Goal: Task Accomplishment & Management: Complete application form

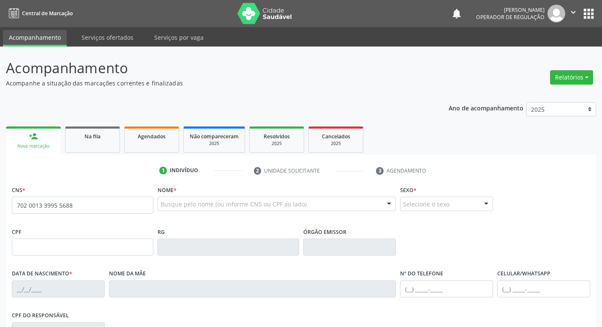
type input "702 0013 3995 5688"
type input "036.376.554-97"
type input "15/06/1954"
type input "Juvita Flausina da Conceição"
type input "(83) 99351-2876"
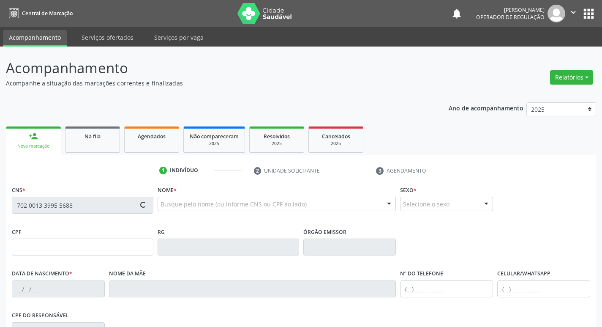
type input "(83) 99351-2876"
type input "893.855.604-25"
type input "63"
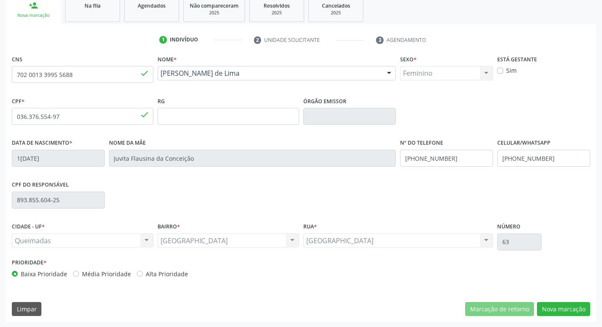
scroll to position [131, 0]
click at [572, 310] on button "Nova marcação" at bounding box center [563, 308] width 53 height 14
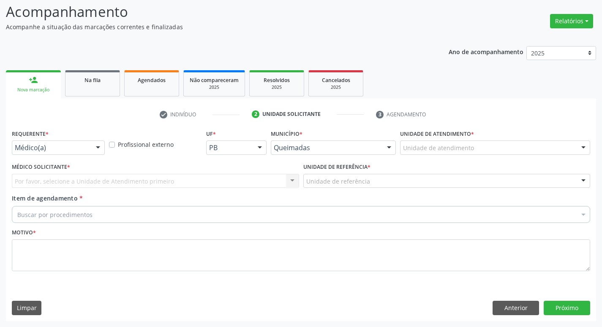
scroll to position [56, 0]
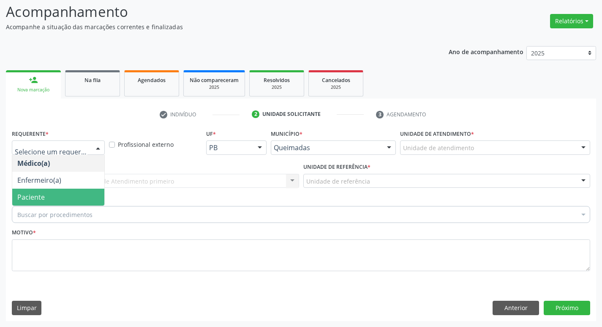
click at [41, 202] on span "Paciente" at bounding box center [58, 196] width 92 height 17
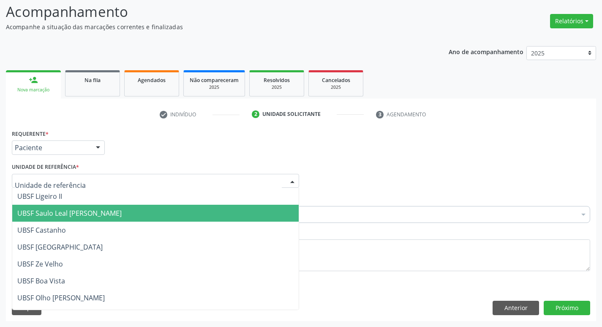
click at [56, 214] on span "UBSF Saulo Leal [PERSON_NAME]" at bounding box center [69, 212] width 104 height 9
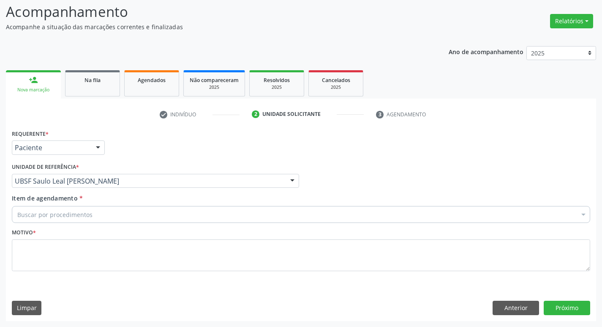
click at [55, 202] on label "Item de agendamento *" at bounding box center [47, 198] width 71 height 9
click at [17, 206] on input "Item de agendamento *" at bounding box center [17, 214] width 0 height 17
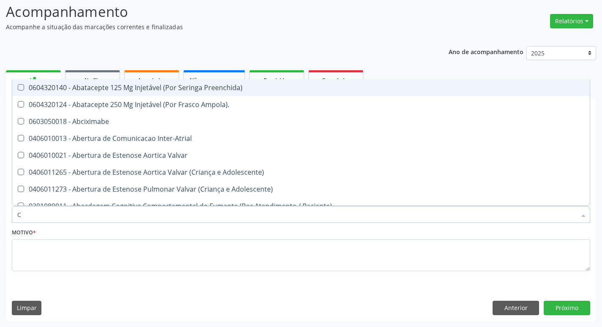
type input "CARDIOLO"
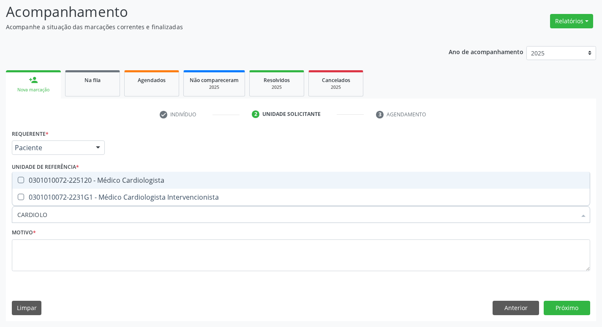
click at [85, 180] on div "0301010072-225120 - Médico Cardiologista" at bounding box center [300, 180] width 567 height 7
checkbox Cardiologista "true"
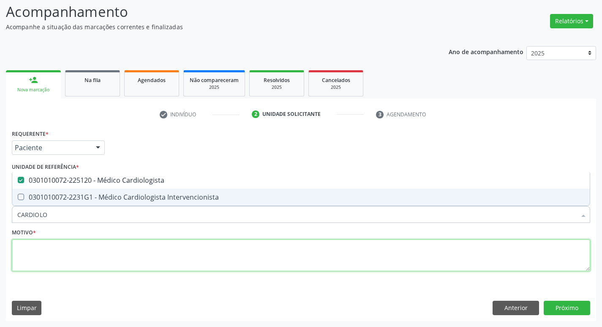
click at [85, 260] on textarea at bounding box center [301, 255] width 578 height 32
checkbox Intervencionista "true"
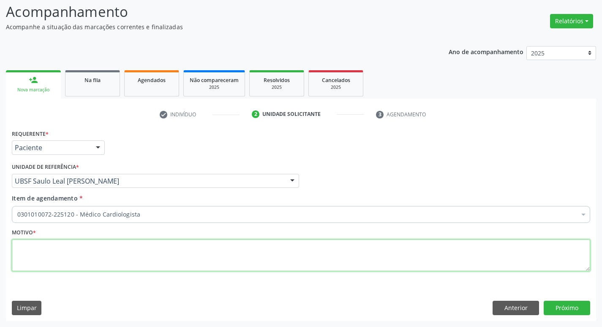
paste textarea "RETORNO"
type textarea "RETORNO"
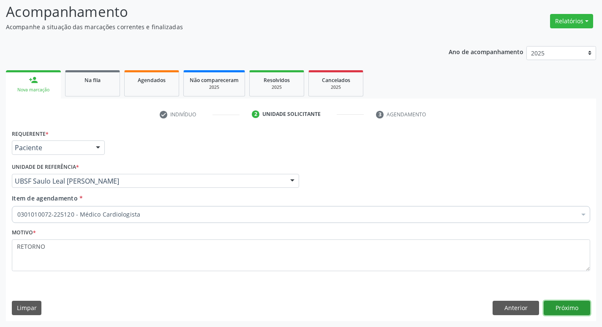
click at [564, 304] on button "Próximo" at bounding box center [567, 307] width 46 height 14
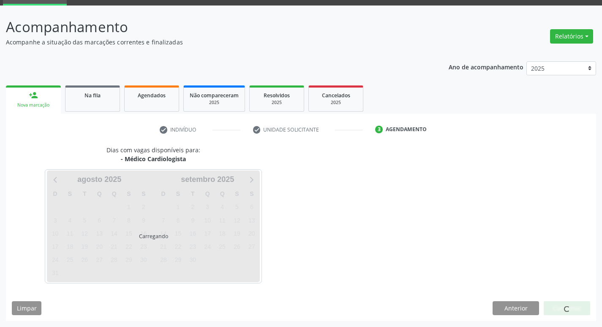
scroll to position [41, 0]
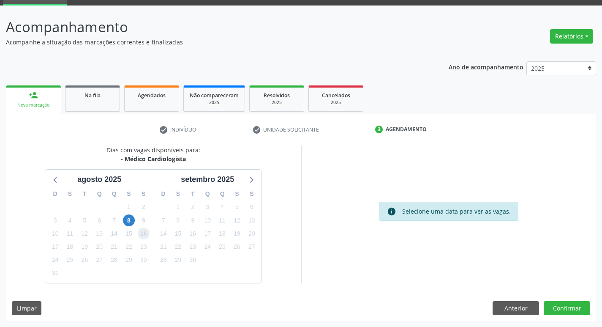
click at [142, 235] on span "16" at bounding box center [144, 233] width 12 height 12
click at [552, 301] on button "Confirmar" at bounding box center [567, 308] width 46 height 14
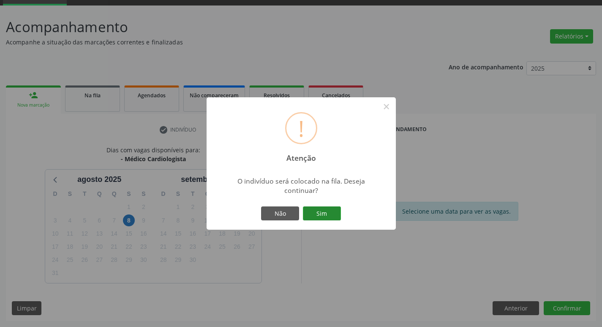
click at [327, 215] on button "Sim" at bounding box center [322, 213] width 38 height 14
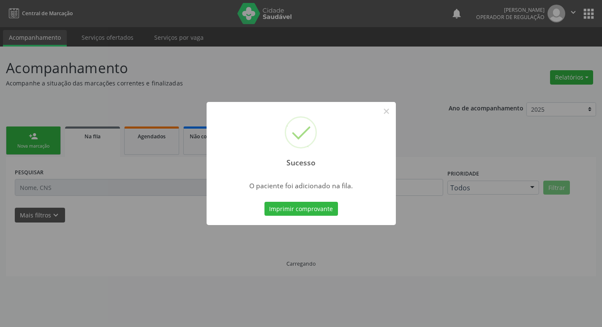
scroll to position [0, 0]
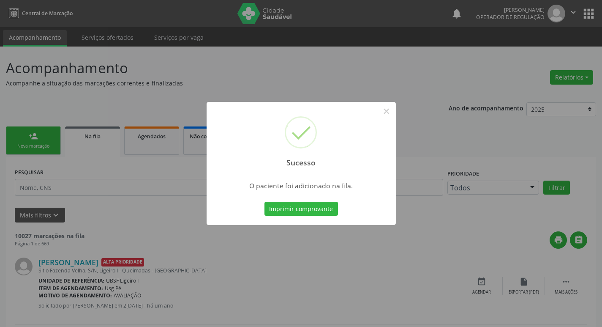
click at [19, 90] on div "Sucesso × O paciente foi adicionado na fila. Imprimir comprovante Cancel" at bounding box center [301, 163] width 602 height 327
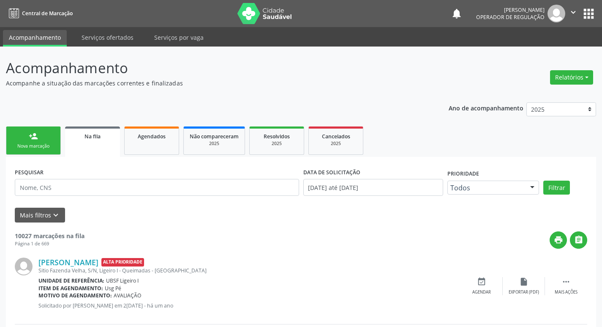
click at [35, 136] on div "person_add" at bounding box center [33, 135] width 9 height 9
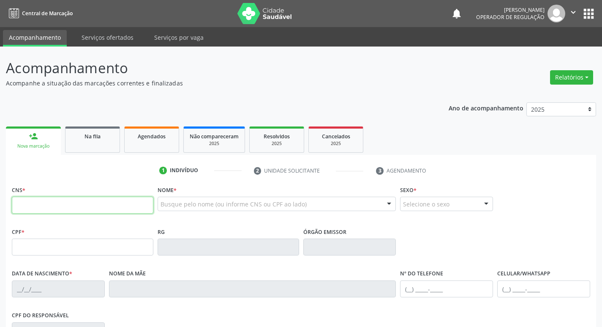
click at [18, 204] on input "text" at bounding box center [83, 204] width 142 height 17
type input "700 0052 7804 7407"
type input "822.173.864-68"
type input "05/04/1972"
type input "Maria Salete da Conceição"
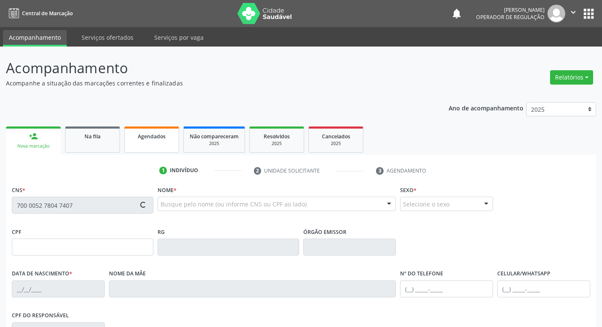
type input "(83) 99100-1068"
type input "065.348.654-59"
type input "9"
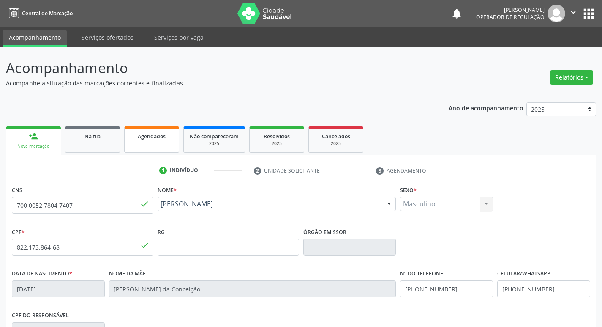
scroll to position [131, 0]
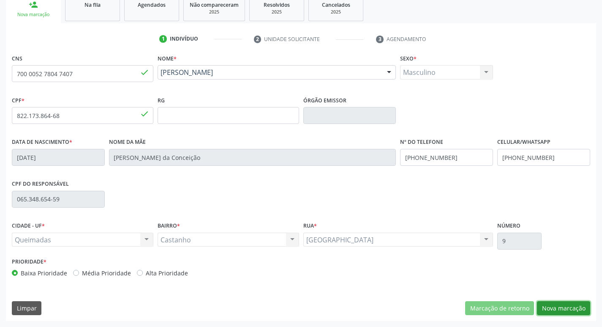
click at [573, 310] on button "Nova marcação" at bounding box center [563, 308] width 53 height 14
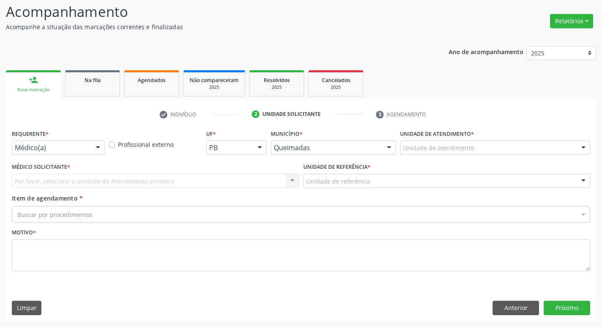
scroll to position [56, 0]
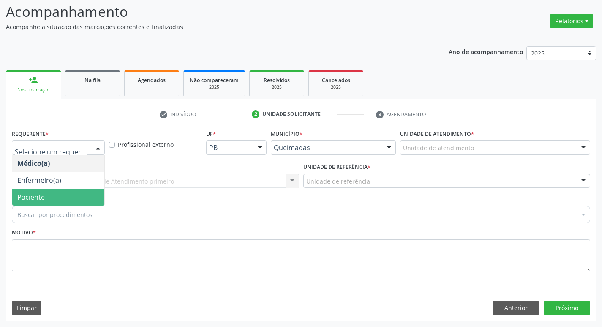
click at [64, 190] on span "Paciente" at bounding box center [58, 196] width 92 height 17
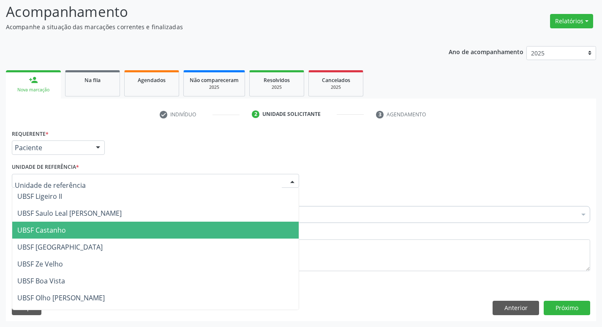
click at [60, 228] on span "UBSF Castanho" at bounding box center [41, 229] width 49 height 9
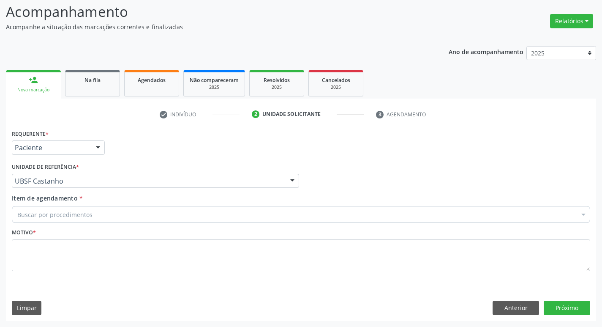
click at [55, 208] on div "Buscar por procedimentos" at bounding box center [301, 214] width 578 height 17
type input "F"
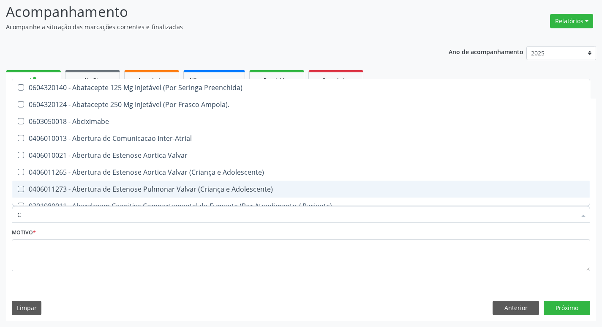
type input "CARDIOLOGISTA"
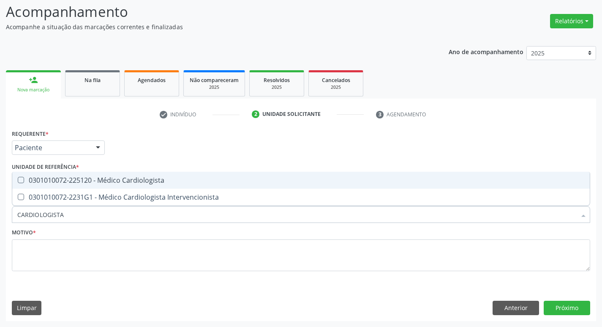
click at [96, 182] on div "0301010072-225120 - Médico Cardiologista" at bounding box center [300, 180] width 567 height 7
checkbox Cardiologista "true"
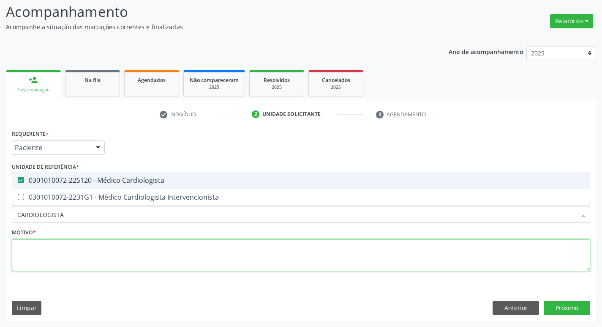
click at [143, 251] on textarea at bounding box center [301, 255] width 578 height 32
checkbox Intervencionista "true"
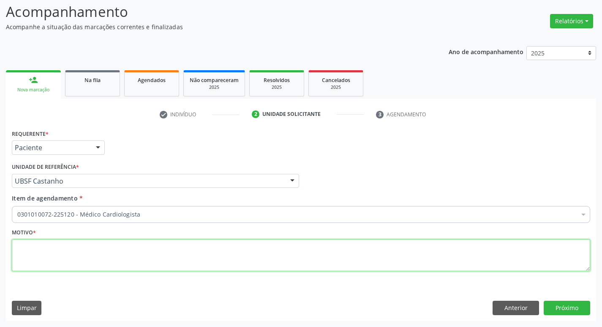
paste textarea "RETORNO"
type textarea "RETORNO"
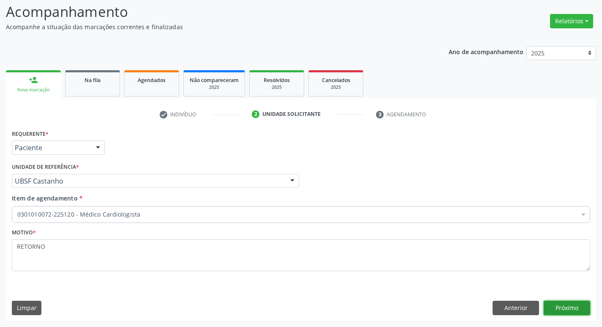
click at [553, 311] on button "Próximo" at bounding box center [567, 307] width 46 height 14
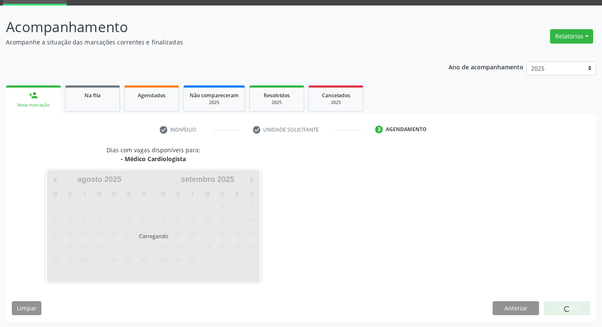
scroll to position [41, 0]
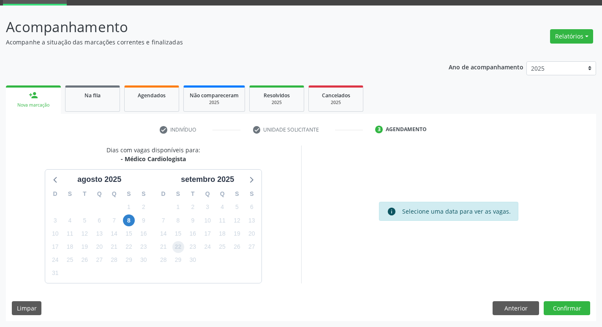
click at [182, 250] on span "22" at bounding box center [178, 247] width 12 height 12
click at [553, 311] on button "Confirmar" at bounding box center [567, 308] width 46 height 14
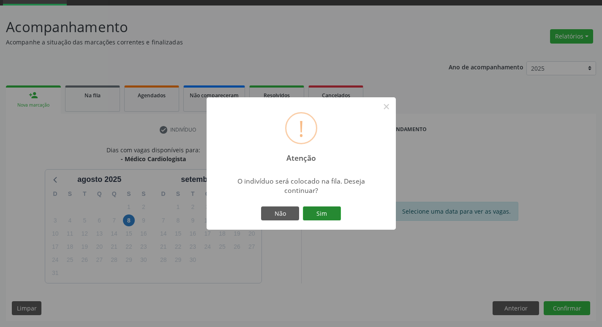
click at [331, 216] on button "Sim" at bounding box center [322, 213] width 38 height 14
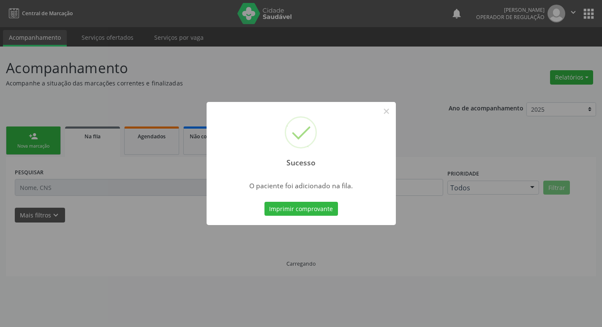
scroll to position [0, 0]
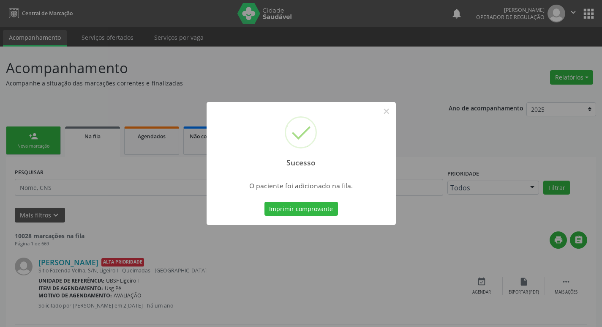
click at [102, 156] on div "Sucesso × O paciente foi adicionado na fila. Imprimir comprovante Cancel" at bounding box center [301, 163] width 602 height 327
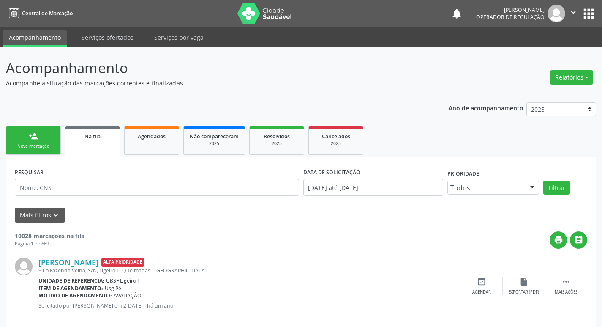
click at [30, 138] on div "person_add" at bounding box center [33, 135] width 9 height 9
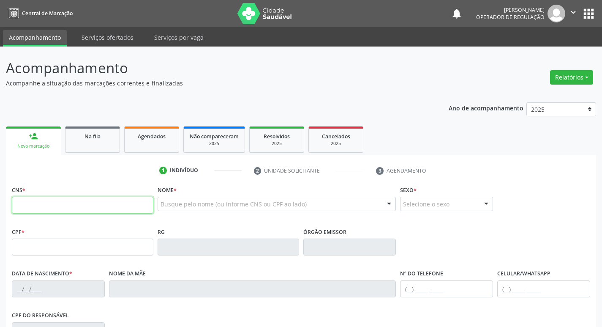
click at [33, 208] on input "text" at bounding box center [83, 204] width 142 height 17
type input "702 4030 7509 8822"
type input "040.620.344-09"
type input "27/12/1975"
type input "Creuza Vidal da Silva"
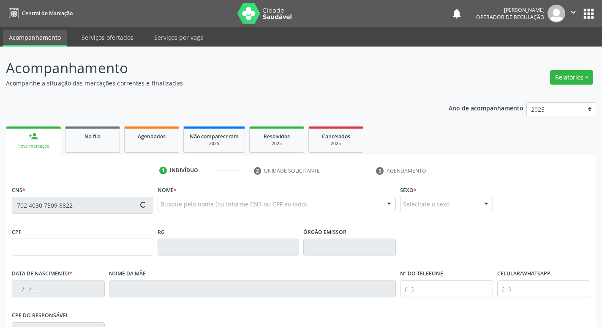
type input "(83) 99370-0913"
type input "S/N"
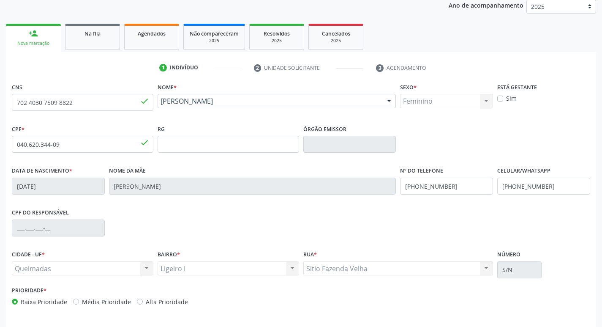
scroll to position [131, 0]
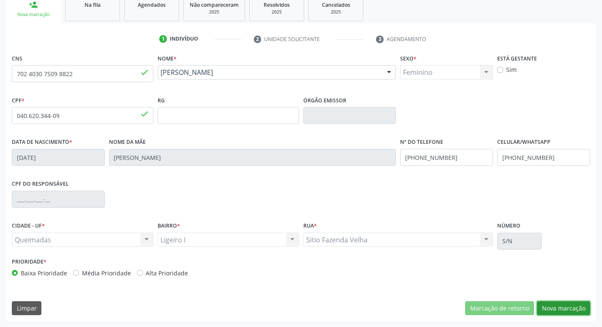
click at [549, 311] on button "Nova marcação" at bounding box center [563, 308] width 53 height 14
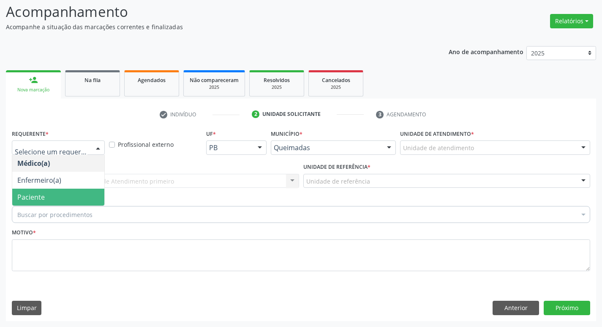
drag, startPoint x: 60, startPoint y: 193, endPoint x: 62, endPoint y: 183, distance: 9.6
click at [60, 195] on span "Paciente" at bounding box center [58, 196] width 92 height 17
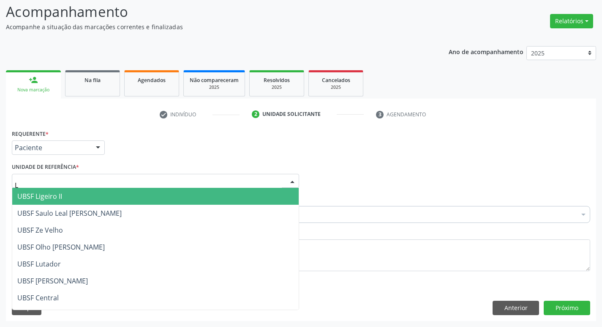
type input "LI"
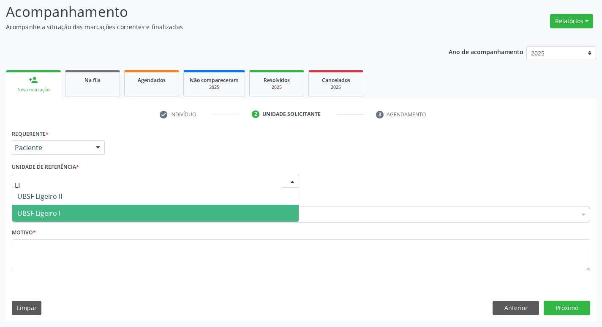
click at [63, 214] on span "UBSF Ligeiro I" at bounding box center [155, 213] width 286 height 17
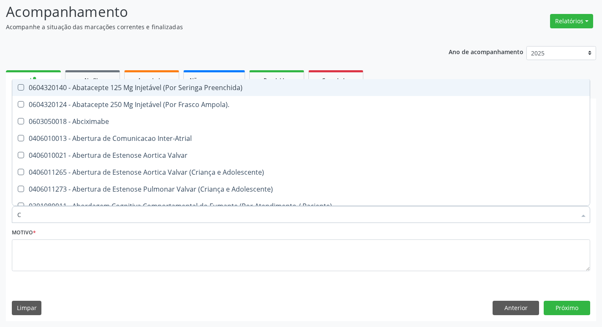
type input "CARDIOLO"
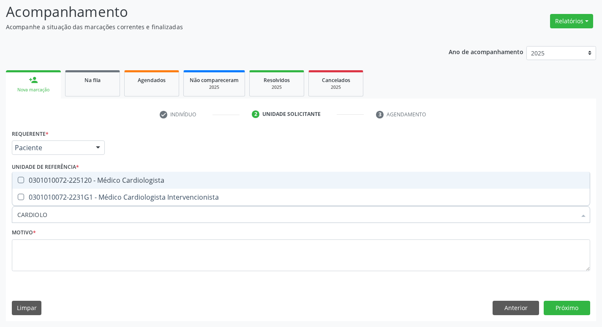
drag, startPoint x: 63, startPoint y: 178, endPoint x: 67, endPoint y: 203, distance: 25.7
click at [62, 178] on div "0301010072-225120 - Médico Cardiologista" at bounding box center [300, 180] width 567 height 7
checkbox Cardiologista "true"
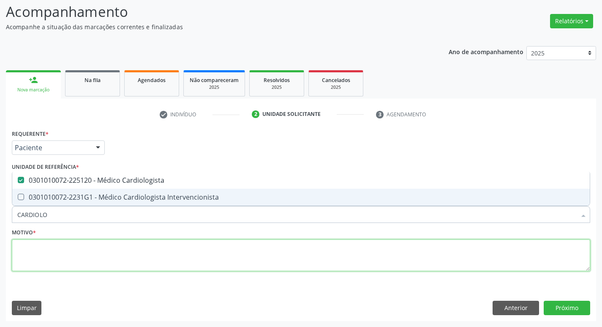
drag, startPoint x: 78, startPoint y: 248, endPoint x: 93, endPoint y: 244, distance: 16.1
click at [78, 248] on textarea at bounding box center [301, 255] width 578 height 32
checkbox Intervencionista "true"
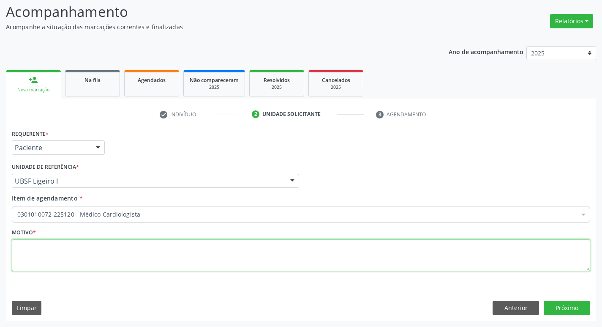
paste textarea "RETORNO"
type textarea "RETORNO"
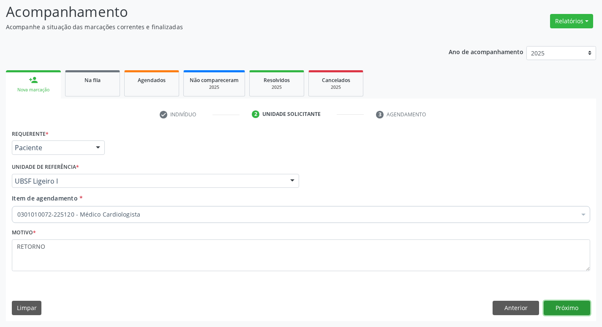
click at [557, 305] on button "Próximo" at bounding box center [567, 307] width 46 height 14
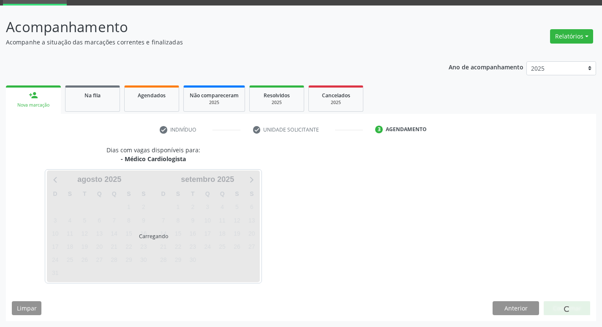
scroll to position [41, 0]
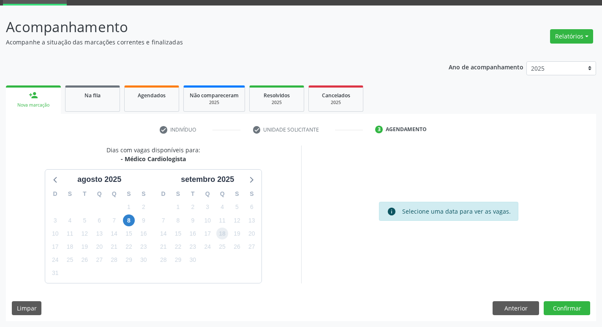
drag, startPoint x: 222, startPoint y: 229, endPoint x: 262, endPoint y: 233, distance: 39.9
click at [222, 229] on span "18" at bounding box center [222, 233] width 12 height 12
click at [551, 310] on button "Confirmar" at bounding box center [567, 308] width 46 height 14
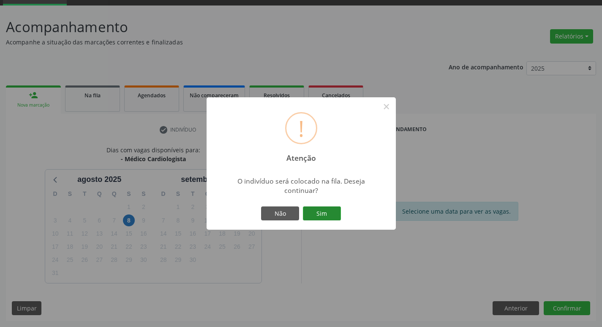
click at [329, 212] on button "Sim" at bounding box center [322, 213] width 38 height 14
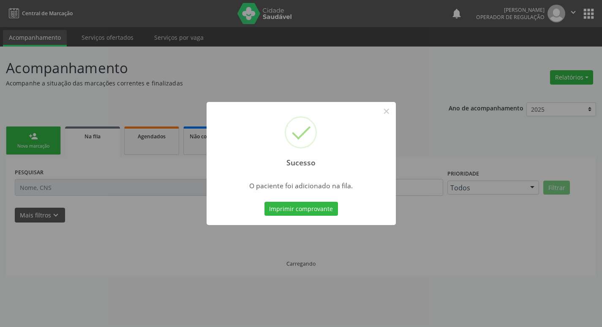
scroll to position [0, 0]
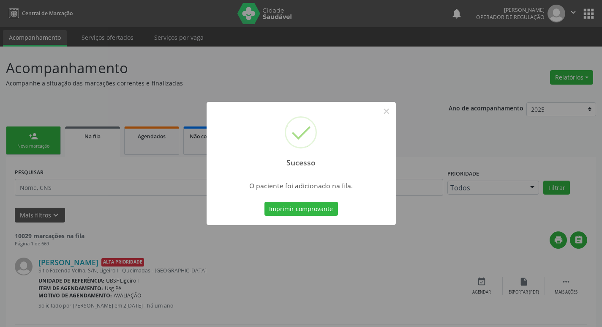
click at [134, 169] on div "Sucesso × O paciente foi adicionado na fila. Imprimir comprovante Cancel" at bounding box center [301, 163] width 602 height 327
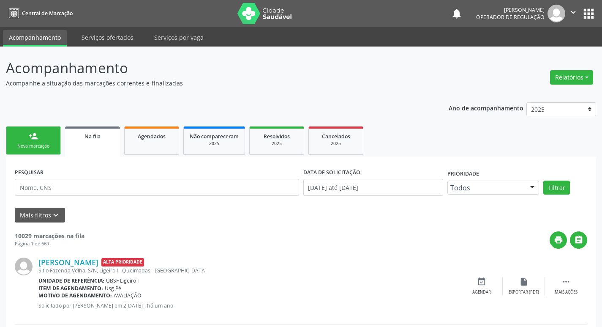
click at [13, 146] on div "Nova marcação" at bounding box center [33, 146] width 42 height 6
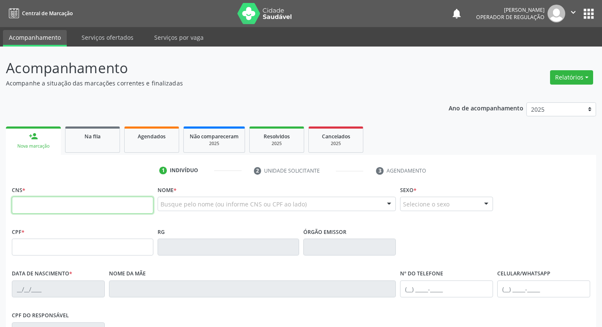
click at [20, 204] on input "text" at bounding box center [83, 204] width 142 height 17
type input "700 5079 3785 1651"
type input "602.286.794-00"
type input "04/08/1952"
type input "Severina Matias da Silva"
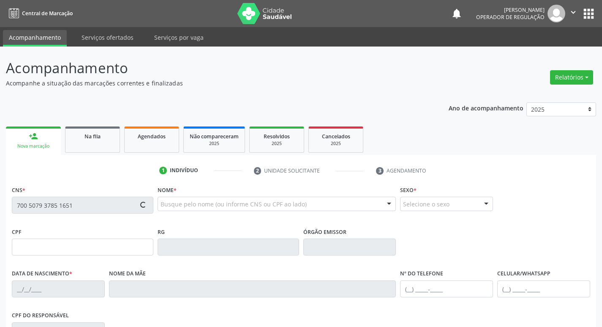
type input "(83) 99883-7825"
type input "77"
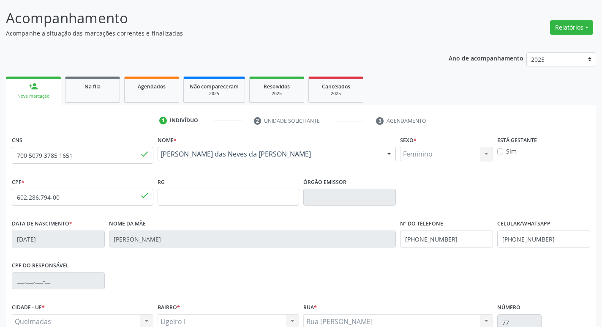
scroll to position [127, 0]
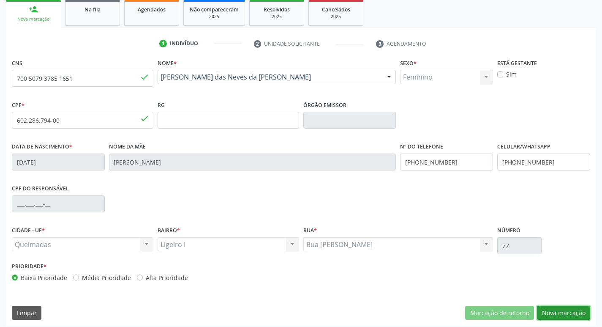
click at [570, 310] on button "Nova marcação" at bounding box center [563, 312] width 53 height 14
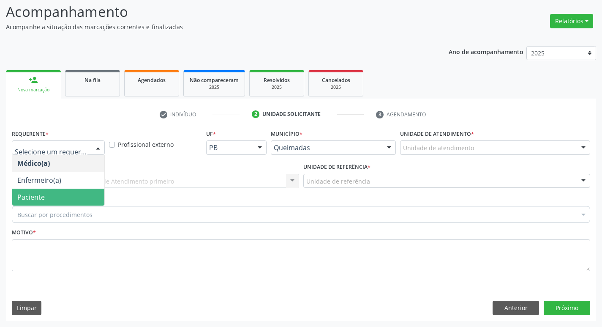
click at [44, 189] on span "Paciente" at bounding box center [58, 196] width 92 height 17
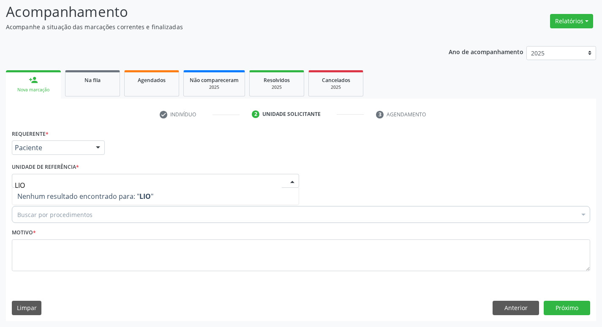
type input "LI"
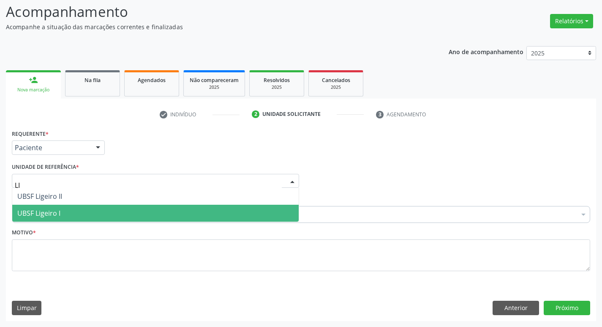
click at [52, 207] on span "UBSF Ligeiro I" at bounding box center [155, 213] width 286 height 17
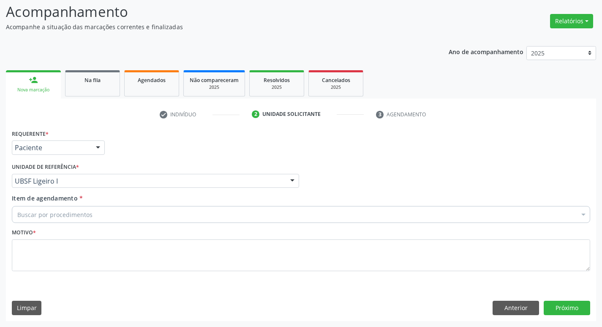
click at [52, 207] on div "Buscar por procedimentos" at bounding box center [301, 214] width 578 height 17
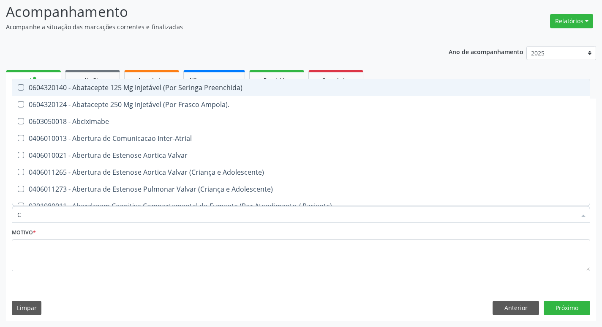
type input "CARDIOLO"
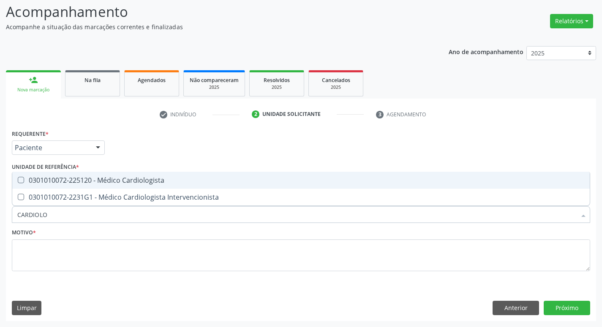
click at [63, 183] on div "0301010072-225120 - Médico Cardiologista" at bounding box center [300, 180] width 567 height 7
checkbox Cardiologista "true"
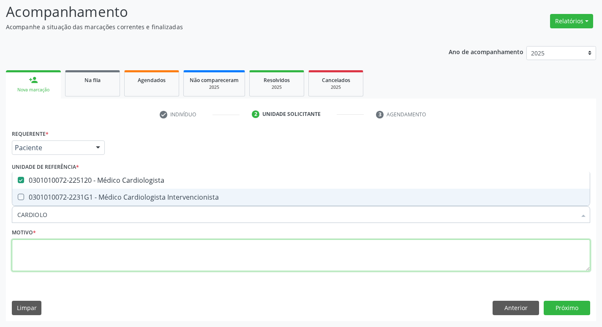
click at [65, 243] on textarea at bounding box center [301, 255] width 578 height 32
checkbox Intervencionista "true"
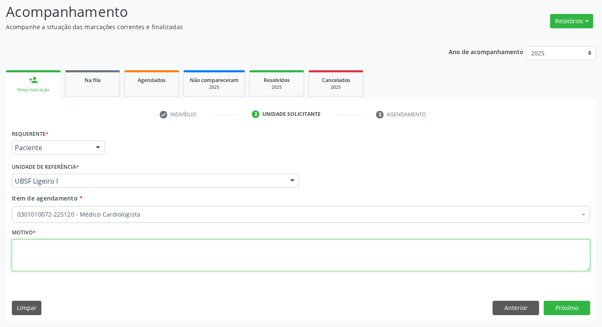
paste textarea "RETORNO"
type textarea "RETORNO"
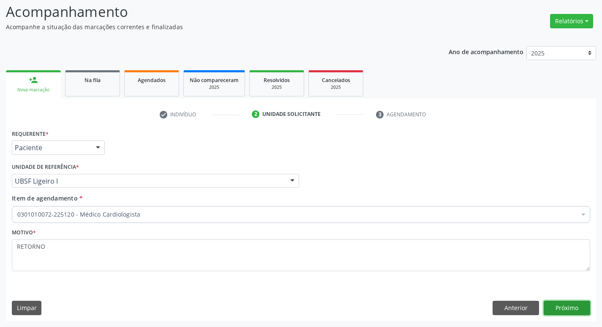
click at [585, 314] on button "Próximo" at bounding box center [567, 307] width 46 height 14
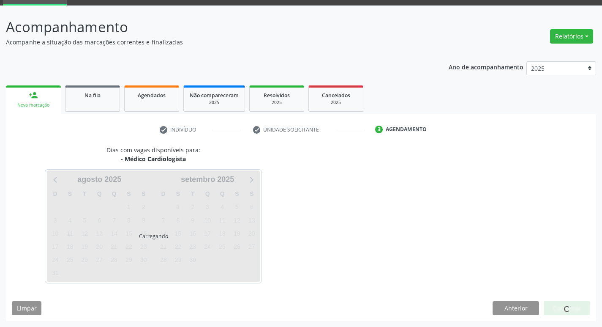
scroll to position [41, 0]
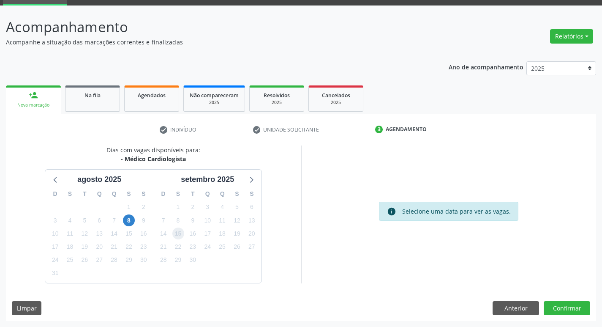
click at [175, 236] on span "15" at bounding box center [178, 233] width 12 height 12
click at [545, 309] on button "Confirmar" at bounding box center [567, 308] width 46 height 14
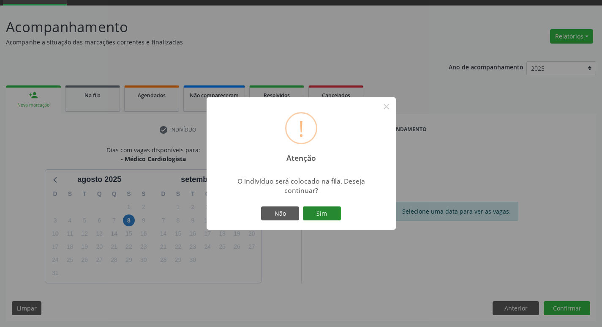
click at [315, 207] on button "Sim" at bounding box center [322, 213] width 38 height 14
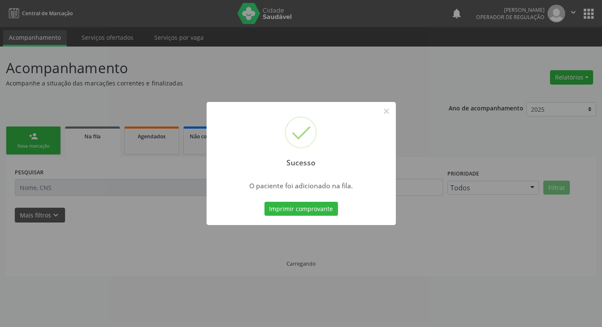
scroll to position [0, 0]
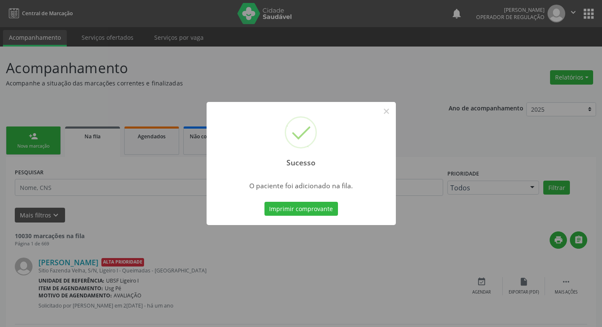
click at [22, 194] on div "Sucesso × O paciente foi adicionado na fila. Imprimir comprovante Cancel" at bounding box center [301, 163] width 602 height 327
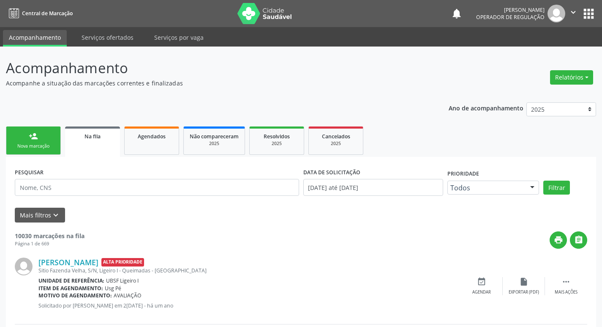
click at [27, 151] on link "person_add Nova marcação" at bounding box center [33, 140] width 55 height 28
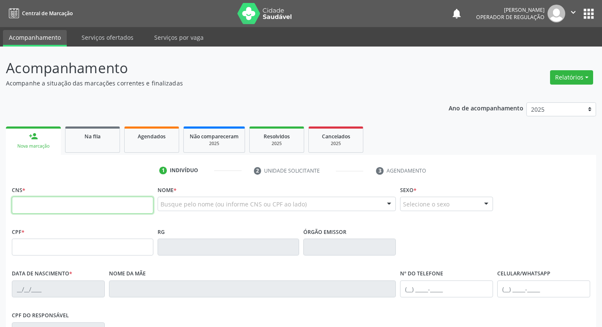
click at [30, 200] on input "text" at bounding box center [83, 204] width 142 height 17
type input "700 7039 2377 2473"
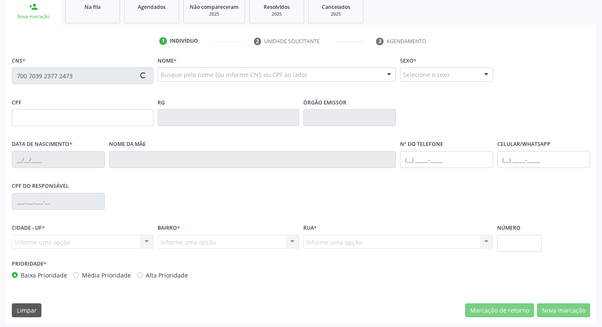
type input "008.821.824-47"
type input "15/09/1955"
type input "Antônia Maria do Nascimento"
type input "(83) 98767-2535"
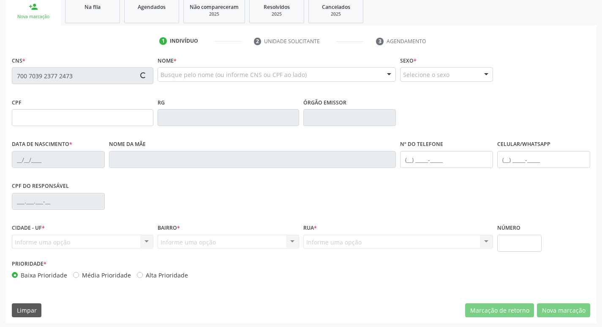
type input "S/N"
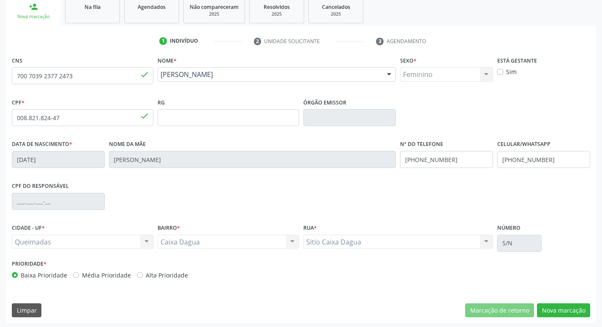
scroll to position [131, 0]
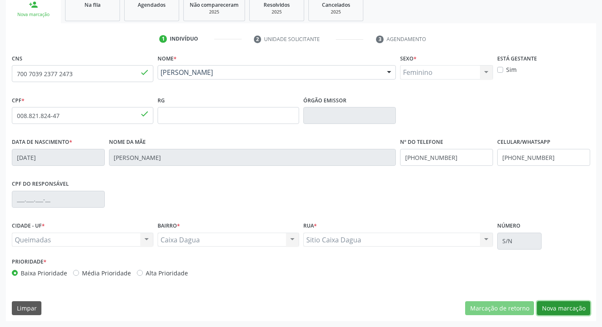
click at [547, 313] on button "Nova marcação" at bounding box center [563, 308] width 53 height 14
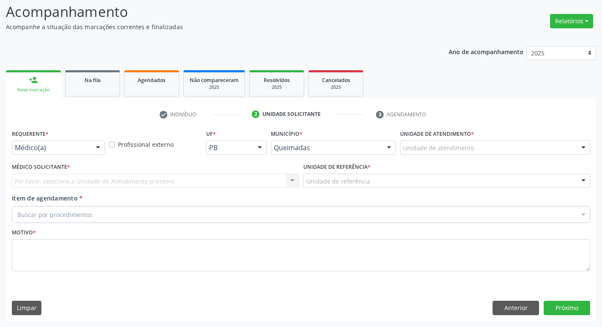
scroll to position [56, 0]
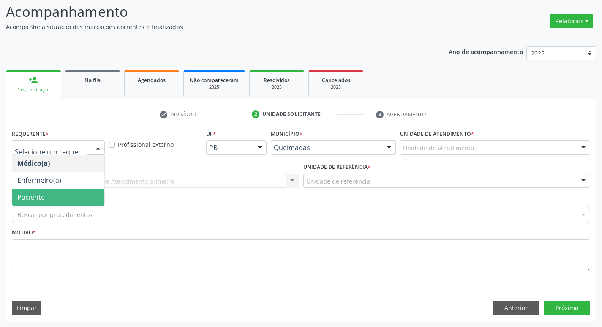
click at [38, 202] on span "Paciente" at bounding box center [58, 196] width 92 height 17
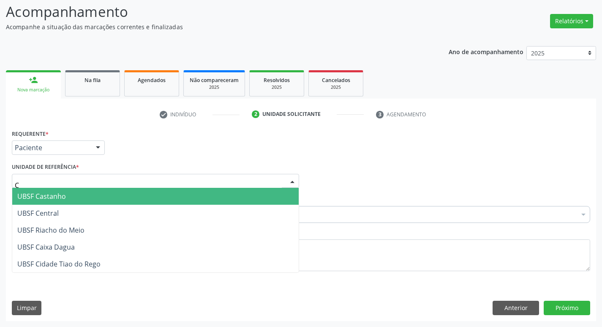
type input "CA"
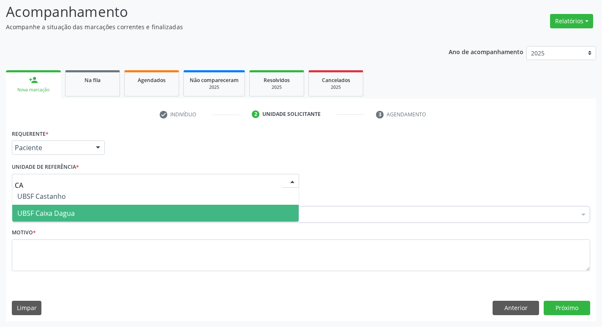
click at [65, 213] on span "UBSF Caixa Dagua" at bounding box center [45, 212] width 57 height 9
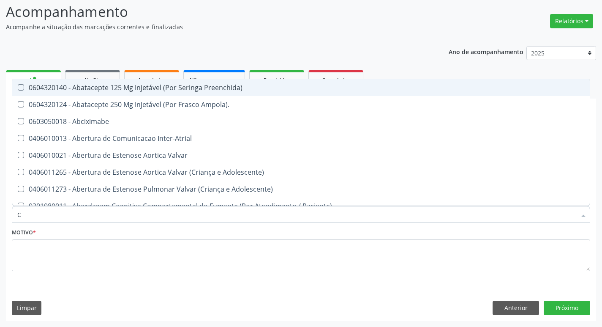
type input "CARDIOLOGISTA"
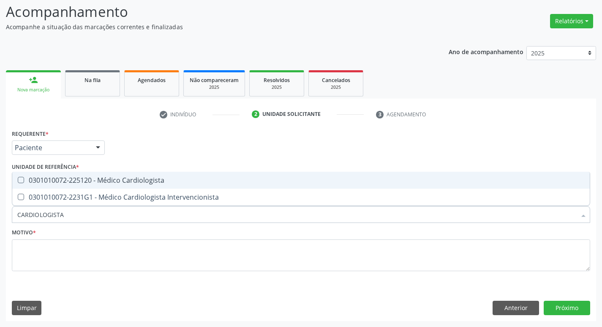
click at [86, 177] on div "0301010072-225120 - Médico Cardiologista" at bounding box center [300, 180] width 567 height 7
checkbox Cardiologista "true"
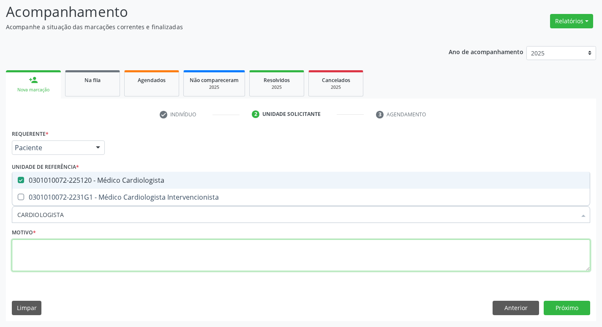
click at [87, 260] on textarea at bounding box center [301, 255] width 578 height 32
checkbox Intervencionista "true"
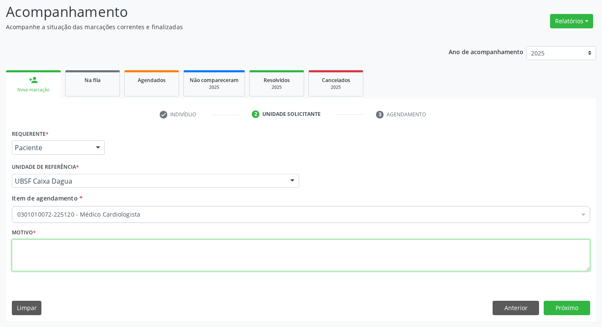
paste textarea "RETORNO"
type textarea "RETORNO"
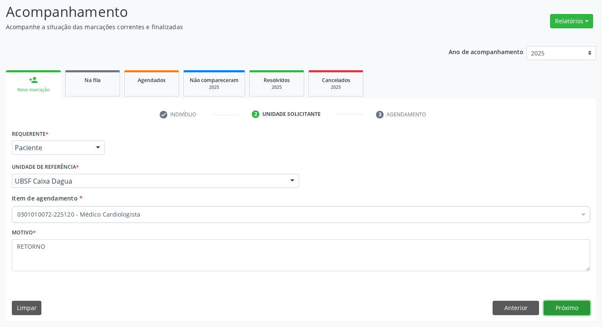
click at [572, 308] on button "Próximo" at bounding box center [567, 307] width 46 height 14
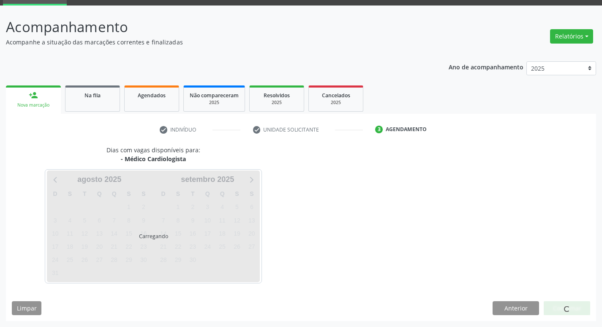
scroll to position [41, 0]
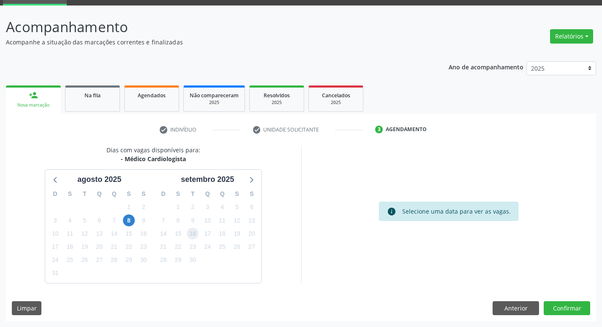
click at [195, 237] on span "16" at bounding box center [193, 233] width 12 height 12
click at [558, 304] on button "Confirmar" at bounding box center [567, 308] width 46 height 14
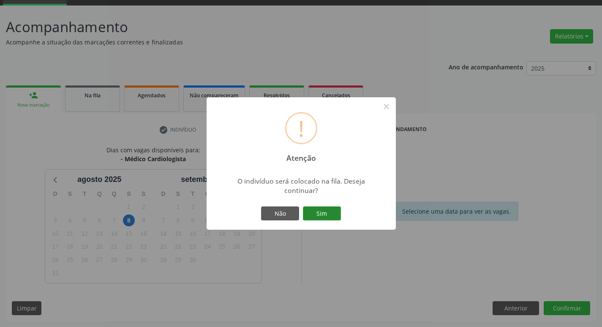
click at [319, 209] on button "Sim" at bounding box center [322, 213] width 38 height 14
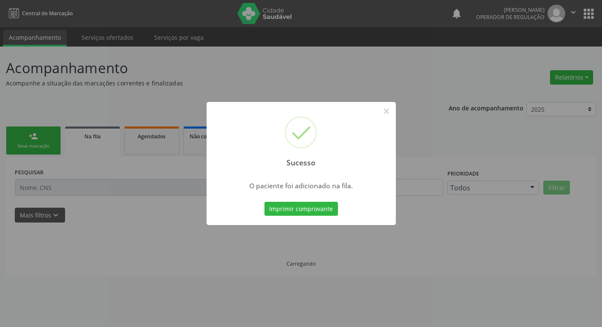
scroll to position [0, 0]
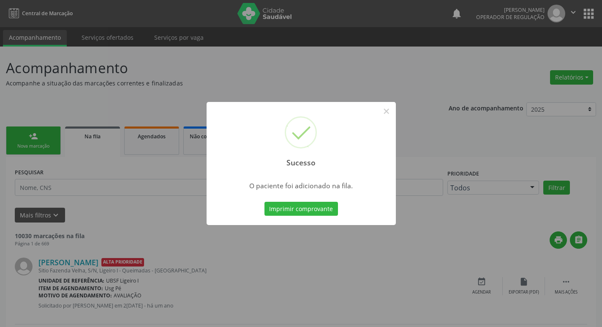
click at [175, 144] on div "Sucesso × O paciente foi adicionado na fila. Imprimir comprovante Cancel" at bounding box center [301, 163] width 602 height 327
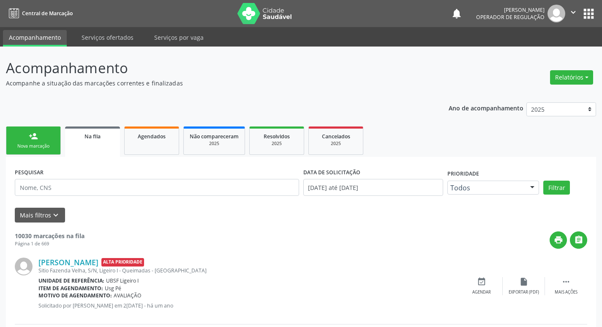
click at [47, 150] on link "person_add Nova marcação" at bounding box center [33, 140] width 55 height 28
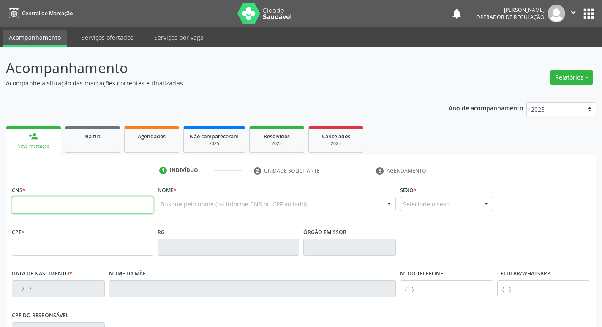
click at [28, 213] on input "text" at bounding box center [83, 204] width 142 height 17
type input "706 0088 8182 3245"
type input "036.096.254-81"
type input "10/05/1978"
type input "Bernadete Ribeiro da Silva"
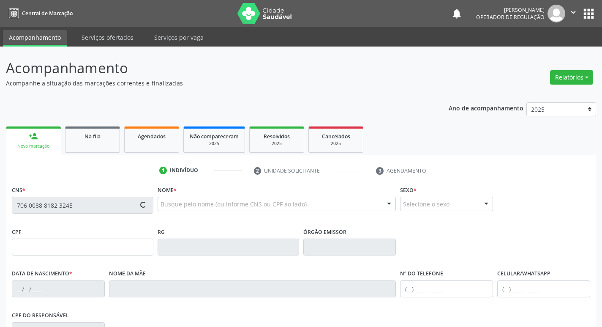
type input "(21) 98135-4008"
type input "73"
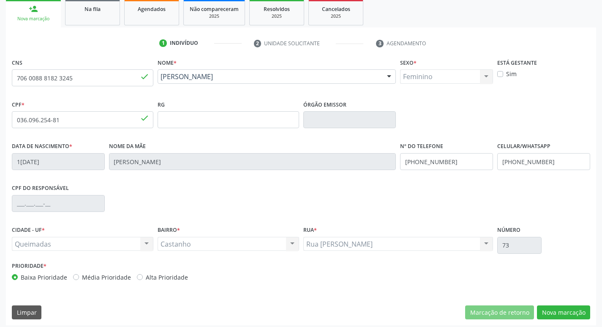
scroll to position [131, 0]
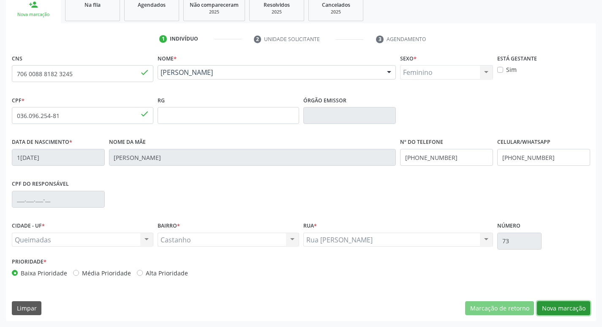
click at [562, 308] on button "Nova marcação" at bounding box center [563, 308] width 53 height 14
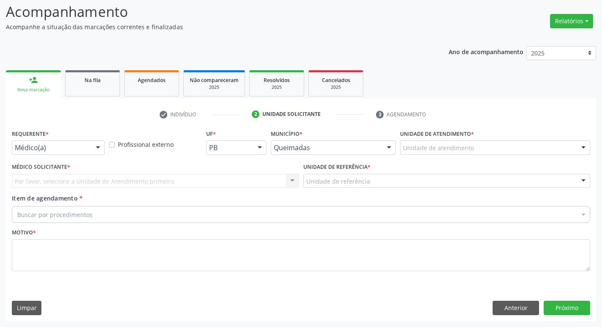
scroll to position [56, 0]
drag, startPoint x: 84, startPoint y: 149, endPoint x: 81, endPoint y: 159, distance: 10.6
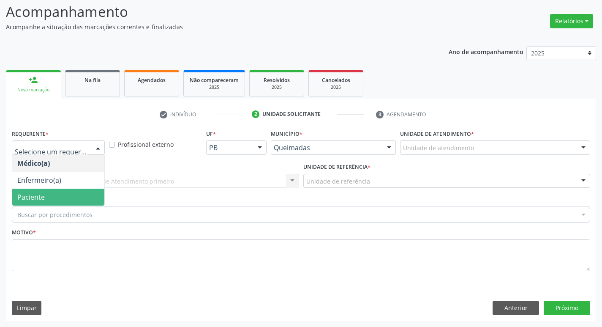
click at [76, 198] on span "Paciente" at bounding box center [58, 196] width 92 height 17
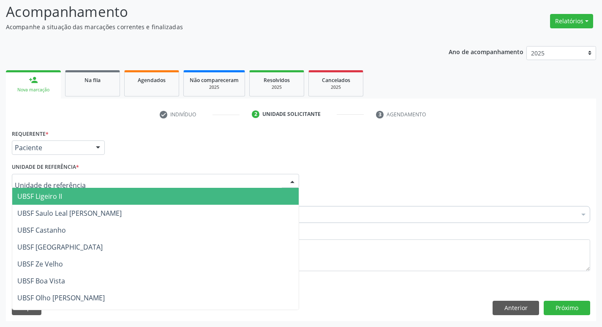
click at [76, 185] on div at bounding box center [155, 181] width 287 height 14
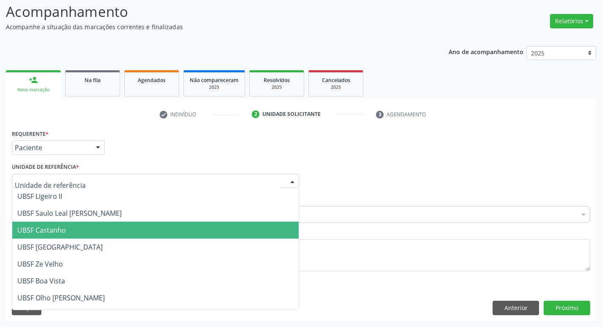
click at [21, 230] on span "UBSF Castanho" at bounding box center [41, 229] width 49 height 9
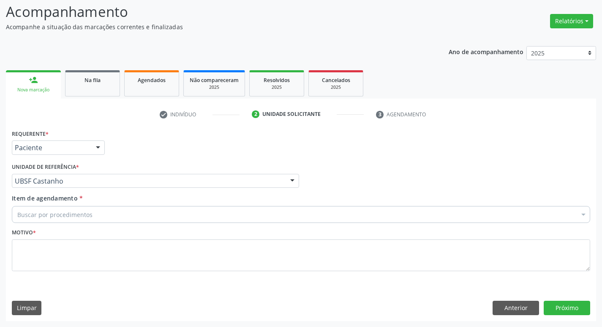
click at [35, 219] on div "Buscar por procedimentos" at bounding box center [301, 214] width 578 height 17
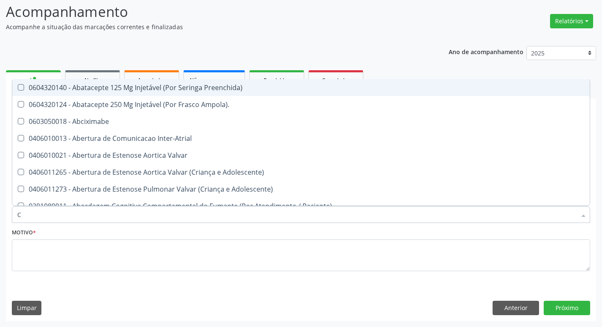
type input "CARDIOLOGISTA"
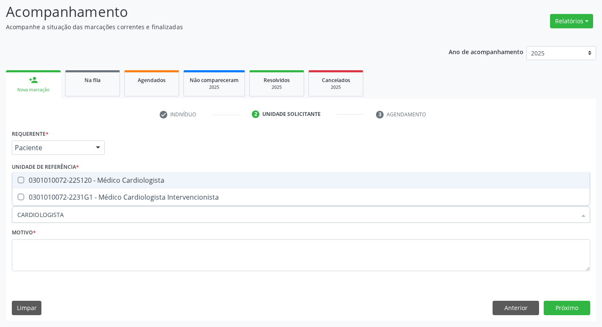
click at [71, 177] on div "0301010072-225120 - Médico Cardiologista" at bounding box center [300, 180] width 567 height 7
checkbox Cardiologista "true"
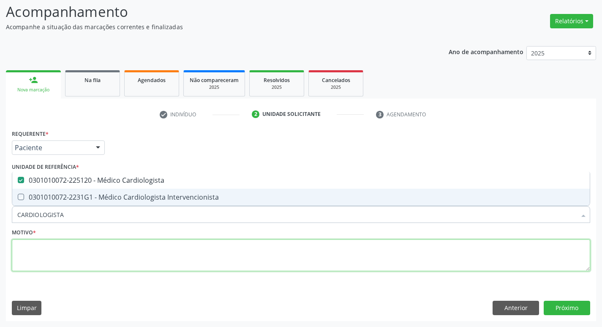
click at [85, 261] on textarea at bounding box center [301, 255] width 578 height 32
checkbox Intervencionista "true"
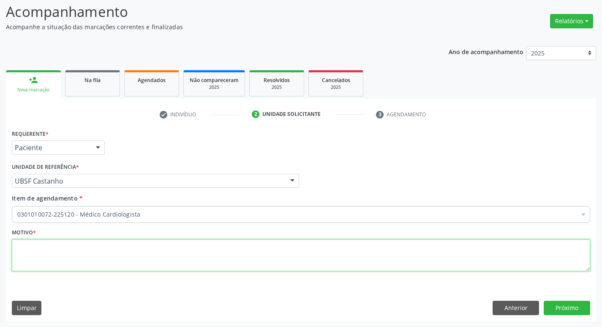
paste textarea "RETORNO"
type textarea "RETORNO"
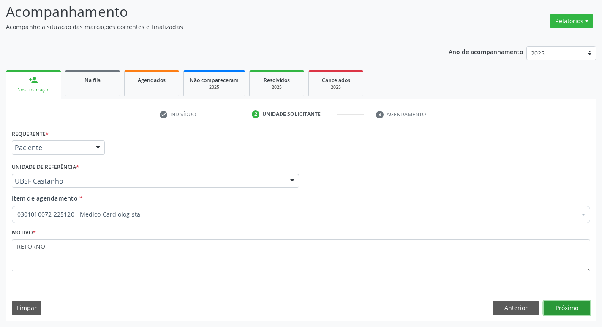
click at [554, 308] on button "Próximo" at bounding box center [567, 307] width 46 height 14
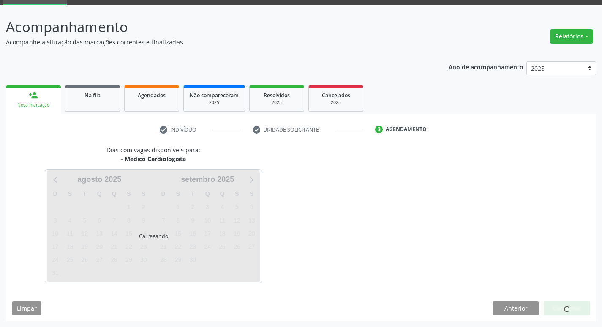
scroll to position [41, 0]
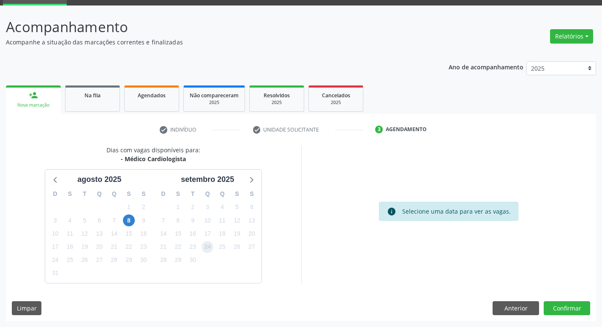
click at [205, 247] on span "24" at bounding box center [208, 247] width 12 height 12
click at [575, 302] on button "Confirmar" at bounding box center [567, 308] width 46 height 14
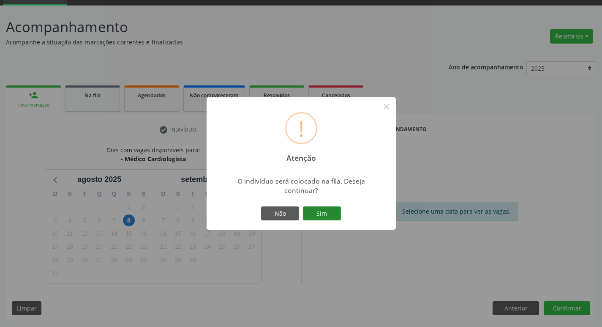
click at [333, 213] on button "Sim" at bounding box center [322, 213] width 38 height 14
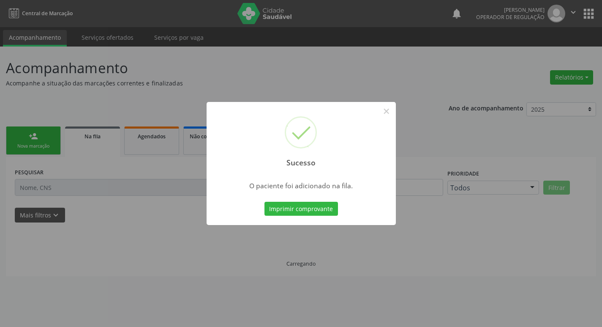
scroll to position [0, 0]
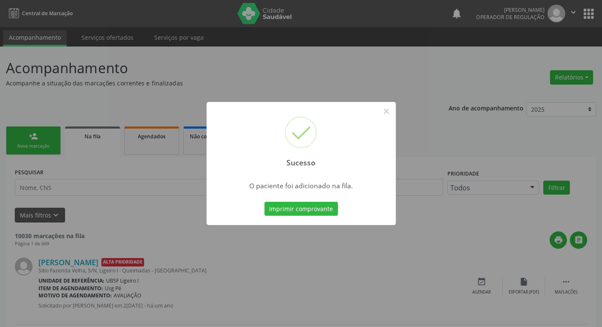
click at [6, 52] on div "Sucesso × O paciente foi adicionado na fila. Imprimir comprovante Cancel" at bounding box center [301, 163] width 602 height 327
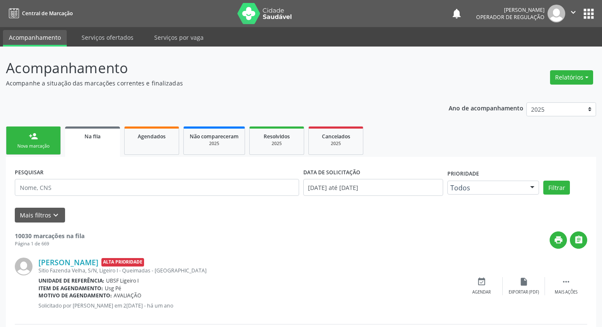
click at [27, 150] on link "person_add Nova marcação" at bounding box center [33, 140] width 55 height 28
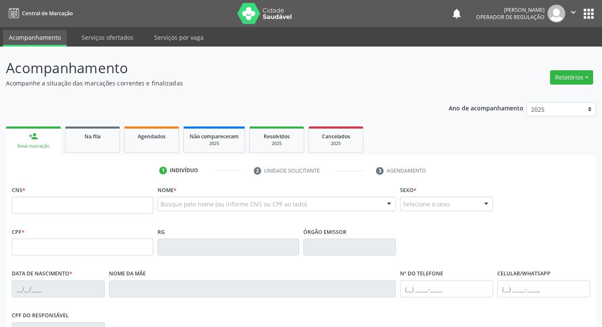
click at [40, 217] on fieldset "CNS *" at bounding box center [83, 201] width 142 height 36
click at [39, 198] on input "text" at bounding box center [83, 204] width 142 height 17
type input "708 1095 5806 0134"
type input "964.822.904-00"
type input "29/10/1970"
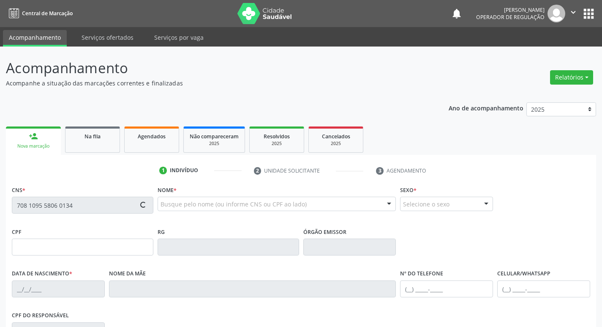
type input "Maria do Carmo Pereira"
type input "(83) 98647-1636"
type input "260"
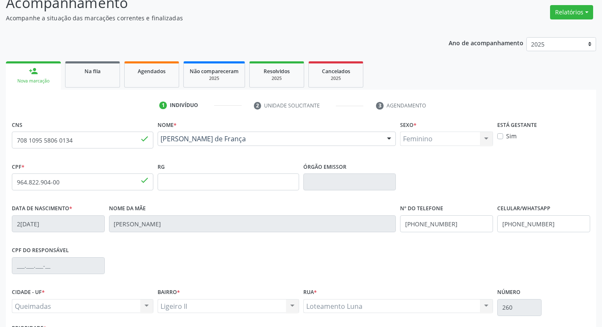
scroll to position [131, 0]
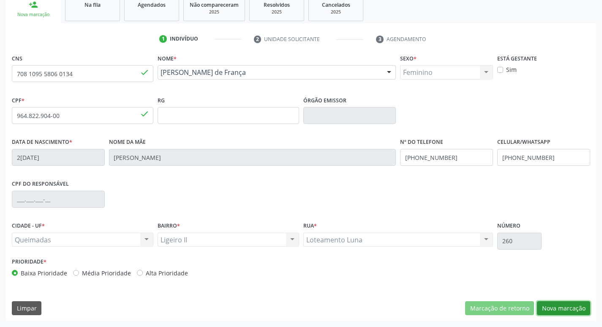
click at [564, 314] on button "Nova marcação" at bounding box center [563, 308] width 53 height 14
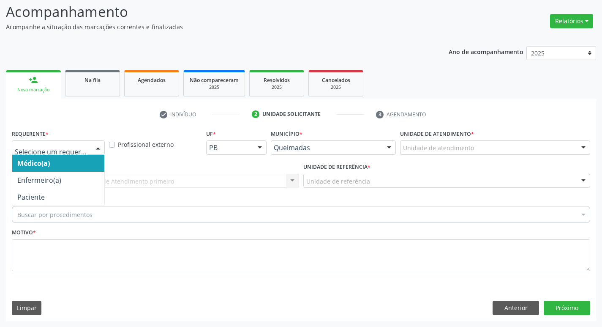
drag, startPoint x: 62, startPoint y: 147, endPoint x: 55, endPoint y: 153, distance: 9.6
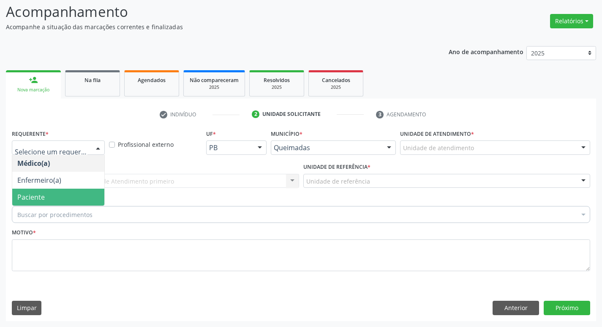
click at [55, 198] on span "Paciente" at bounding box center [58, 196] width 92 height 17
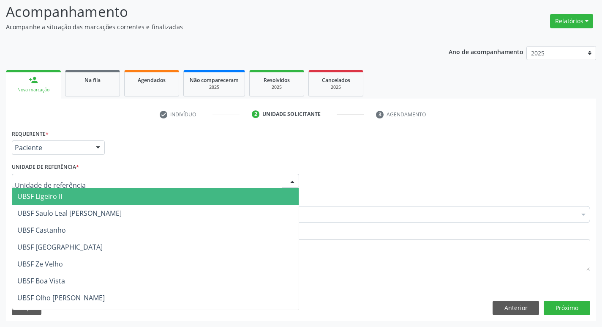
click at [55, 192] on span "UBSF Ligeiro II" at bounding box center [39, 195] width 45 height 9
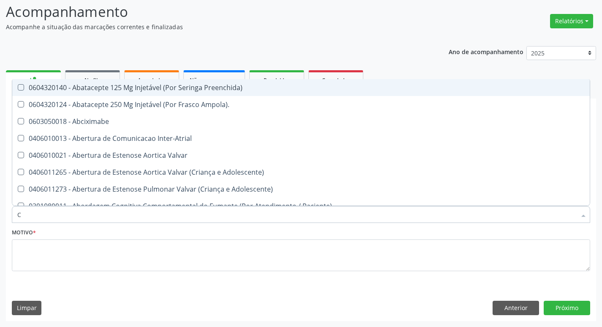
type input "CARDIOLO"
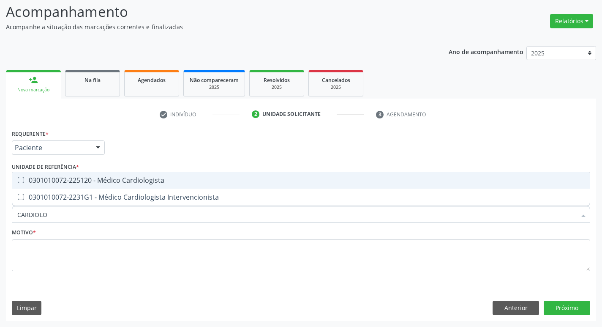
click at [67, 187] on span "0301010072-225120 - Médico Cardiologista" at bounding box center [301, 180] width 578 height 17
checkbox Cardiologista "true"
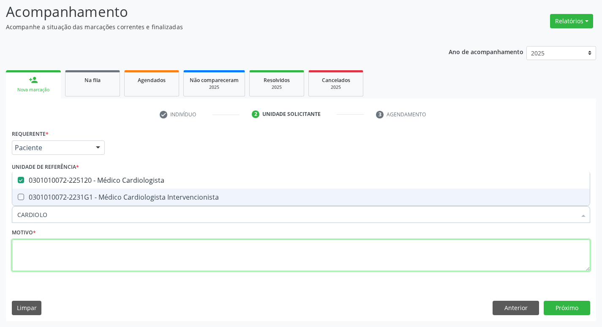
click at [64, 251] on textarea at bounding box center [301, 255] width 578 height 32
checkbox Intervencionista "true"
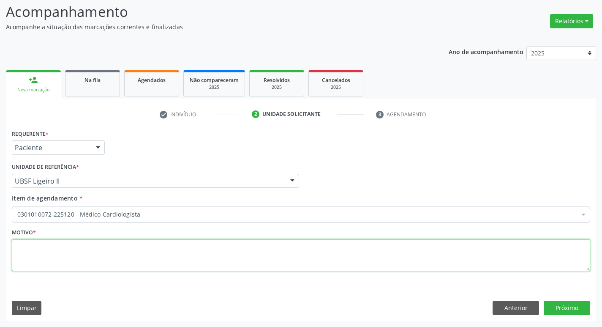
paste textarea "RETORNO"
type textarea "RETORNO"
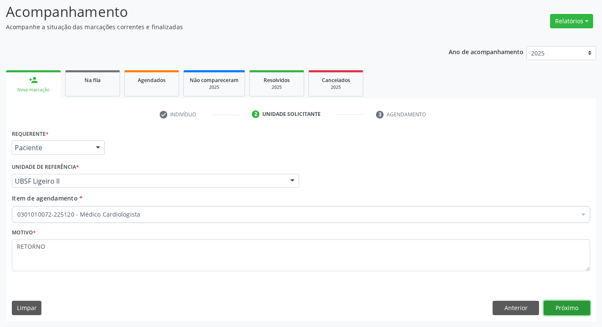
click at [560, 307] on button "Próximo" at bounding box center [567, 307] width 46 height 14
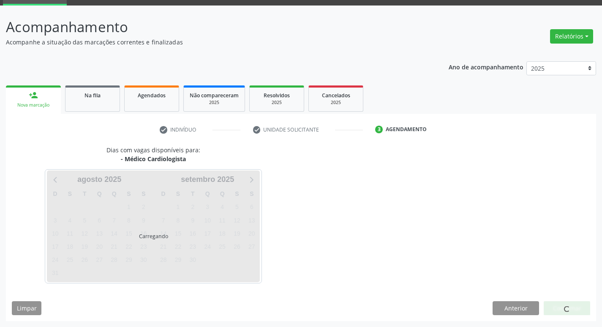
scroll to position [41, 0]
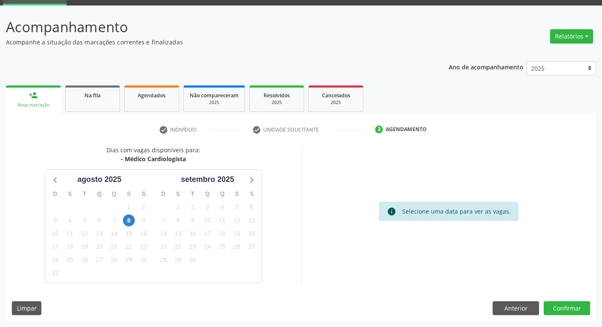
click at [201, 241] on div "24" at bounding box center [207, 246] width 15 height 13
click at [204, 245] on span "24" at bounding box center [208, 247] width 12 height 12
drag, startPoint x: 561, startPoint y: 313, endPoint x: 556, endPoint y: 314, distance: 5.2
click at [556, 314] on button "Confirmar" at bounding box center [567, 308] width 46 height 14
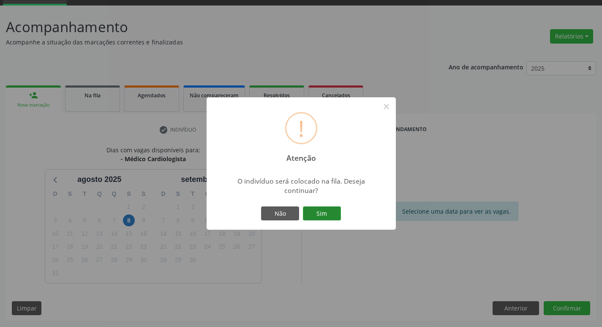
click at [307, 212] on button "Sim" at bounding box center [322, 213] width 38 height 14
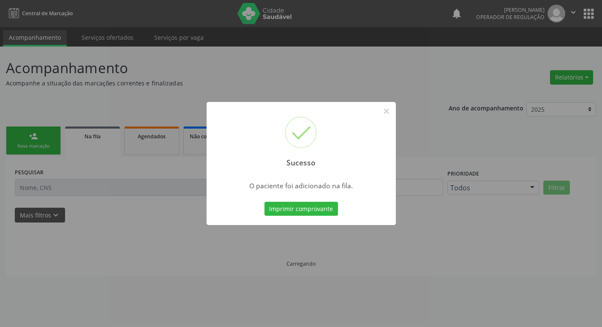
scroll to position [0, 0]
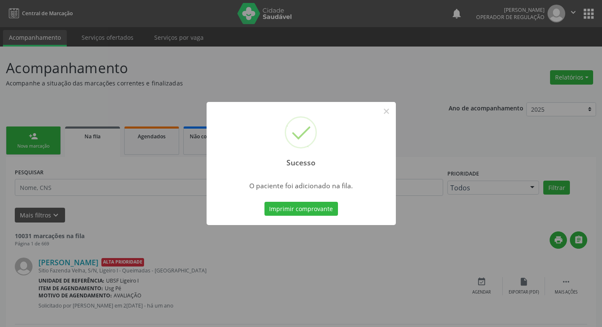
click at [94, 167] on div "Sucesso × O paciente foi adicionado na fila. Imprimir comprovante Cancel" at bounding box center [301, 163] width 602 height 327
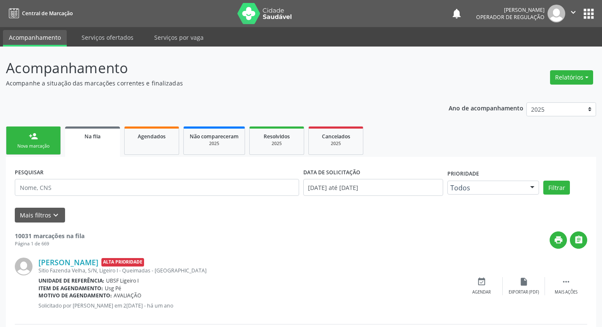
click at [23, 146] on div "Nova marcação" at bounding box center [33, 146] width 42 height 6
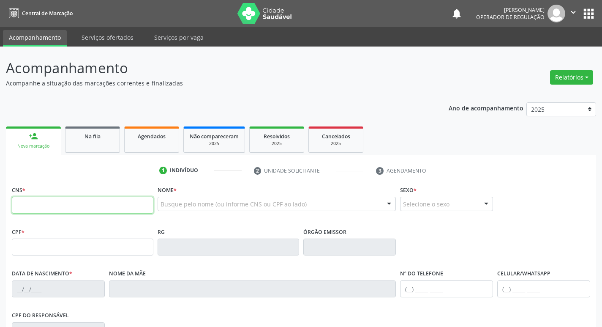
click at [93, 207] on input "text" at bounding box center [83, 204] width 142 height 17
type input "705 0066 2155 3051"
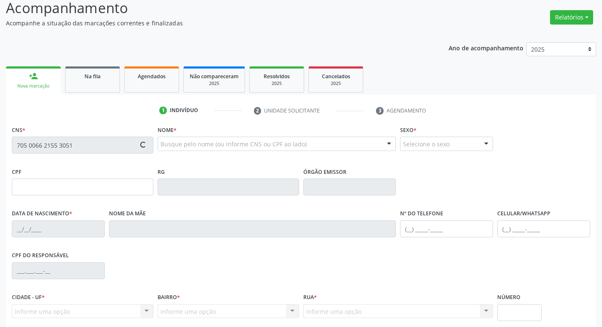
scroll to position [131, 0]
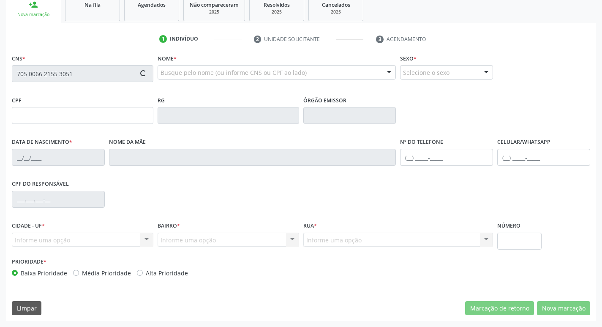
type input "917.583.864-87"
type input "20/11/1964"
type input "Ana Gonçalves de Souza"
type input "(83) 99190-5566"
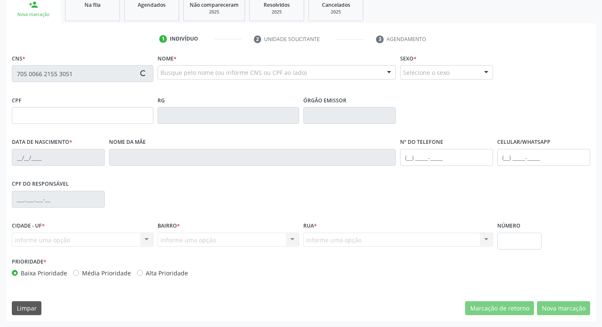
type input "308"
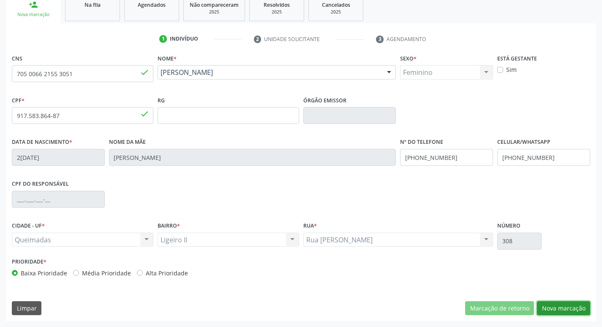
click at [576, 304] on button "Nova marcação" at bounding box center [563, 308] width 53 height 14
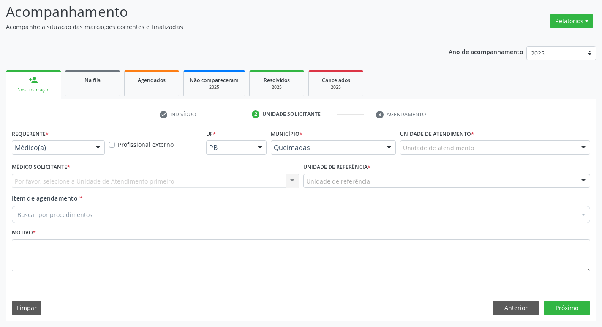
scroll to position [56, 0]
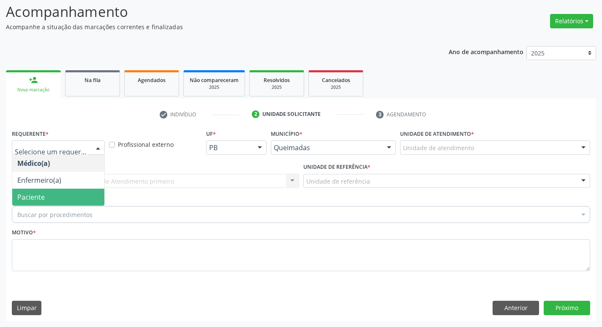
click at [46, 199] on span "Paciente" at bounding box center [58, 196] width 92 height 17
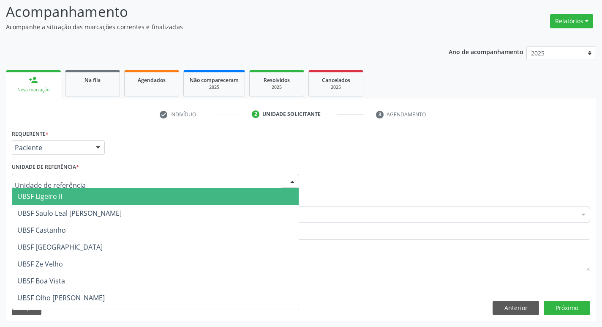
click at [45, 198] on span "UBSF Ligeiro II" at bounding box center [39, 195] width 45 height 9
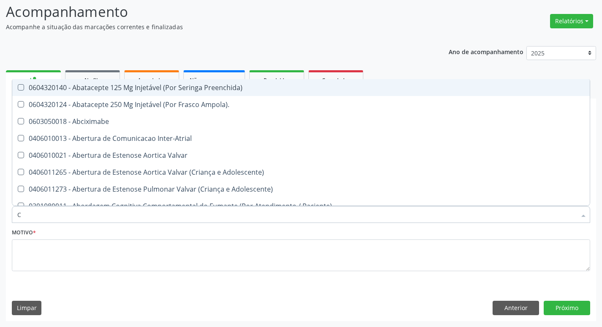
type input "CARDIOLO"
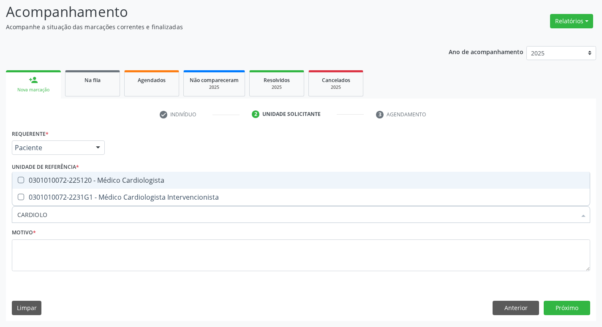
click at [65, 177] on div "0301010072-225120 - Médico Cardiologista" at bounding box center [300, 180] width 567 height 7
checkbox Cardiologista "true"
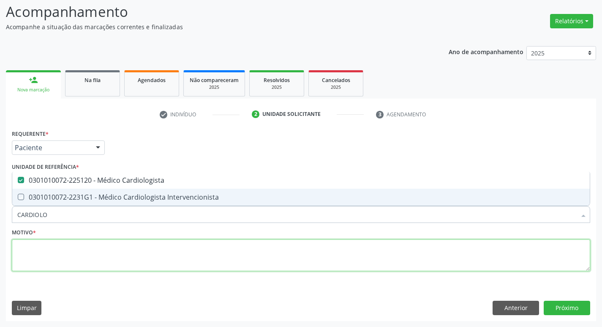
click at [74, 249] on textarea at bounding box center [301, 255] width 578 height 32
checkbox Intervencionista "true"
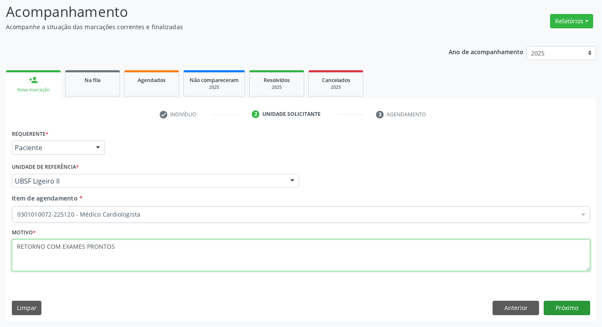
type textarea "RETORNO COM EXAMES PRONTOS"
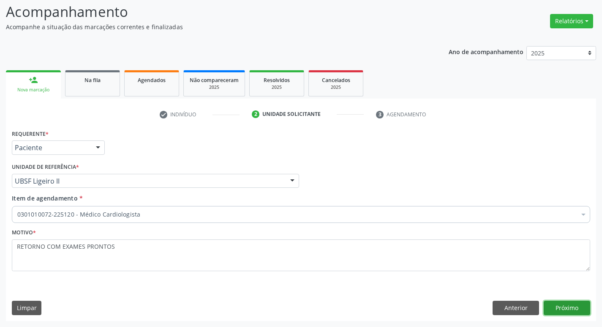
click at [553, 306] on button "Próximo" at bounding box center [567, 307] width 46 height 14
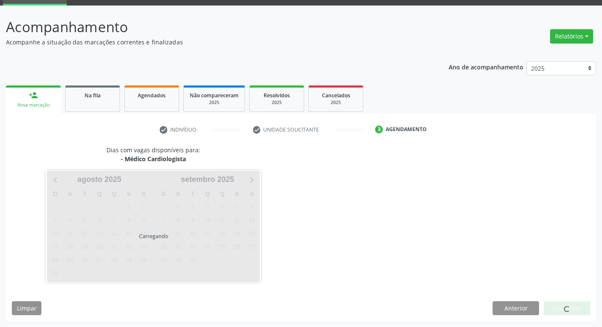
scroll to position [41, 0]
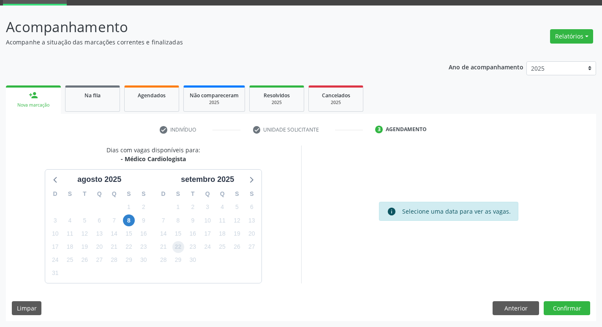
click at [173, 246] on span "22" at bounding box center [178, 247] width 12 height 12
click at [566, 312] on button "Confirmar" at bounding box center [567, 308] width 46 height 14
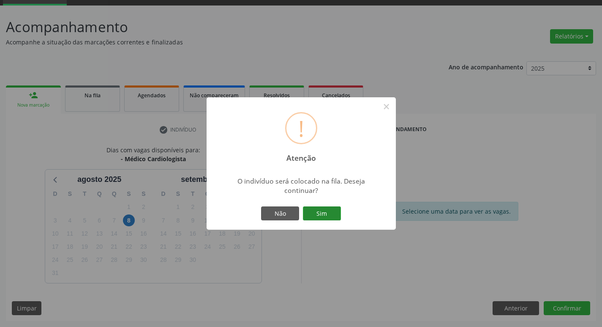
click at [329, 207] on button "Sim" at bounding box center [322, 213] width 38 height 14
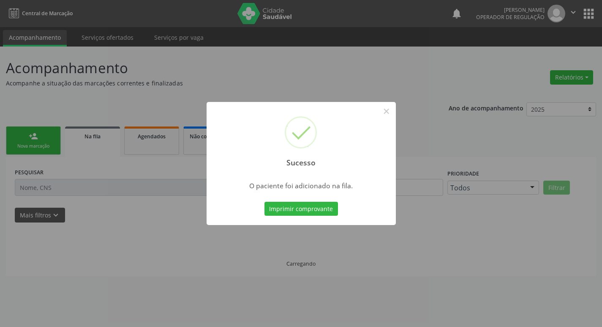
scroll to position [0, 0]
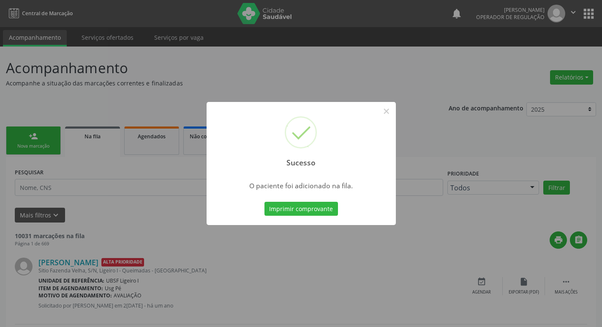
click at [115, 135] on div "Sucesso × O paciente foi adicionado na fila. Imprimir comprovante Cancel" at bounding box center [301, 163] width 602 height 327
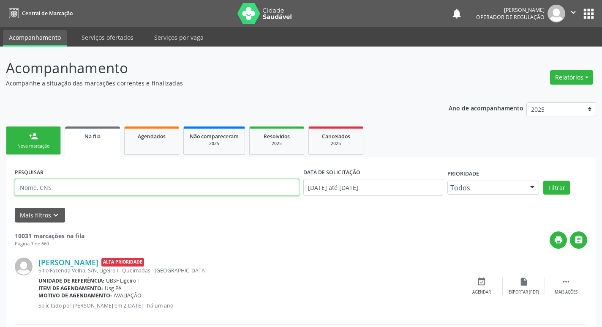
click at [60, 192] on input "text" at bounding box center [157, 187] width 284 height 17
type input "706008881823245"
click at [543, 180] on button "Filtrar" at bounding box center [556, 187] width 27 height 14
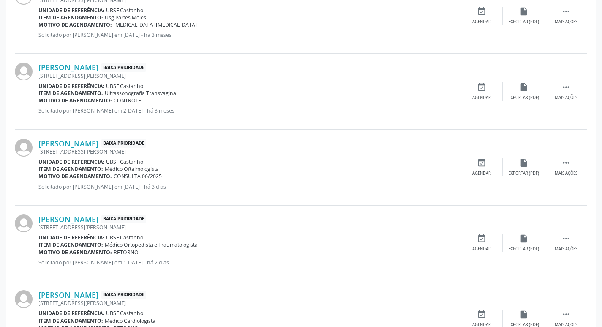
scroll to position [549, 0]
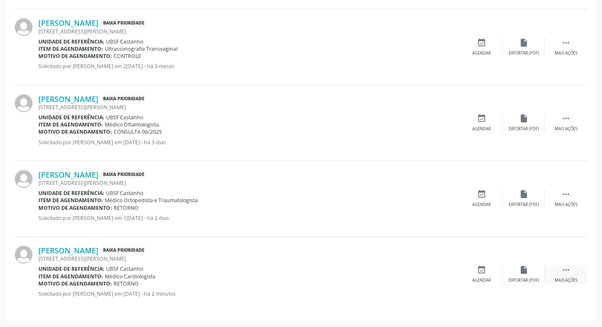
click at [566, 273] on icon "" at bounding box center [566, 269] width 9 height 9
click at [519, 268] on icon "edit" at bounding box center [523, 269] width 9 height 9
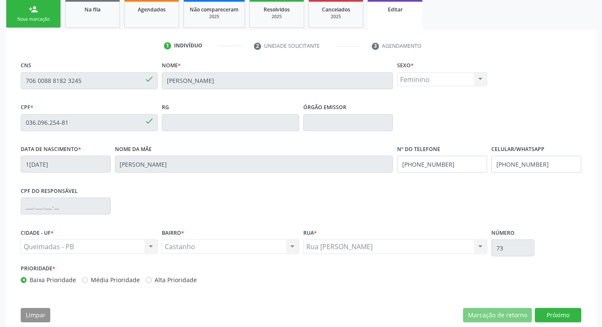
scroll to position [143, 0]
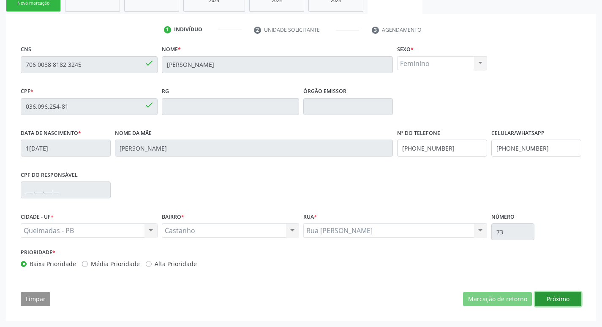
click at [545, 300] on button "Próximo" at bounding box center [558, 299] width 46 height 14
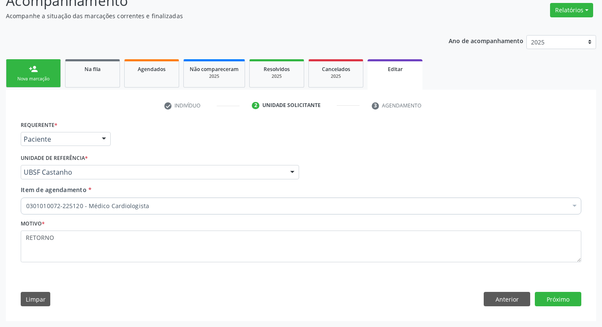
scroll to position [67, 0]
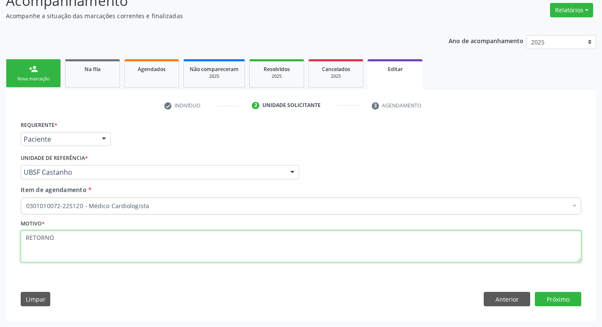
click at [102, 249] on textarea "RETORNO" at bounding box center [301, 246] width 561 height 32
type textarea "RETORNO COM RESULTADO DE HOLTER"
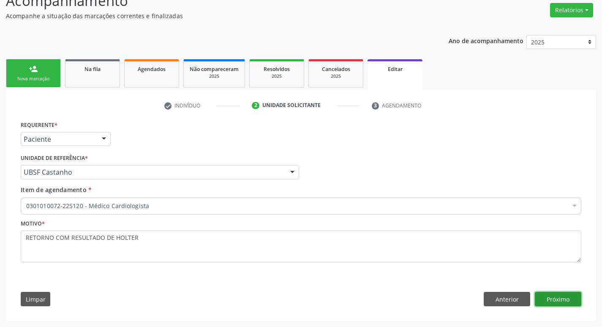
click at [553, 294] on button "Próximo" at bounding box center [558, 299] width 46 height 14
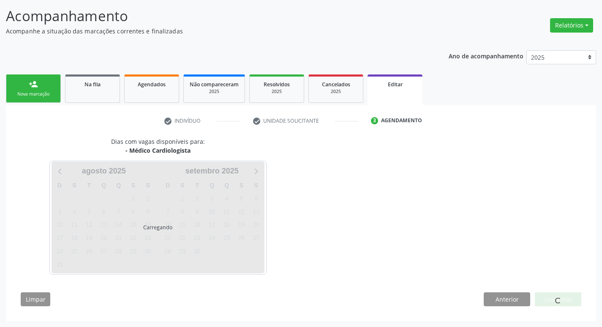
scroll to position [52, 0]
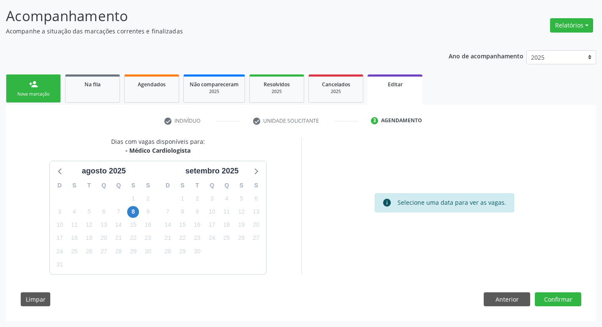
click at [205, 243] on div "24" at bounding box center [212, 237] width 15 height 13
click at [210, 240] on span "24" at bounding box center [212, 238] width 12 height 12
click at [550, 300] on button "Confirmar" at bounding box center [558, 299] width 46 height 14
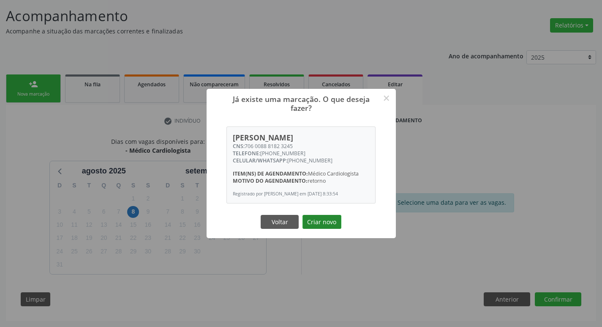
click at [327, 220] on button "Criar novo" at bounding box center [322, 222] width 39 height 14
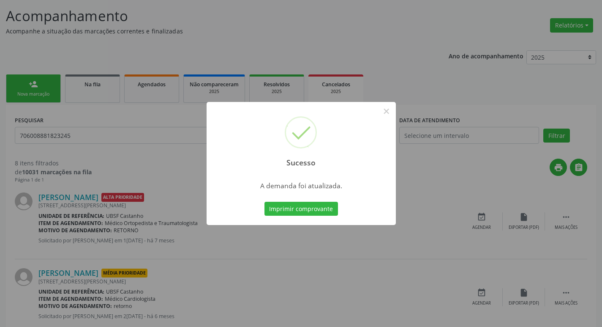
scroll to position [0, 0]
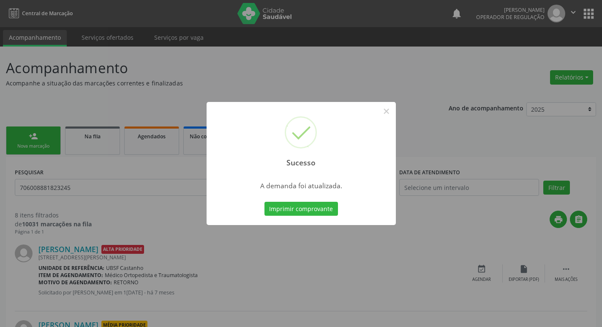
click at [147, 127] on div "Sucesso × A demanda foi atualizada. Imprimir comprovante Cancel" at bounding box center [301, 163] width 602 height 327
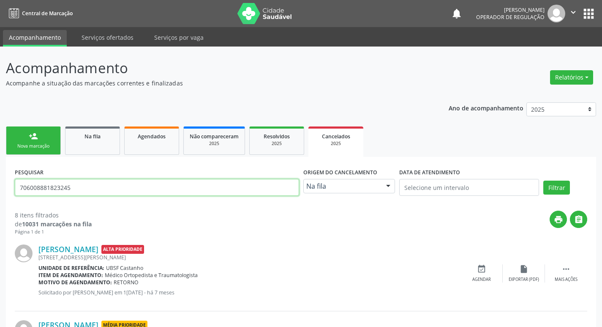
click at [116, 193] on input "706008881823245" at bounding box center [157, 187] width 284 height 17
type input "700407984719048"
click at [543, 180] on button "Filtrar" at bounding box center [556, 187] width 27 height 14
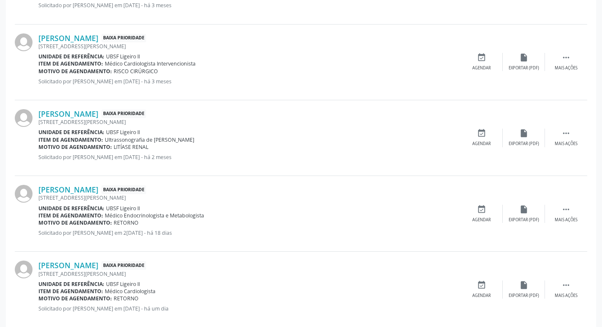
scroll to position [453, 0]
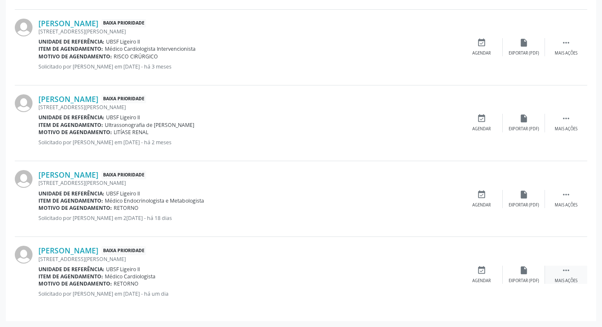
click at [572, 280] on div "Mais ações" at bounding box center [566, 281] width 23 height 6
click at [518, 274] on div "edit Editar" at bounding box center [524, 274] width 42 height 18
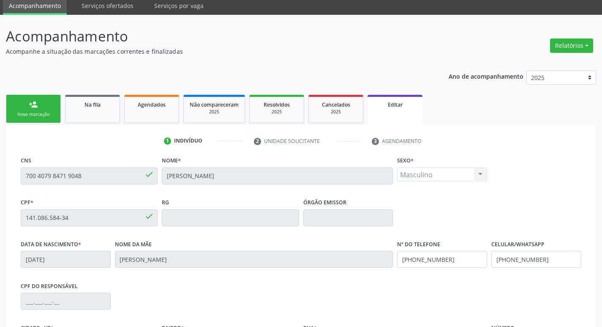
scroll to position [143, 0]
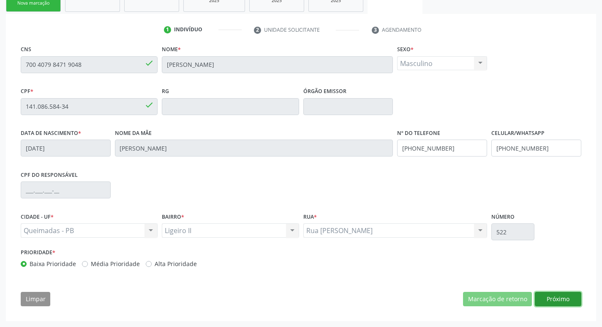
click at [549, 300] on button "Próximo" at bounding box center [558, 299] width 46 height 14
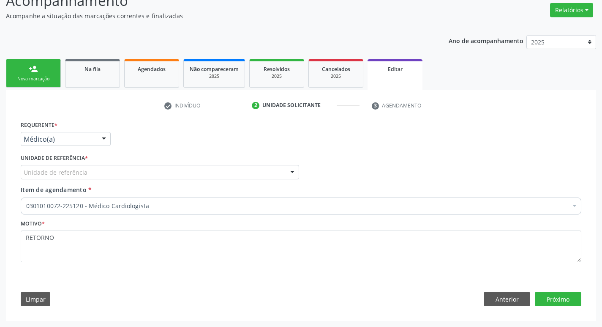
click at [218, 170] on div "Unidade de referência" at bounding box center [160, 172] width 278 height 14
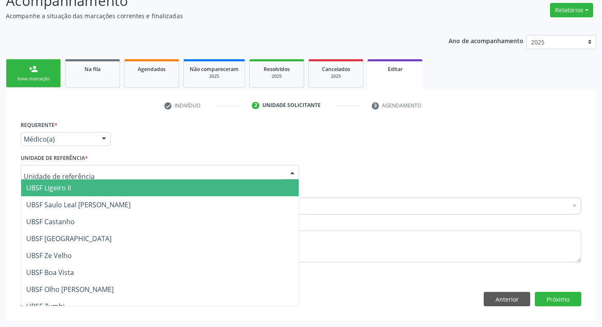
click at [214, 190] on span "UBSF Ligeiro II" at bounding box center [160, 187] width 278 height 17
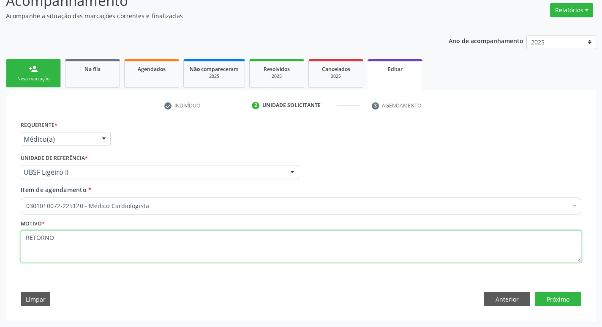
click at [211, 231] on textarea "RETORNO" at bounding box center [301, 246] width 561 height 32
type textarea "RETORNO COM EXAMES PRONTOS"
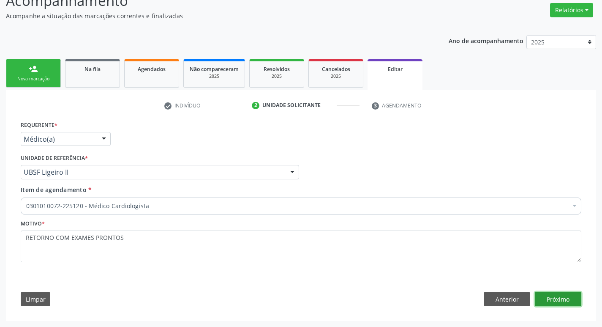
click at [557, 301] on button "Próximo" at bounding box center [558, 299] width 46 height 14
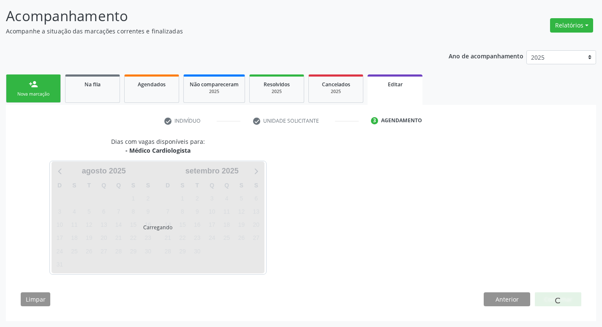
scroll to position [52, 0]
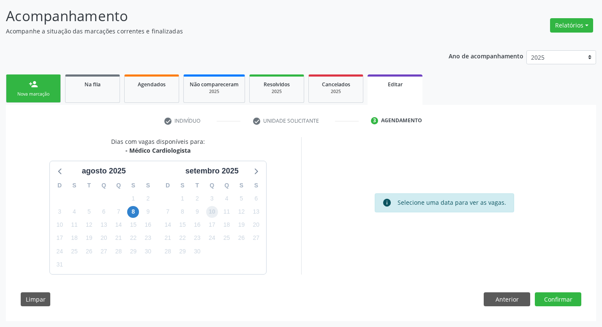
click at [211, 210] on span "10" at bounding box center [212, 212] width 12 height 12
click at [558, 293] on button "Confirmar" at bounding box center [558, 299] width 46 height 14
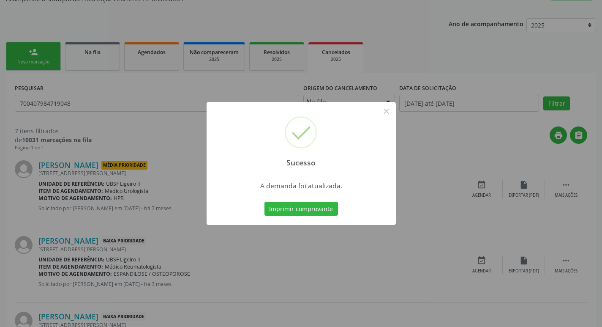
scroll to position [85, 0]
click at [27, 223] on div "Sucesso × A demanda foi atualizada. Imprimir comprovante Cancel" at bounding box center [301, 163] width 602 height 327
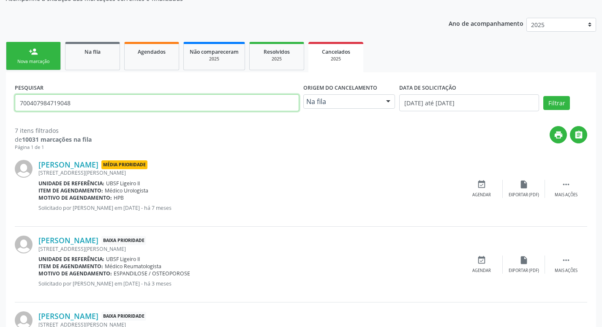
click at [38, 107] on input "700407984719048" at bounding box center [157, 102] width 284 height 17
type input "700506365760558"
click at [543, 96] on button "Filtrar" at bounding box center [556, 103] width 27 height 14
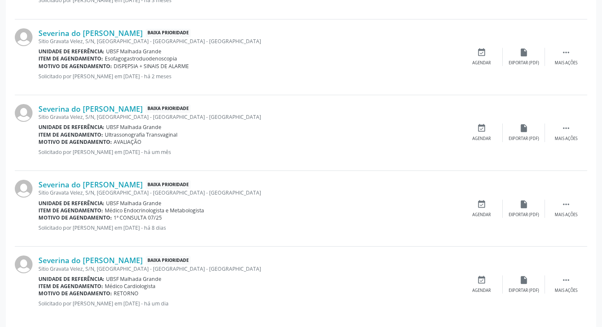
scroll to position [453, 0]
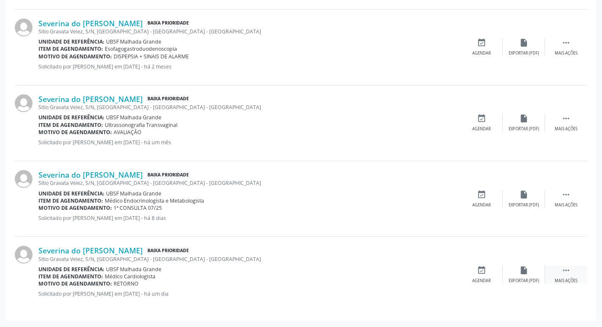
click at [574, 272] on div " Mais ações" at bounding box center [566, 274] width 42 height 18
click at [513, 270] on div "edit Editar" at bounding box center [524, 274] width 42 height 18
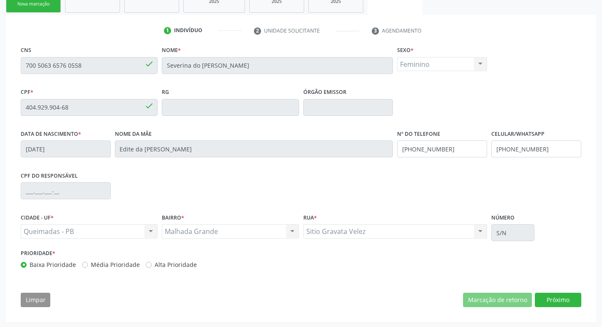
scroll to position [143, 0]
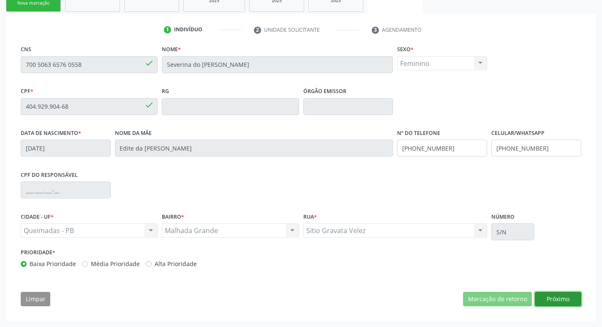
click at [549, 292] on button "Próximo" at bounding box center [558, 299] width 46 height 14
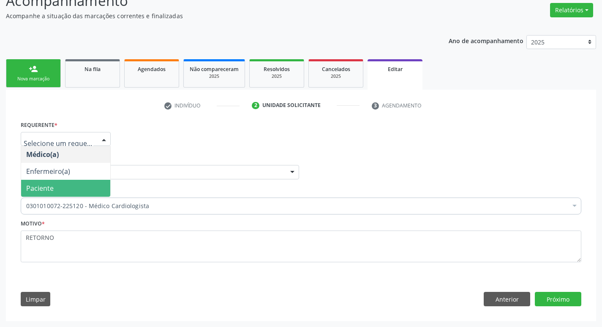
click at [45, 188] on span "Paciente" at bounding box center [39, 187] width 27 height 9
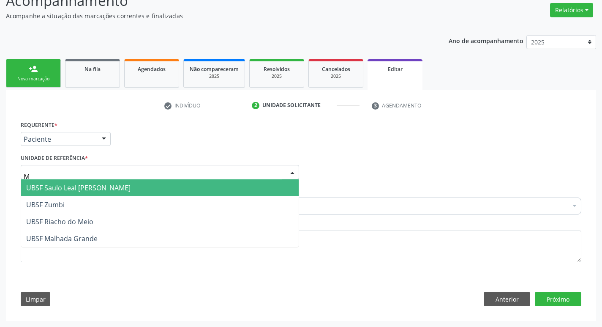
type input "MA"
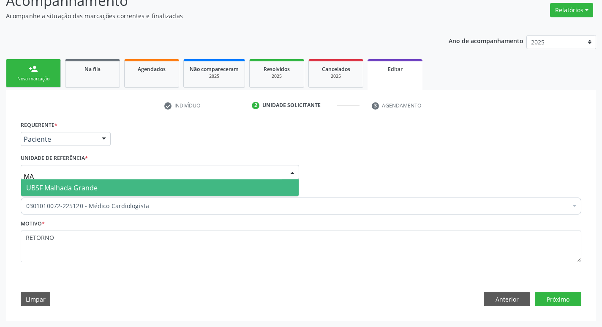
click at [47, 183] on span "UBSF Malhada Grande" at bounding box center [61, 187] width 71 height 9
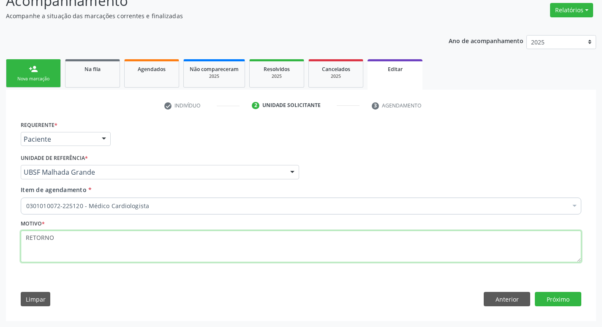
click at [83, 244] on textarea "RETORNO" at bounding box center [301, 246] width 561 height 32
type textarea "RETORNO COM EXAMES"
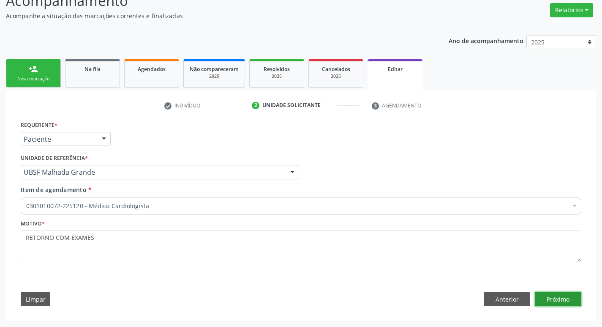
click at [555, 305] on button "Próximo" at bounding box center [558, 299] width 46 height 14
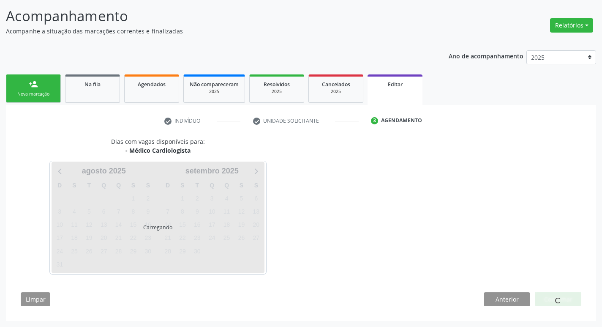
scroll to position [52, 0]
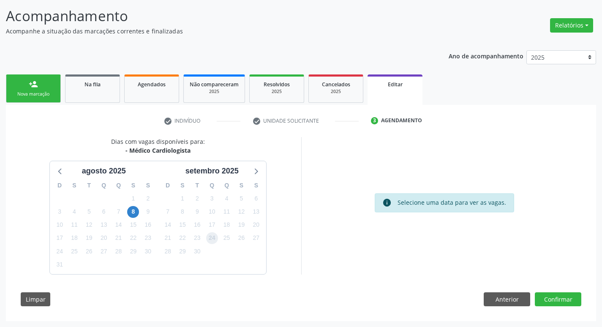
click at [207, 235] on span "24" at bounding box center [212, 238] width 12 height 12
click at [563, 302] on button "Confirmar" at bounding box center [558, 299] width 46 height 14
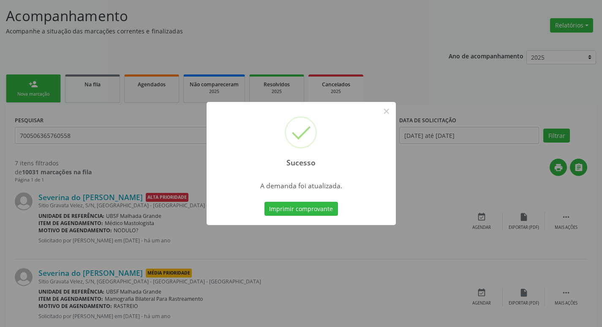
scroll to position [0, 0]
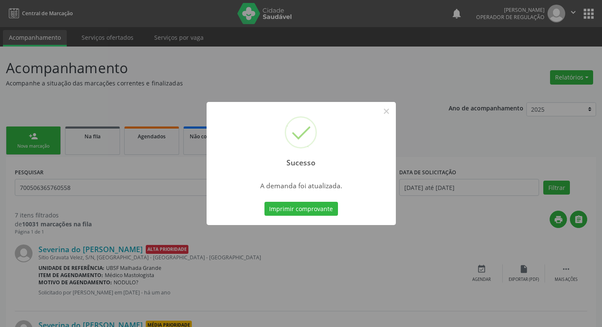
click at [135, 209] on div "Sucesso × A demanda foi atualizada. Imprimir comprovante Cancel" at bounding box center [301, 163] width 602 height 327
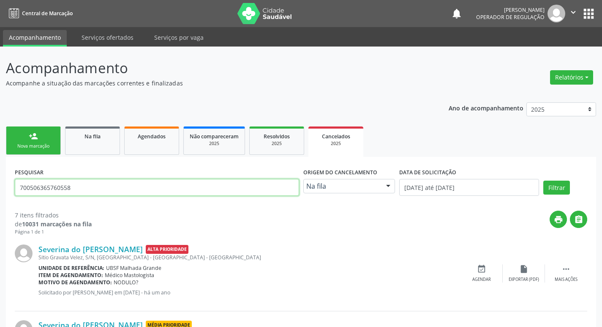
click at [46, 190] on input "700506365760558" at bounding box center [157, 187] width 284 height 17
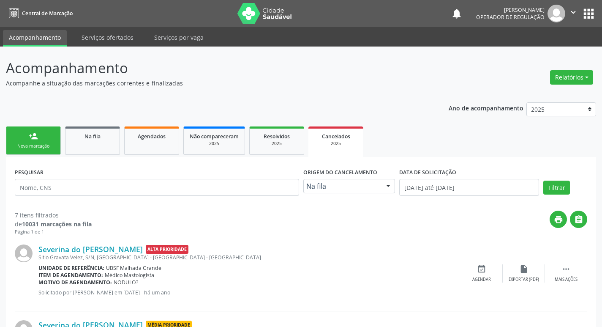
click at [20, 133] on link "person_add Nova marcação" at bounding box center [33, 140] width 55 height 28
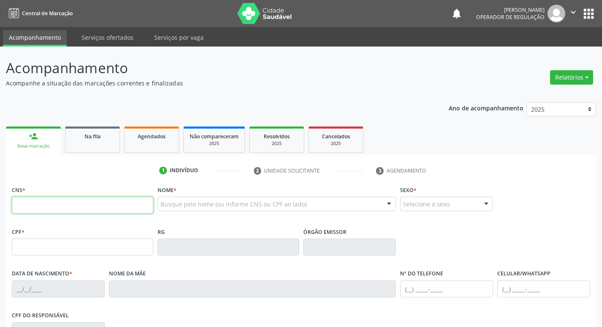
drag, startPoint x: 59, startPoint y: 210, endPoint x: 56, endPoint y: 202, distance: 8.6
click at [59, 210] on input "text" at bounding box center [83, 204] width 142 height 17
type input "705 0096 4421 4558"
type input "067.256.474-21"
type input "[DATE]"
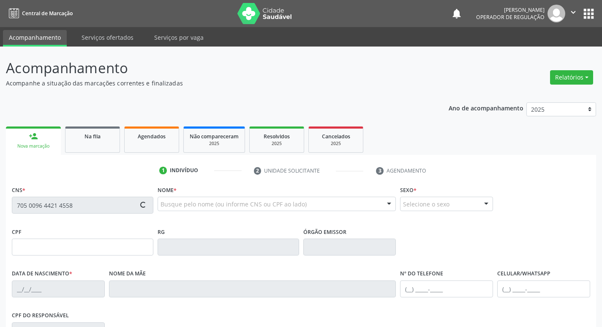
type input "[PERSON_NAME] da Conceição"
type input "[PHONE_NUMBER]"
type input "28"
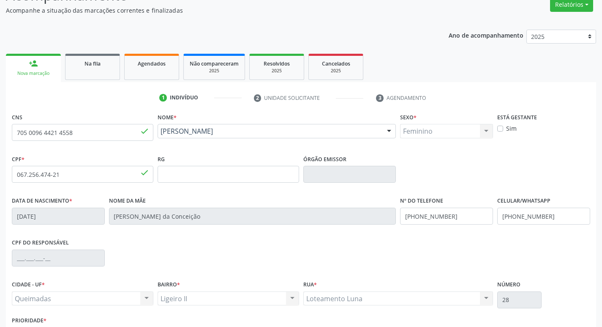
scroll to position [131, 0]
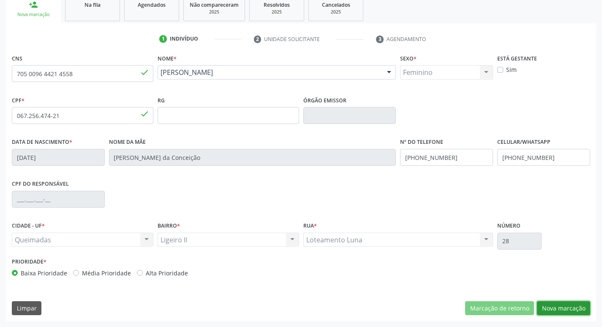
click at [556, 312] on button "Nova marcação" at bounding box center [563, 308] width 53 height 14
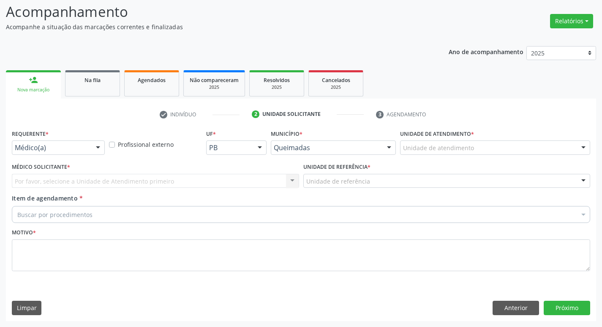
scroll to position [56, 0]
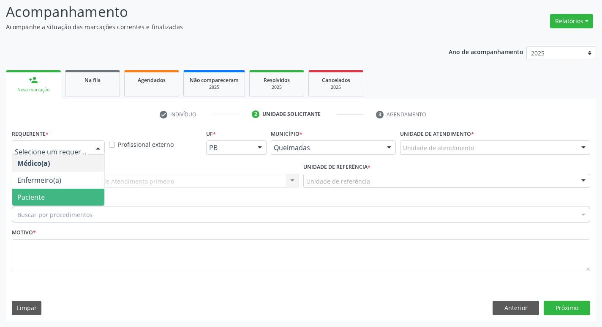
click at [32, 196] on span "Paciente" at bounding box center [30, 196] width 27 height 9
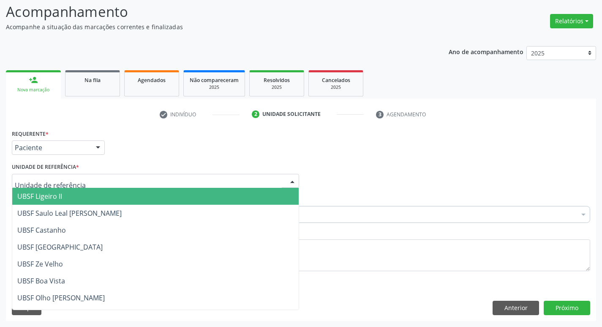
click at [42, 202] on span "UBSF Ligeiro II" at bounding box center [155, 196] width 286 height 17
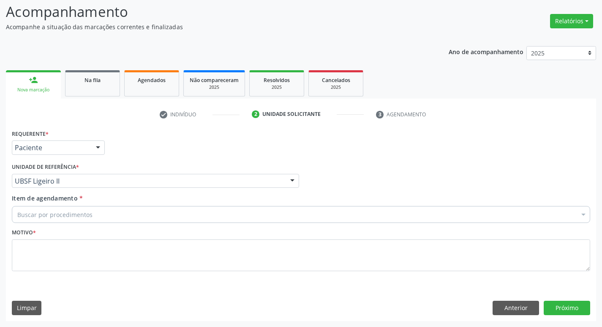
click at [36, 220] on div "Buscar por procedimentos" at bounding box center [301, 214] width 578 height 17
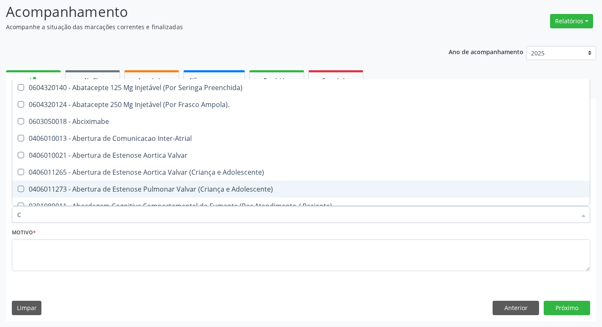
type input "CARDIOLOGISTA"
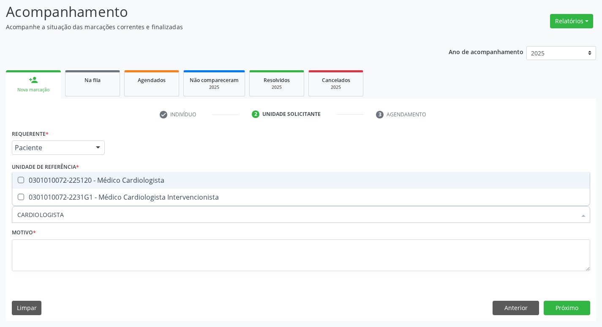
click at [57, 187] on span "0301010072-225120 - Médico Cardiologista" at bounding box center [301, 180] width 578 height 17
checkbox Cardiologista "true"
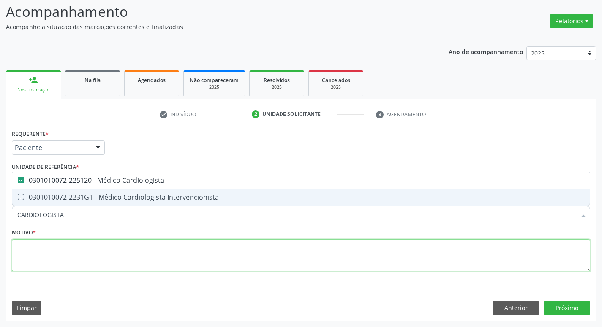
click at [88, 256] on textarea at bounding box center [301, 255] width 578 height 32
checkbox Intervencionista "true"
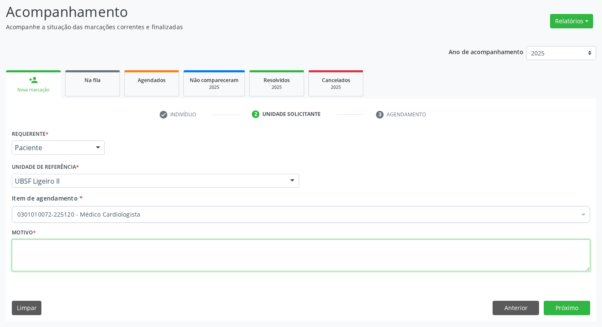
paste textarea "RETORNO"
type textarea "RETORNO"
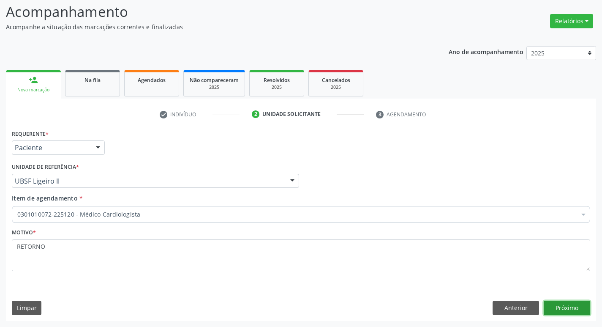
click at [580, 309] on button "Próximo" at bounding box center [567, 307] width 46 height 14
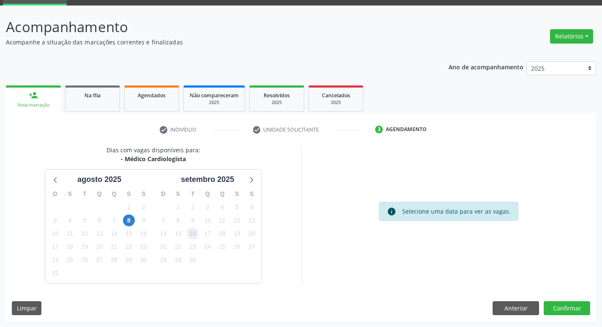
click at [196, 235] on span "16" at bounding box center [193, 233] width 12 height 12
click at [568, 305] on button "Confirmar" at bounding box center [567, 308] width 46 height 14
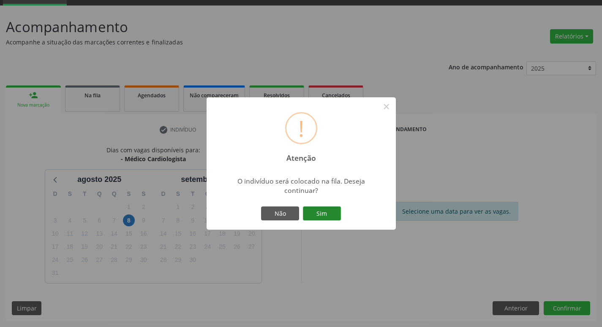
click at [322, 216] on button "Sim" at bounding box center [322, 213] width 38 height 14
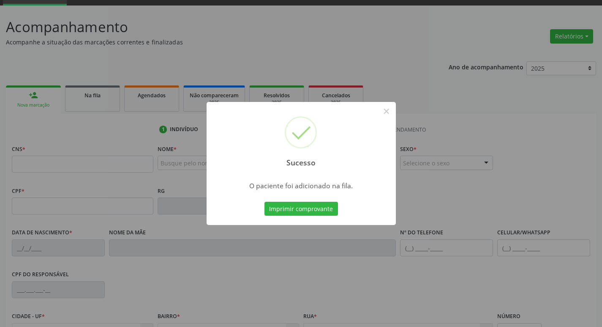
click at [126, 243] on div "Sucesso × O paciente foi adicionado na fila. Imprimir comprovante Cancel" at bounding box center [301, 163] width 602 height 327
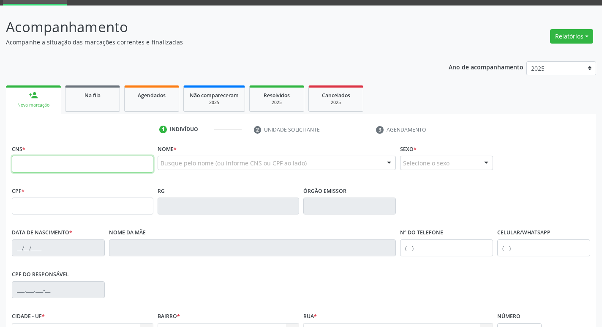
click at [64, 166] on input "text" at bounding box center [83, 163] width 142 height 17
type input "704 2042 8027 3087"
type input "781.975.627-68"
type input "[DATE]"
type input "[PERSON_NAME]"
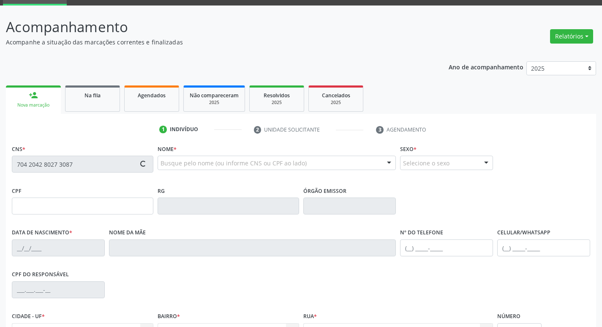
type input "[PHONE_NUMBER]"
type input "634.496.843-53"
type input "282"
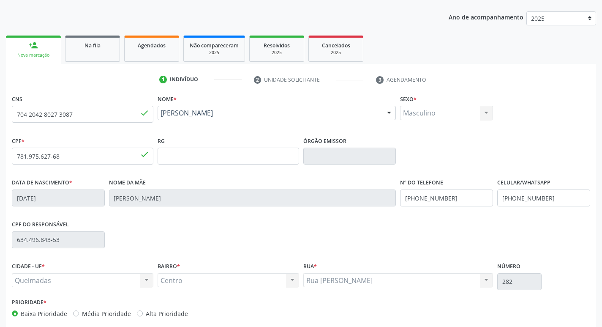
scroll to position [131, 0]
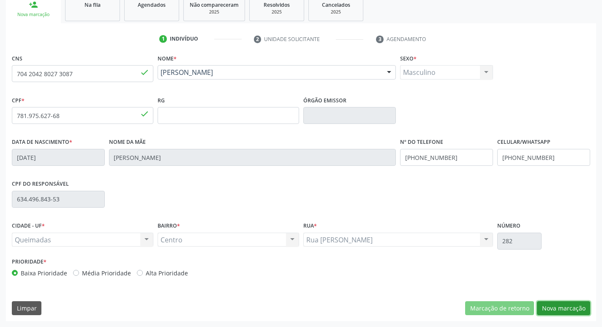
click at [565, 308] on button "Nova marcação" at bounding box center [563, 308] width 53 height 14
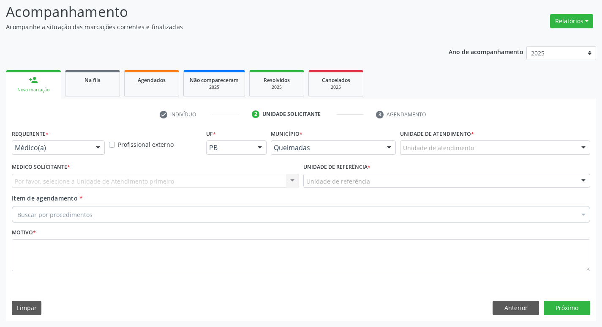
scroll to position [56, 0]
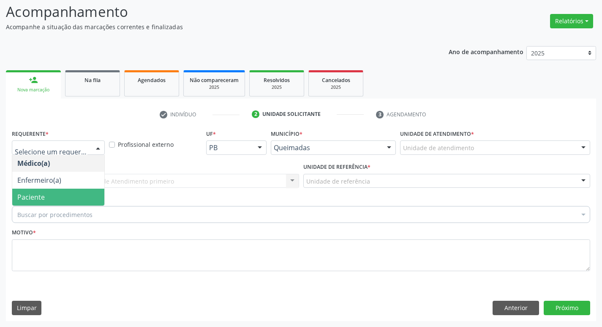
click at [77, 205] on span "Paciente" at bounding box center [58, 196] width 92 height 17
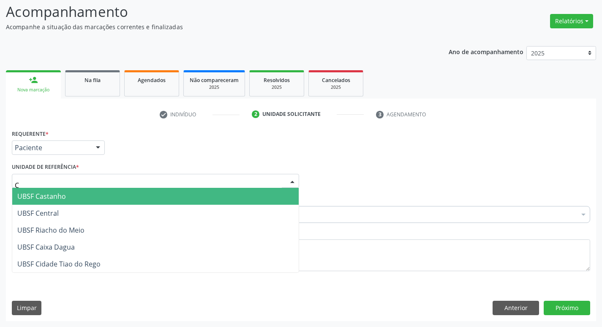
type input "CE"
click at [116, 196] on span "UBSF Central" at bounding box center [155, 196] width 286 height 17
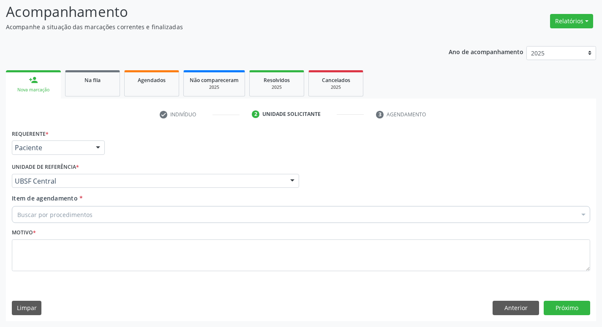
click at [106, 215] on div "Buscar por procedimentos" at bounding box center [301, 214] width 578 height 17
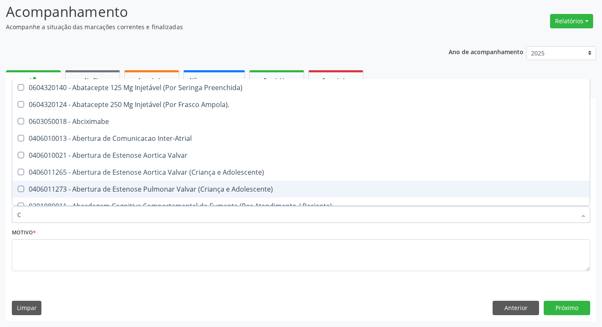
type input "CARDIOLOGISTA"
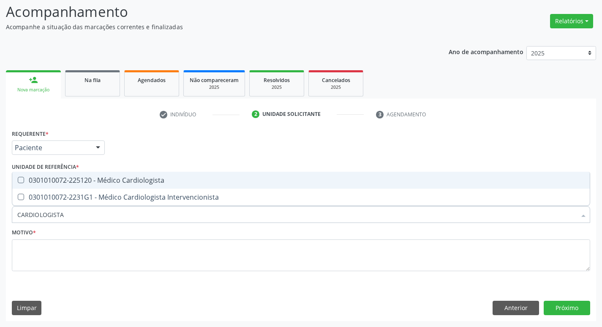
click at [87, 178] on div "0301010072-225120 - Médico Cardiologista" at bounding box center [300, 180] width 567 height 7
checkbox Cardiologista "true"
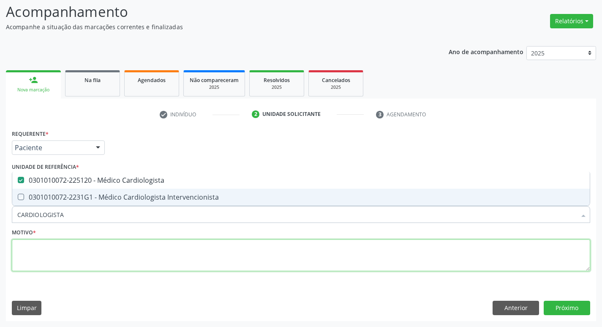
drag, startPoint x: 90, startPoint y: 256, endPoint x: 93, endPoint y: 249, distance: 7.6
click at [89, 256] on textarea at bounding box center [301, 255] width 578 height 32
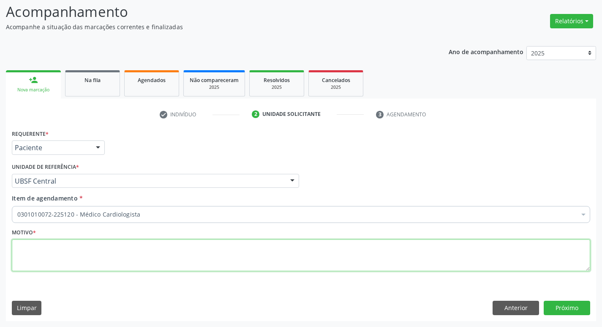
paste textarea "RETORNO"
type textarea "RETORNO COM EXAMES"
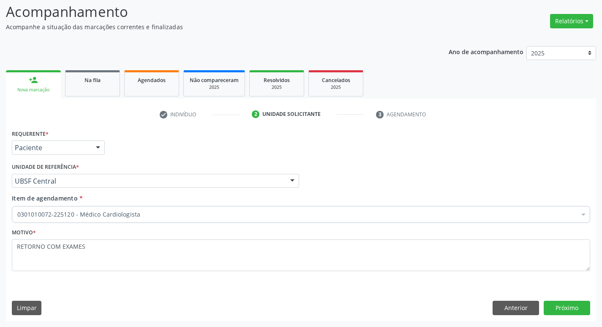
click at [567, 299] on div "Requerente * Paciente Médico(a) Enfermeiro(a) Paciente Nenhum resultado encontr…" at bounding box center [301, 223] width 590 height 193
click at [563, 315] on div "Requerente * Paciente Médico(a) Enfermeiro(a) Paciente Nenhum resultado encontr…" at bounding box center [301, 223] width 590 height 193
click at [566, 307] on button "Próximo" at bounding box center [567, 307] width 46 height 14
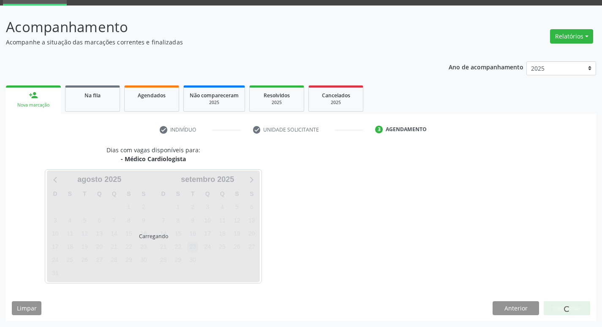
scroll to position [41, 0]
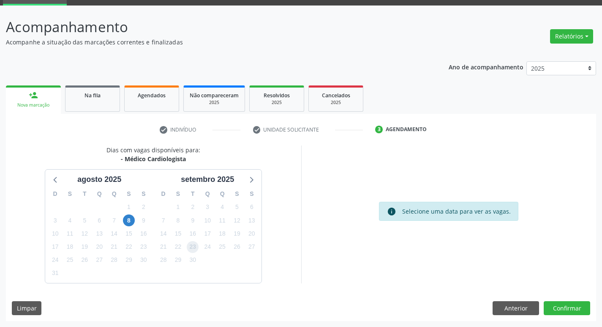
click at [191, 248] on span "23" at bounding box center [193, 247] width 12 height 12
click at [555, 304] on button "Confirmar" at bounding box center [567, 308] width 46 height 14
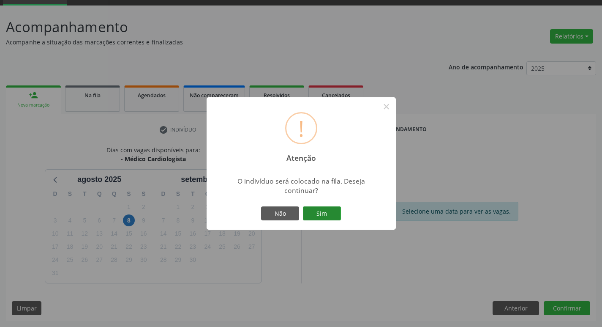
click at [316, 215] on button "Sim" at bounding box center [322, 213] width 38 height 14
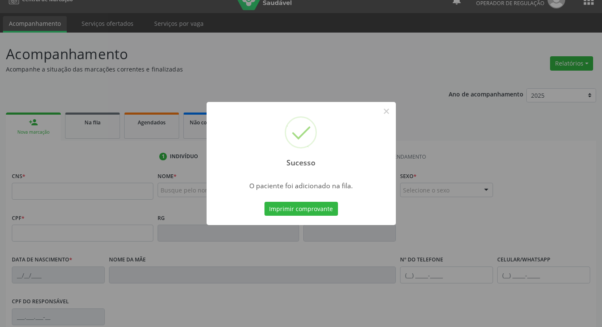
scroll to position [0, 0]
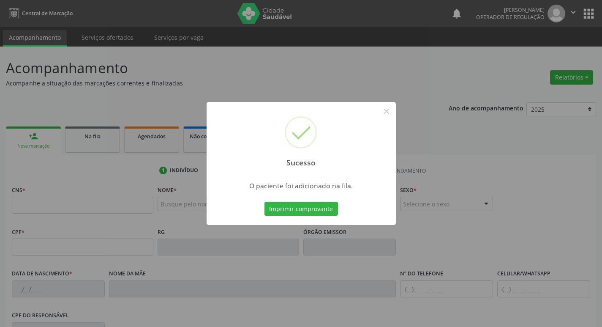
click at [180, 82] on div "Sucesso × O paciente foi adicionado na fila. Imprimir comprovante Cancel" at bounding box center [301, 163] width 602 height 327
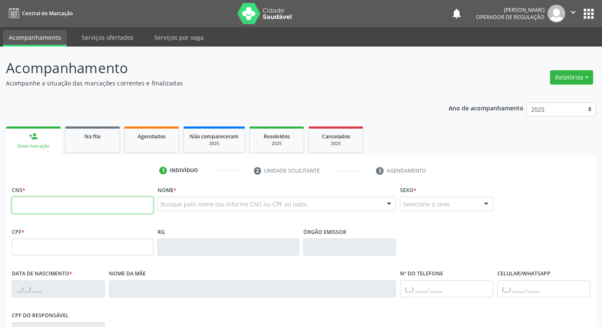
drag, startPoint x: 12, startPoint y: 206, endPoint x: 19, endPoint y: 212, distance: 9.3
click at [12, 206] on input "text" at bounding box center [83, 204] width 142 height 17
type input "707 8056 7563 2810"
type input "714.502.464-00"
type input "[DATE]"
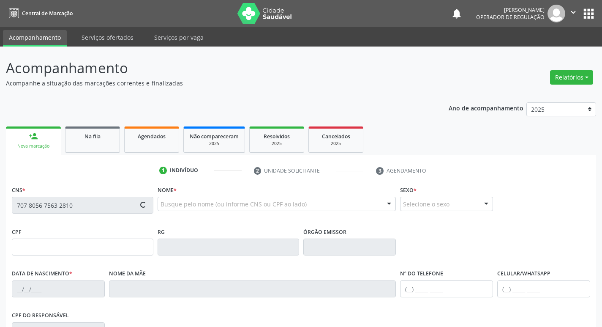
type input "[PERSON_NAME]"
type input "[PHONE_NUMBER]"
type input "20"
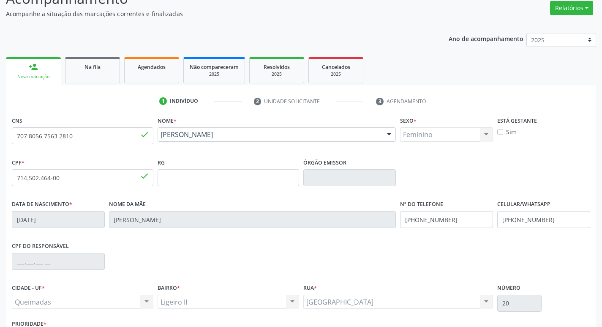
scroll to position [131, 0]
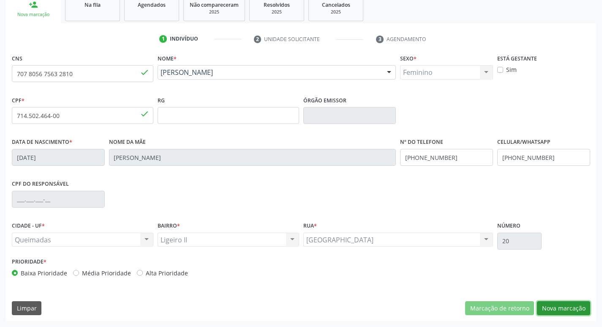
click at [541, 312] on button "Nova marcação" at bounding box center [563, 308] width 53 height 14
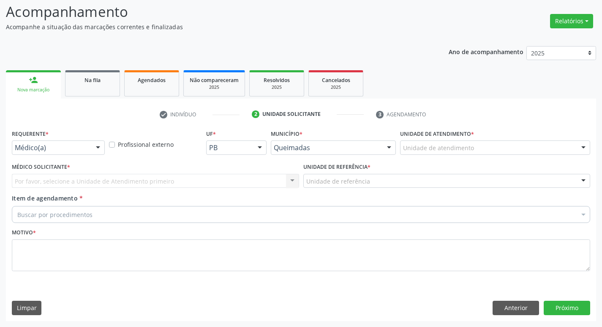
scroll to position [56, 0]
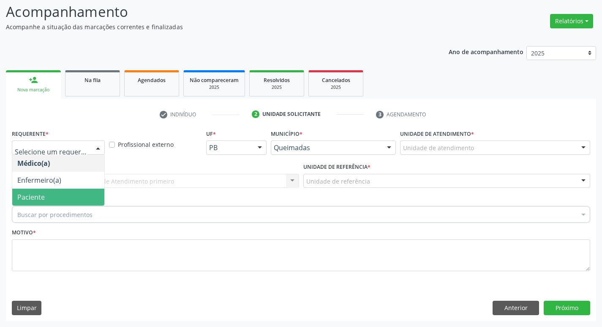
click at [53, 195] on span "Paciente" at bounding box center [58, 196] width 92 height 17
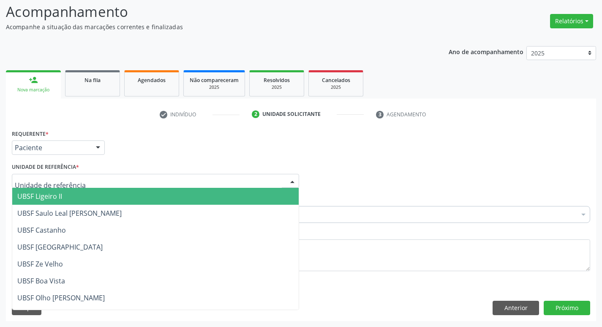
click at [55, 198] on span "UBSF Ligeiro II" at bounding box center [39, 195] width 45 height 9
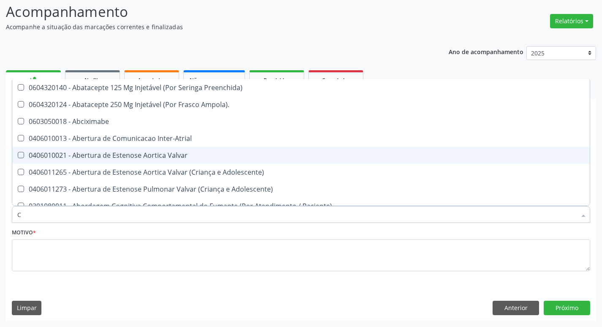
type input "CARDIOLOGISTA"
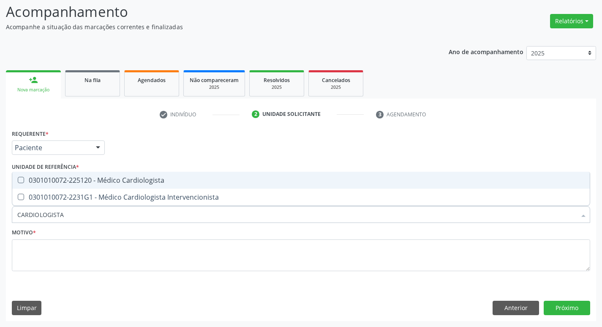
click at [44, 180] on div "0301010072-225120 - Médico Cardiologista" at bounding box center [300, 180] width 567 height 7
checkbox Cardiologista "true"
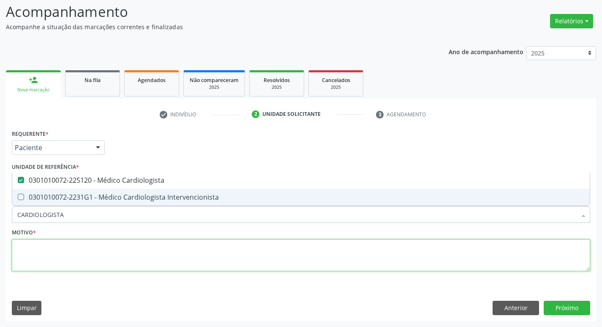
click at [50, 243] on textarea at bounding box center [301, 255] width 578 height 32
checkbox Intervencionista "true"
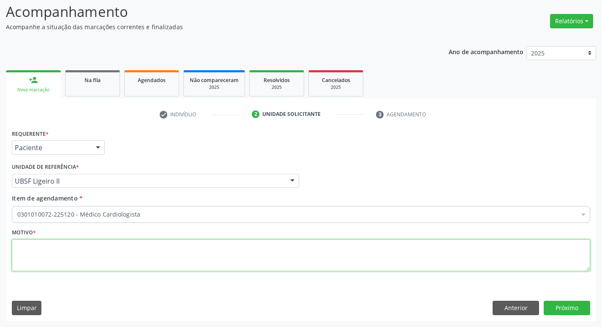
paste textarea "RETORNO"
type textarea "RETORNO"
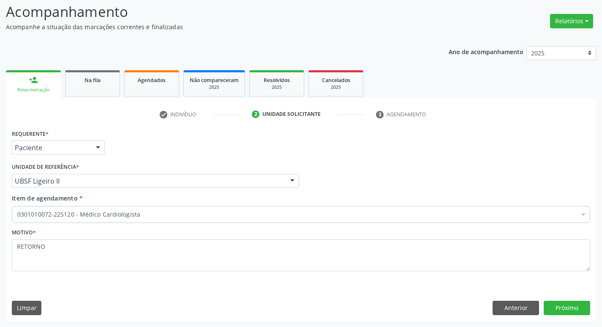
click at [558, 294] on div "Requerente * Paciente Médico(a) Enfermeiro(a) Paciente Nenhum resultado encontr…" at bounding box center [301, 223] width 590 height 193
click at [551, 305] on button "Próximo" at bounding box center [567, 307] width 46 height 14
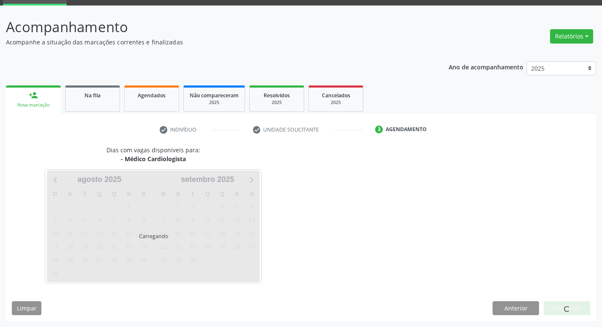
scroll to position [41, 0]
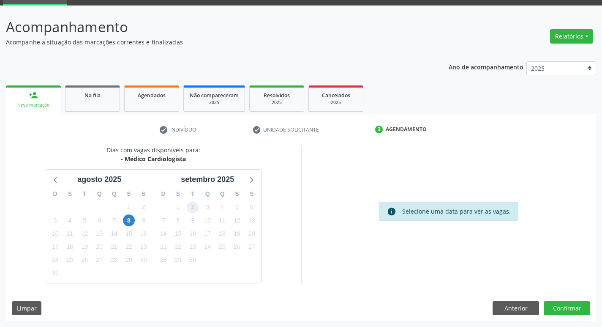
click at [191, 210] on span "2" at bounding box center [193, 207] width 12 height 12
click at [568, 310] on button "Confirmar" at bounding box center [567, 308] width 46 height 14
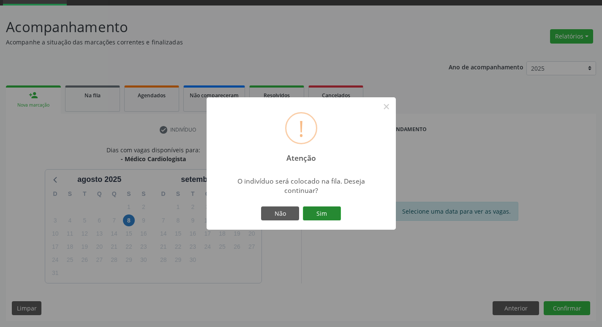
click at [327, 214] on button "Sim" at bounding box center [322, 213] width 38 height 14
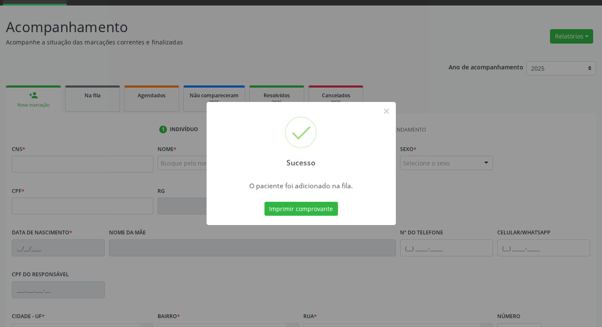
click at [77, 181] on div "Sucesso × O paciente foi adicionado na fila. Imprimir comprovante Cancel" at bounding box center [301, 163] width 602 height 327
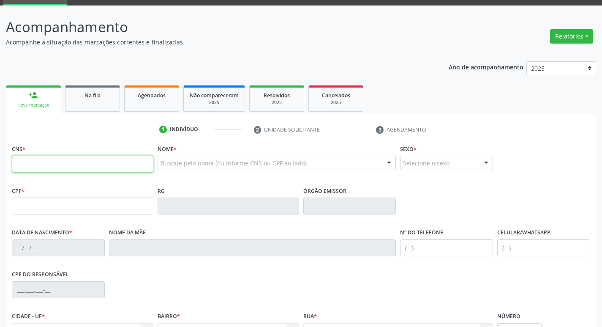
click at [73, 170] on input "text" at bounding box center [83, 163] width 142 height 17
type input "700 0027 6167 4302"
type input "713.211.107-82"
type input "[DATE]"
type input "Minervina [PERSON_NAME]"
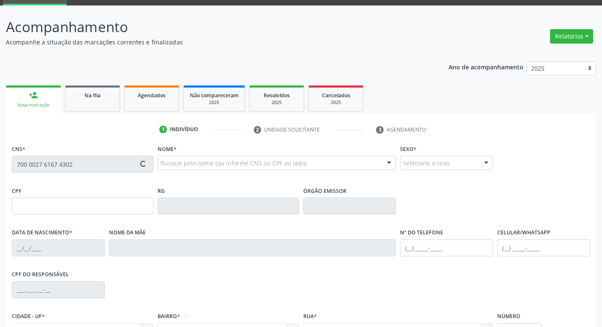
type input "[PHONE_NUMBER]"
type input "50"
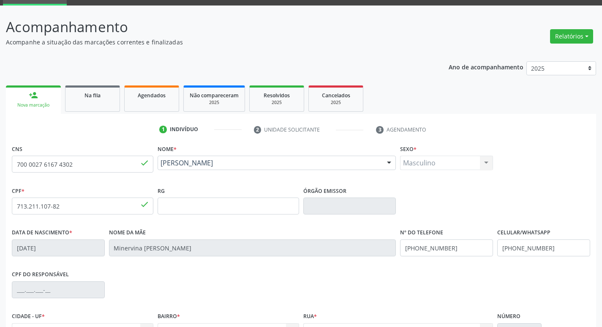
scroll to position [131, 0]
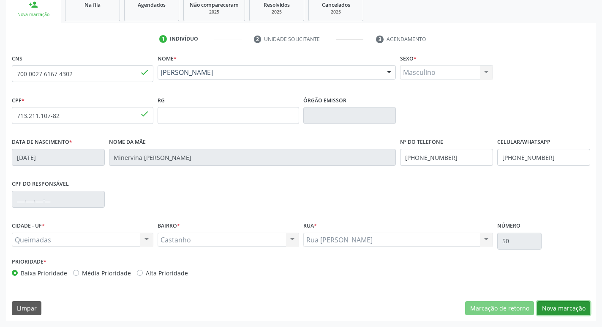
click at [569, 308] on button "Nova marcação" at bounding box center [563, 308] width 53 height 14
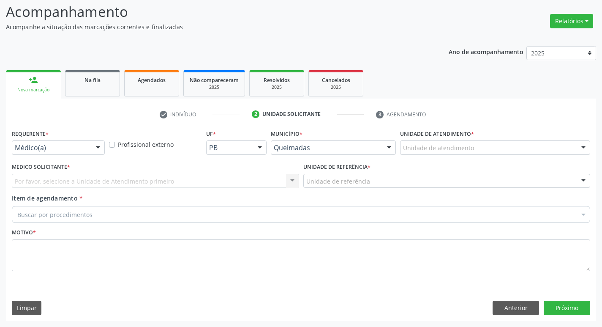
scroll to position [56, 0]
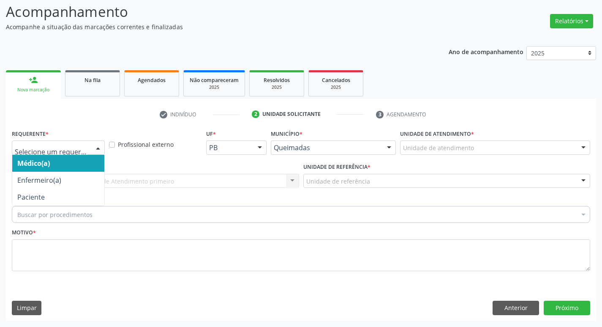
click at [86, 154] on div "Médico(a) Enfermeiro(a) Paciente Nenhum resultado encontrado para: " " Não há n…" at bounding box center [58, 147] width 93 height 14
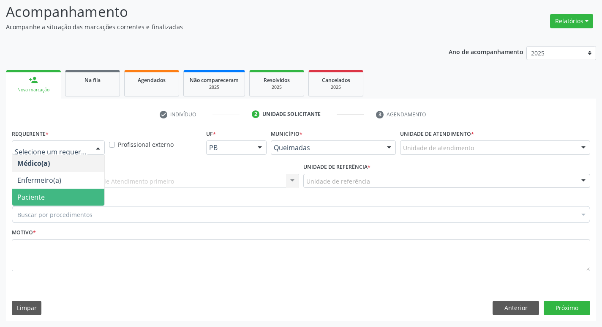
click at [101, 193] on span "Paciente" at bounding box center [58, 196] width 92 height 17
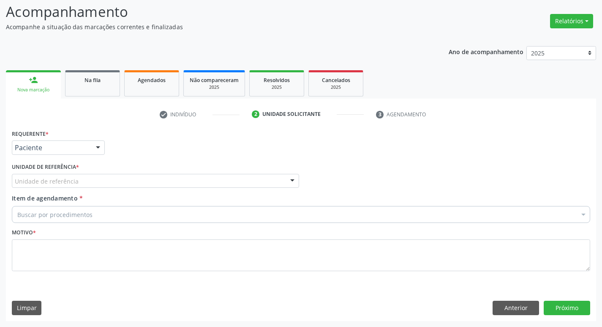
click at [97, 187] on div "Unidade de referência" at bounding box center [155, 181] width 287 height 14
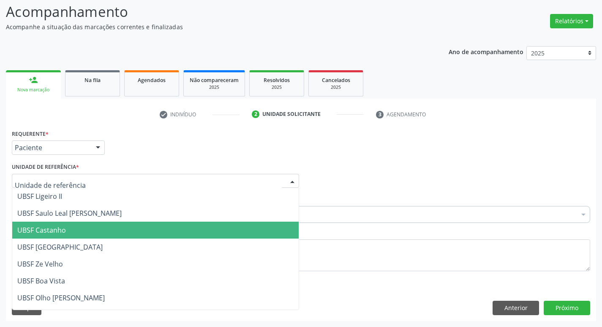
click at [110, 224] on span "UBSF Castanho" at bounding box center [155, 229] width 286 height 17
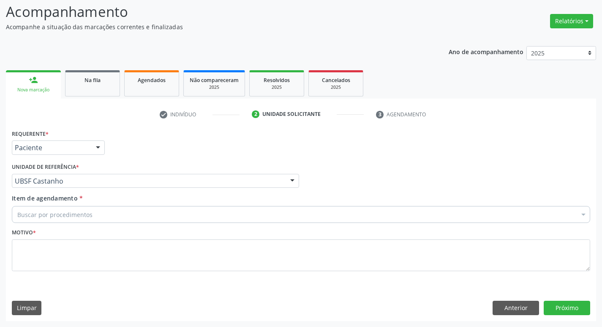
click at [105, 214] on div "Buscar por procedimentos" at bounding box center [301, 214] width 578 height 17
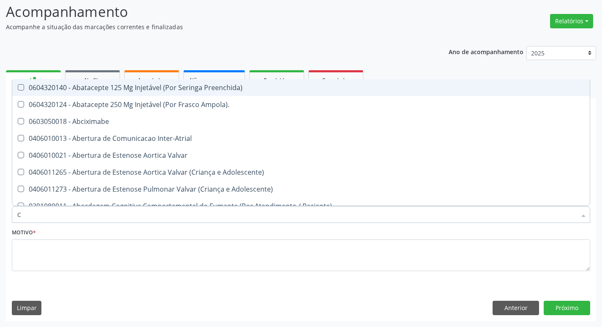
type input "CARDIOLO"
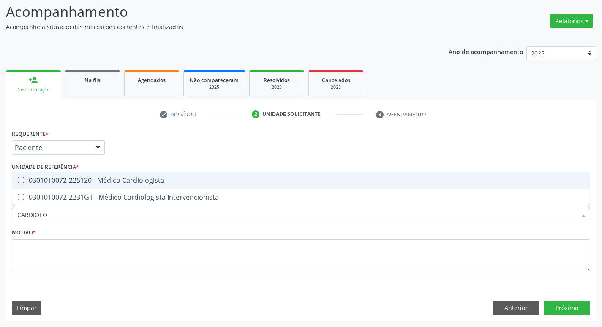
click at [74, 183] on div "0301010072-225120 - Médico Cardiologista" at bounding box center [300, 180] width 567 height 7
checkbox Cardiologista "true"
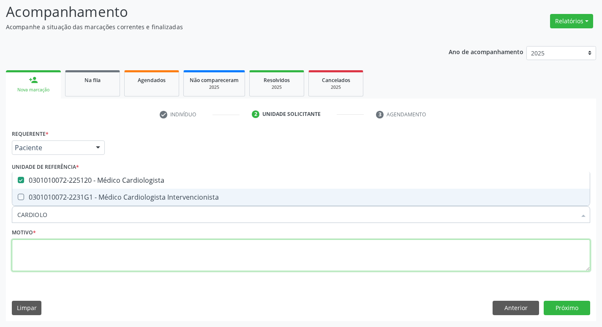
click at [102, 252] on textarea at bounding box center [301, 255] width 578 height 32
checkbox Intervencionista "true"
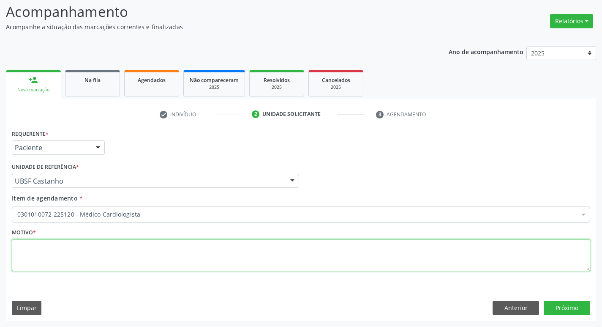
paste textarea "RETORNO"
type textarea "RETORNO"
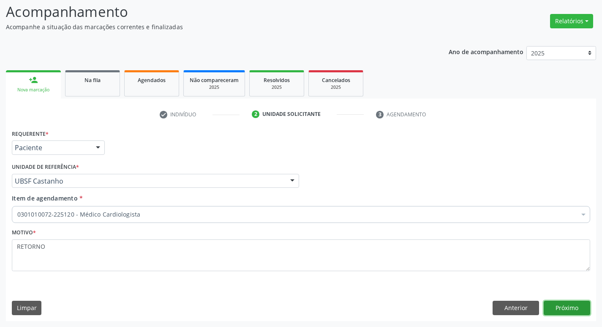
click at [582, 307] on button "Próximo" at bounding box center [567, 307] width 46 height 14
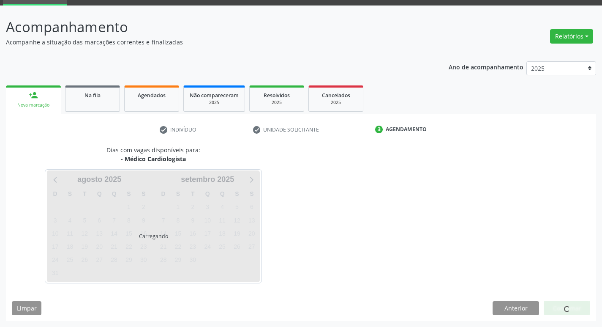
scroll to position [41, 0]
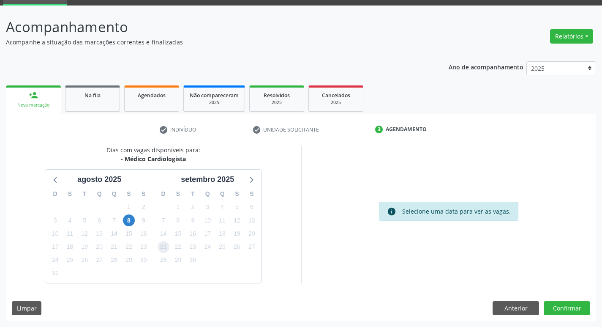
click at [163, 249] on span "21" at bounding box center [164, 247] width 12 height 12
click at [546, 304] on button "Confirmar" at bounding box center [567, 308] width 46 height 14
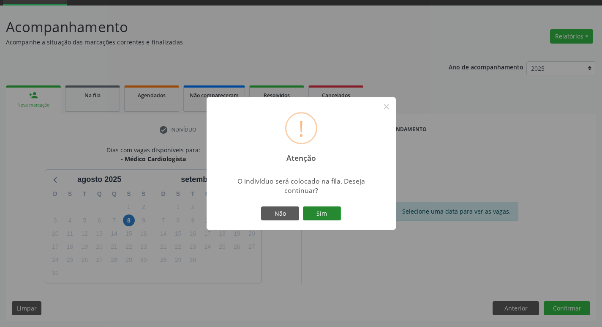
click at [323, 213] on button "Sim" at bounding box center [322, 213] width 38 height 14
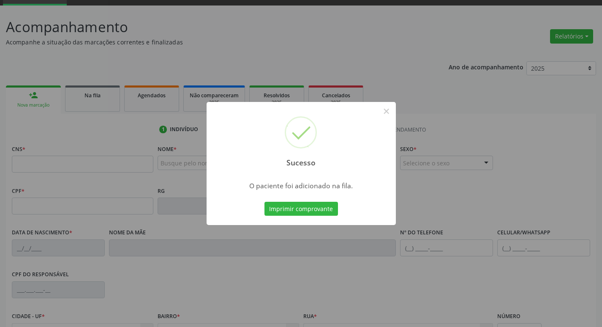
click at [46, 181] on div "Sucesso × O paciente foi adicionado na fila. Imprimir comprovante Cancel" at bounding box center [301, 163] width 602 height 327
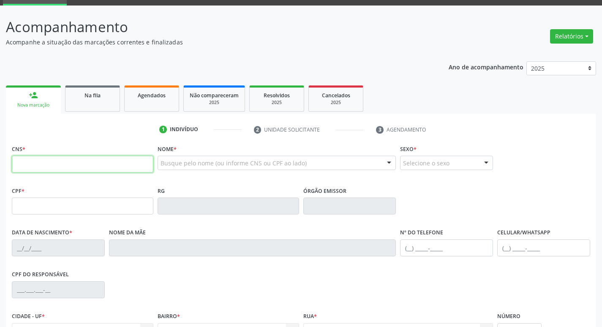
click at [49, 167] on input "text" at bounding box center [83, 163] width 142 height 17
type input "704 1044 7336 9850"
type input "941.391.487-72"
type input "[DATE]"
type input "[PERSON_NAME]"
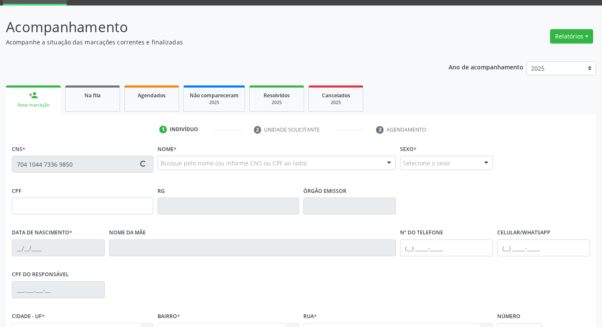
type input "[PHONE_NUMBER]"
type input "839.310.824-15"
type input "S/N"
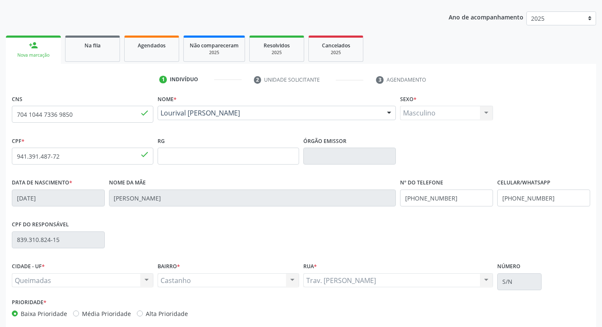
scroll to position [131, 0]
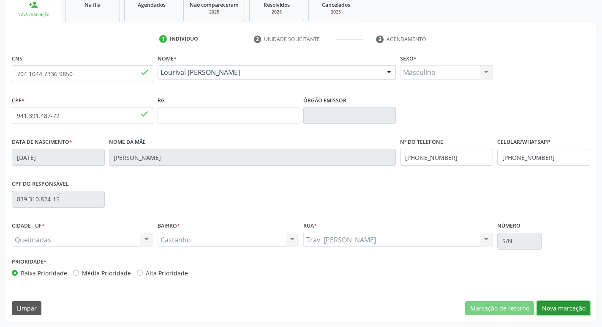
click at [561, 311] on button "Nova marcação" at bounding box center [563, 308] width 53 height 14
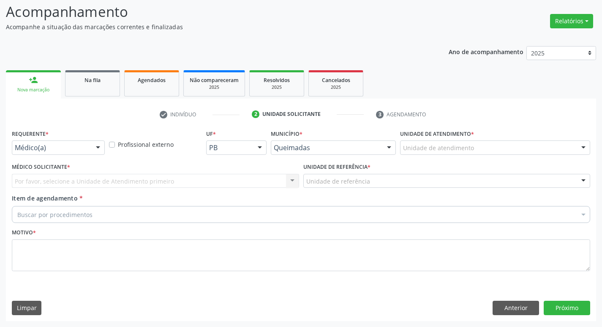
click at [82, 157] on div "Requerente * Médico(a) Médico(a) Enfermeiro(a) Paciente Nenhum resultado encont…" at bounding box center [58, 143] width 97 height 33
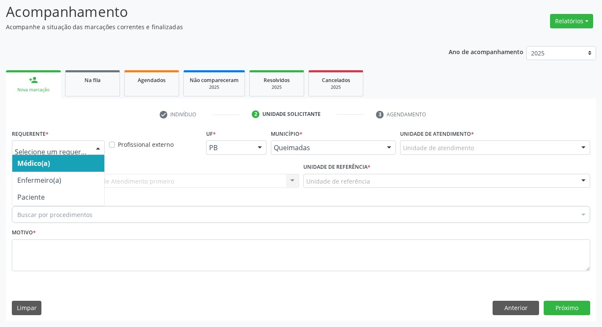
click at [81, 153] on div at bounding box center [58, 147] width 93 height 14
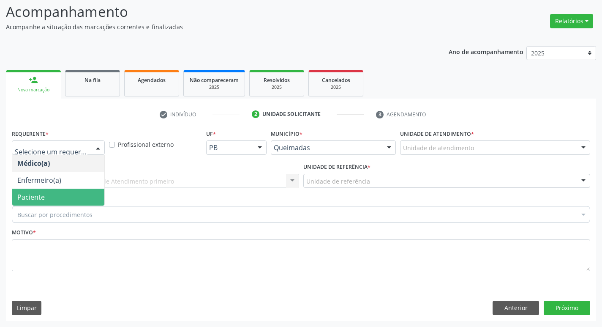
click at [89, 198] on span "Paciente" at bounding box center [58, 196] width 92 height 17
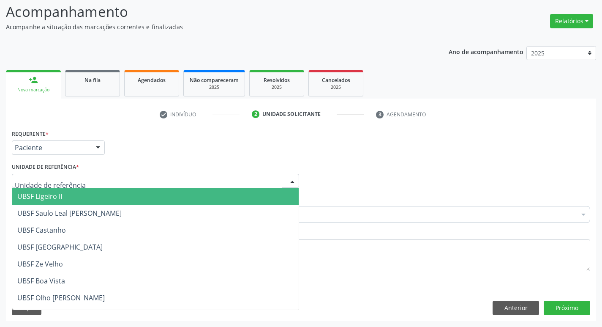
click at [84, 182] on div at bounding box center [155, 181] width 287 height 14
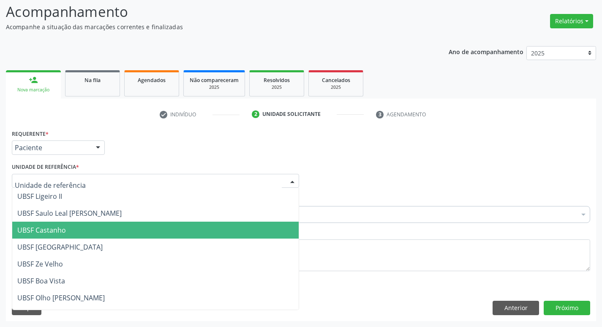
click at [103, 227] on span "UBSF Castanho" at bounding box center [155, 229] width 286 height 17
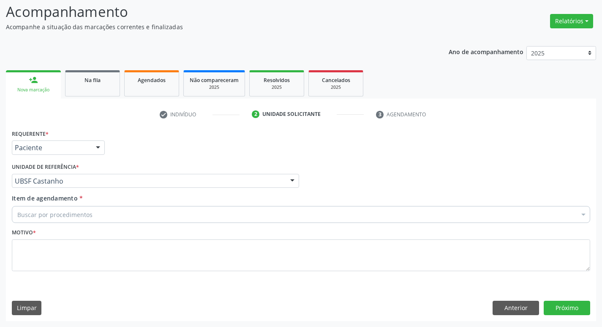
click at [92, 213] on div "Buscar por procedimentos" at bounding box center [301, 214] width 578 height 17
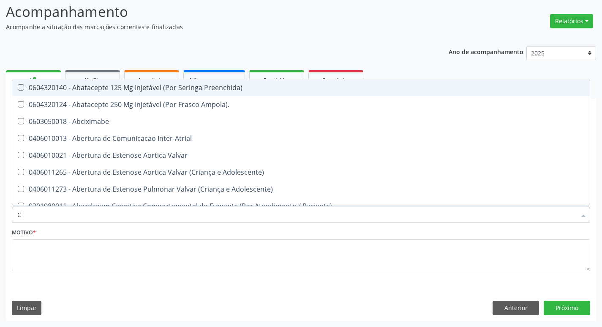
type input "CARDIOLO"
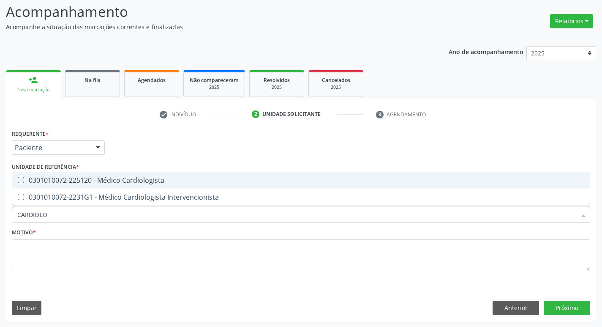
drag, startPoint x: 106, startPoint y: 180, endPoint x: 105, endPoint y: 187, distance: 7.3
click at [106, 180] on div "0301010072-225120 - Médico Cardiologista" at bounding box center [300, 180] width 567 height 7
checkbox Cardiologista "true"
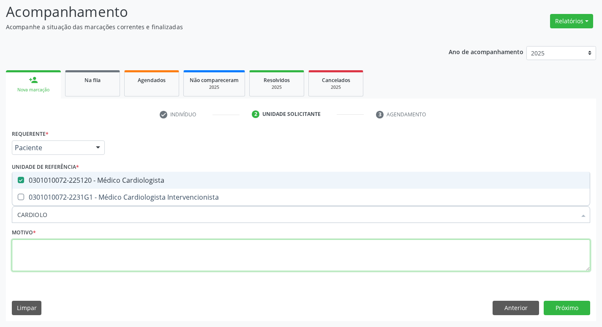
click at [100, 265] on textarea at bounding box center [301, 255] width 578 height 32
checkbox Intervencionista "true"
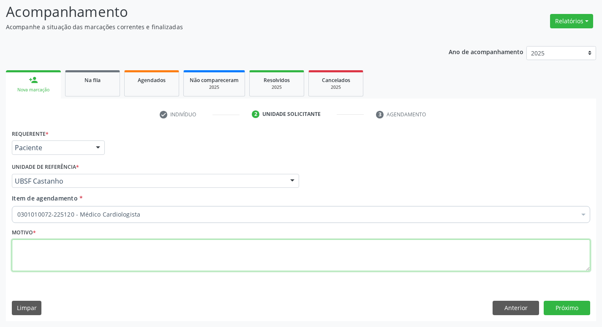
paste textarea "RETORNO"
type textarea "RETORNO"
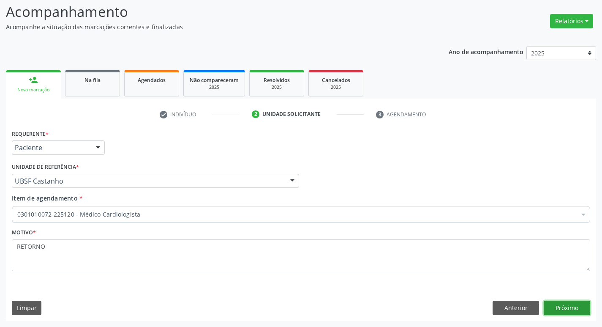
click at [558, 303] on button "Próximo" at bounding box center [567, 307] width 46 height 14
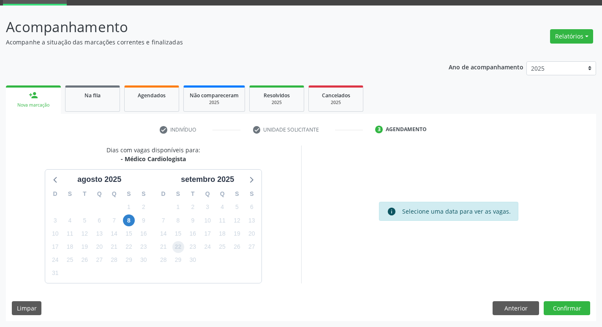
click at [176, 249] on span "22" at bounding box center [178, 247] width 12 height 12
click at [547, 310] on button "Confirmar" at bounding box center [567, 308] width 46 height 14
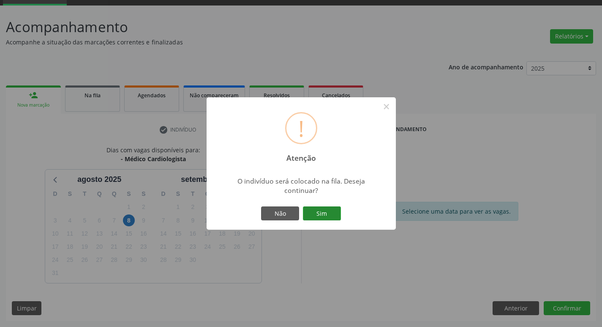
click at [321, 219] on button "Sim" at bounding box center [322, 213] width 38 height 14
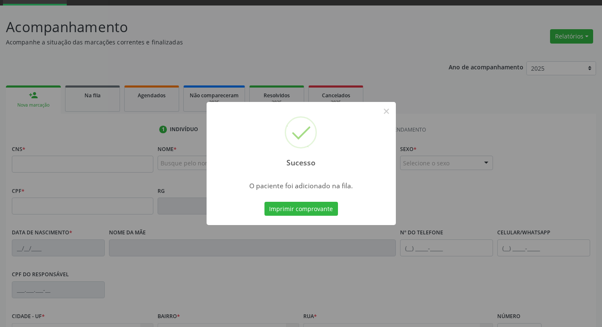
click at [38, 116] on div "Sucesso × O paciente foi adicionado na fila. Imprimir comprovante Cancel" at bounding box center [301, 163] width 602 height 327
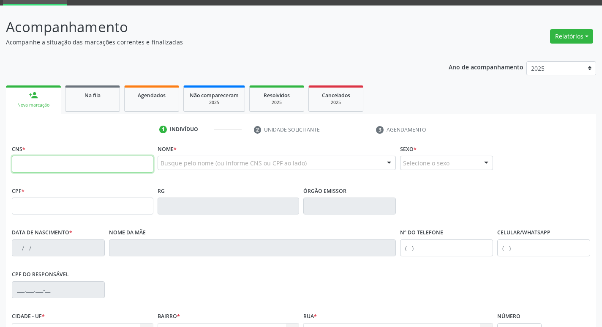
click at [58, 163] on input "text" at bounding box center [83, 163] width 142 height 17
type input "705 0042 5734 0156"
type input "451.134.754-91"
type input "[DATE]"
type input "[PERSON_NAME]"
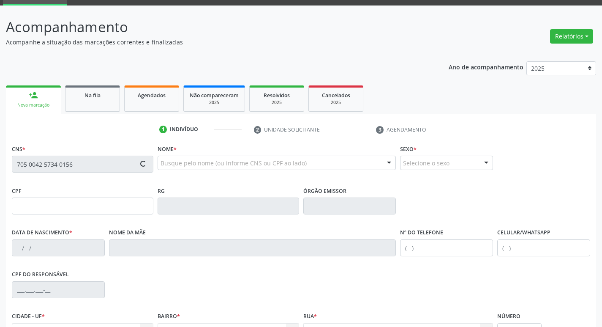
type input "[PHONE_NUMBER]"
type input "043.370.634-12"
type input "149"
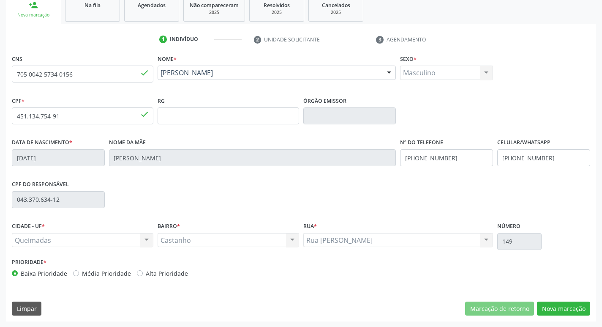
scroll to position [131, 0]
click at [552, 310] on button "Nova marcação" at bounding box center [563, 308] width 53 height 14
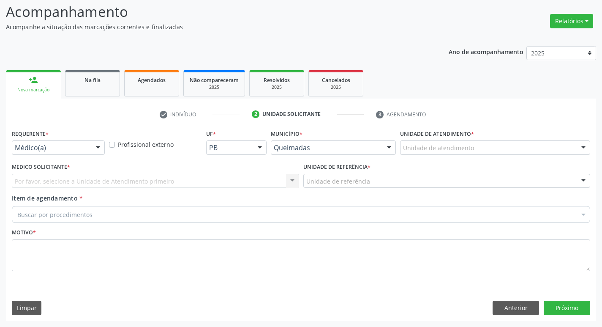
scroll to position [56, 0]
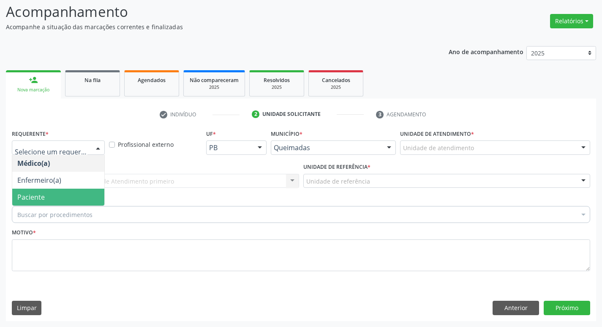
click at [56, 202] on span "Paciente" at bounding box center [58, 196] width 92 height 17
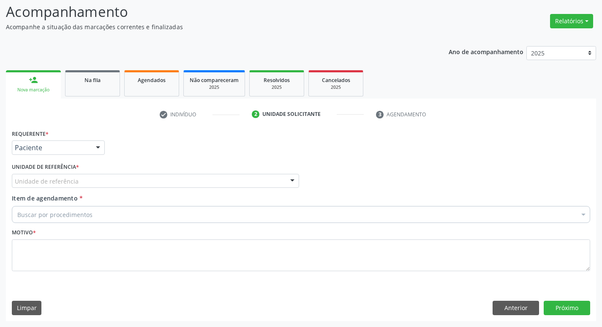
drag, startPoint x: 46, startPoint y: 183, endPoint x: 50, endPoint y: 205, distance: 21.9
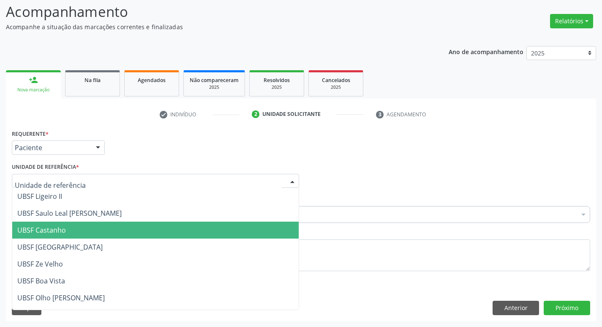
click at [54, 229] on span "UBSF Castanho" at bounding box center [41, 229] width 49 height 9
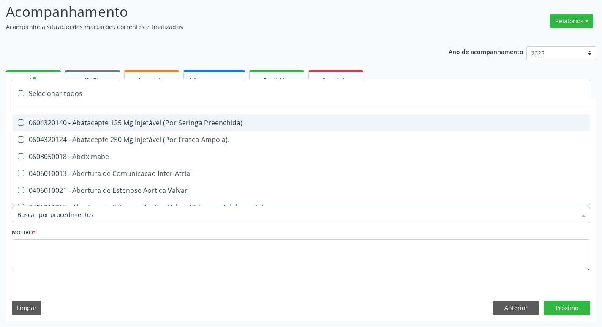
click at [45, 206] on div at bounding box center [301, 214] width 578 height 17
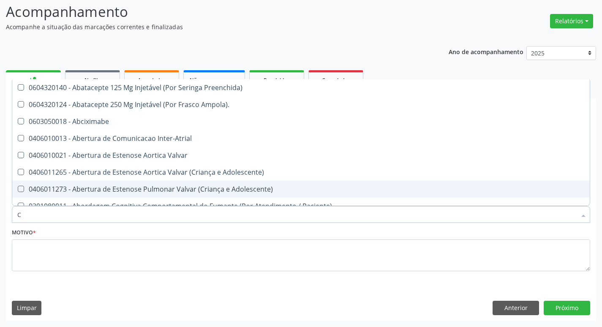
type input "CARDIOLOGISTA"
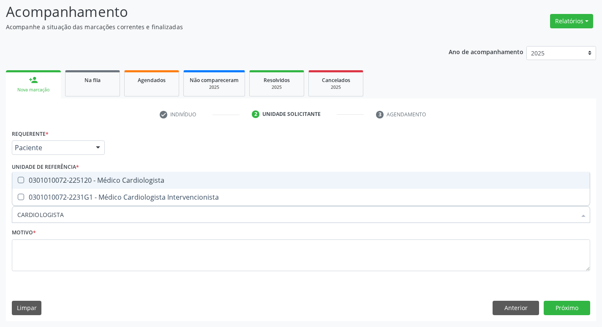
click at [75, 175] on span "0301010072-225120 - Médico Cardiologista" at bounding box center [301, 180] width 578 height 17
checkbox Cardiologista "true"
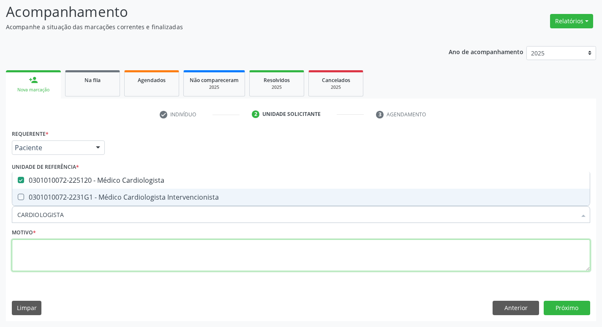
click at [89, 248] on textarea at bounding box center [301, 255] width 578 height 32
checkbox Intervencionista "true"
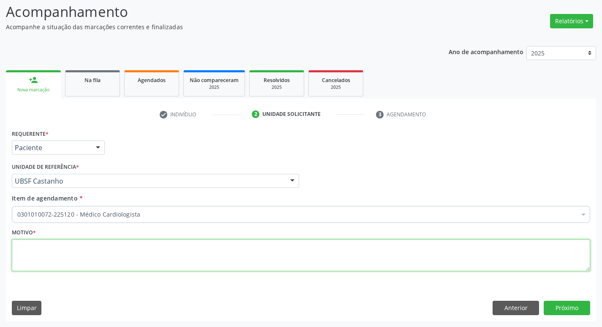
paste textarea "RETORNO"
type textarea "RETORNO"
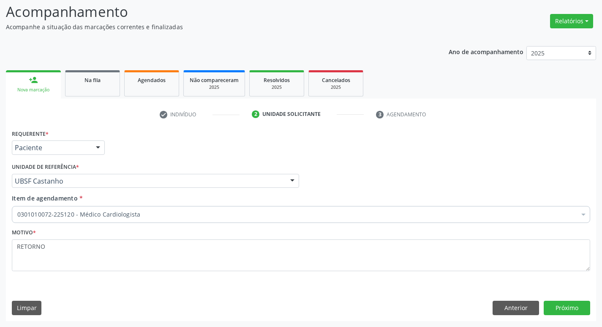
click at [572, 316] on div "Requerente * Paciente Médico(a) Enfermeiro(a) Paciente Nenhum resultado encontr…" at bounding box center [301, 223] width 590 height 193
click at [571, 310] on button "Próximo" at bounding box center [567, 307] width 46 height 14
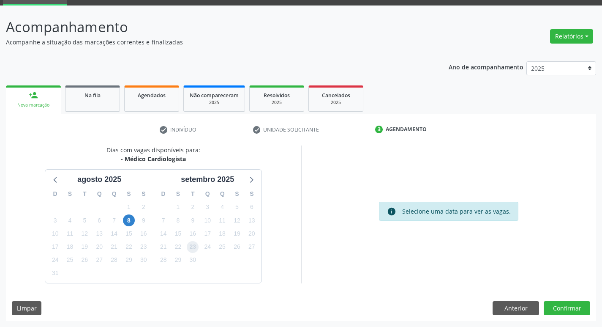
click at [191, 243] on span "23" at bounding box center [193, 247] width 12 height 12
click at [568, 305] on button "Confirmar" at bounding box center [567, 308] width 46 height 14
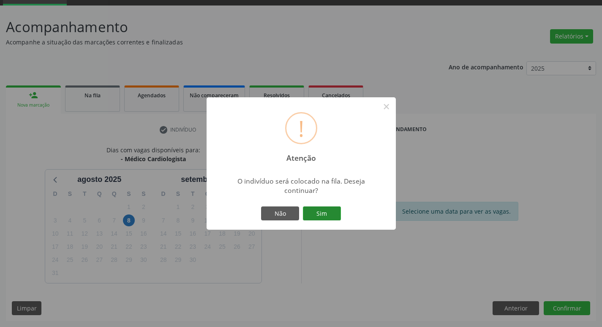
click at [328, 215] on button "Sim" at bounding box center [322, 213] width 38 height 14
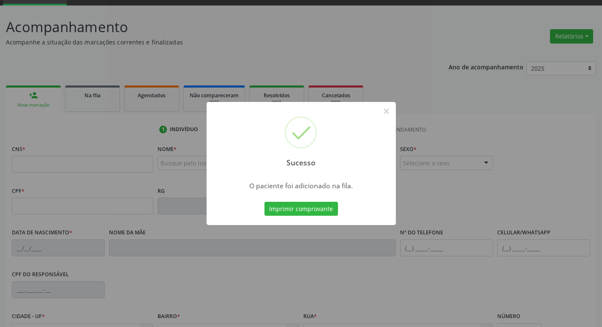
click at [0, 91] on div "Sucesso × O paciente foi adicionado na fila. Imprimir comprovante Cancel" at bounding box center [301, 163] width 602 height 327
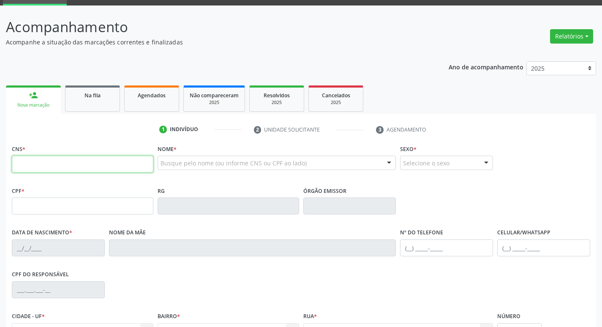
click at [65, 160] on input "text" at bounding box center [83, 163] width 142 height 17
type input "701 2070 1910 8416"
type input "931.029.254-72"
type input "[DATE]"
type input "[PERSON_NAME]"
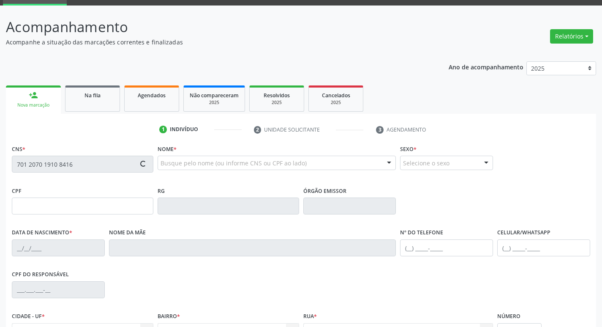
type input "[PHONE_NUMBER]"
type input "4"
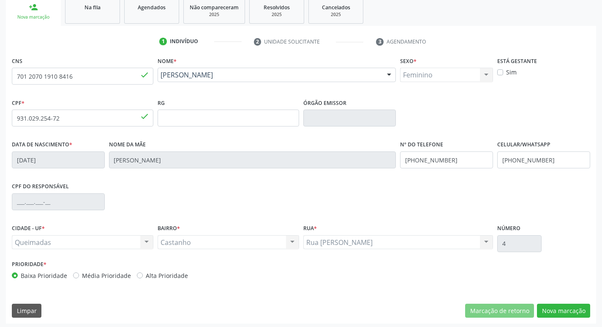
scroll to position [131, 0]
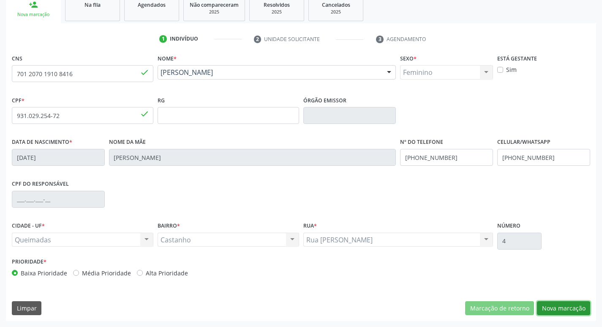
click at [570, 307] on button "Nova marcação" at bounding box center [563, 308] width 53 height 14
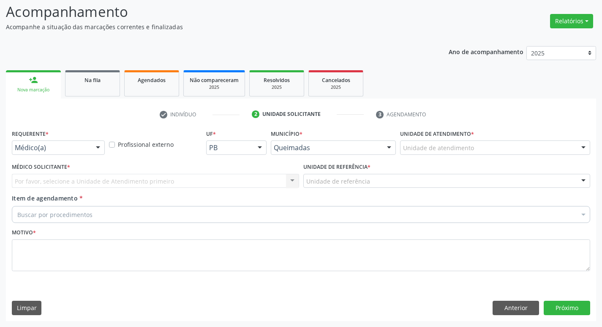
scroll to position [56, 0]
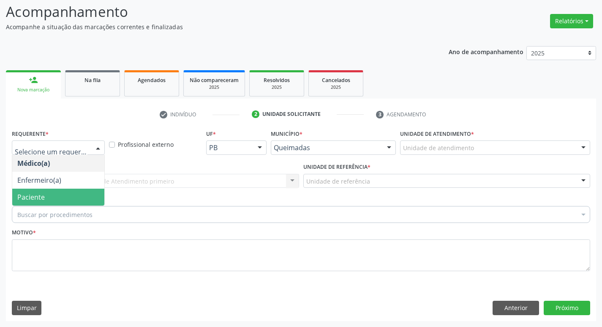
click at [51, 195] on span "Paciente" at bounding box center [58, 196] width 92 height 17
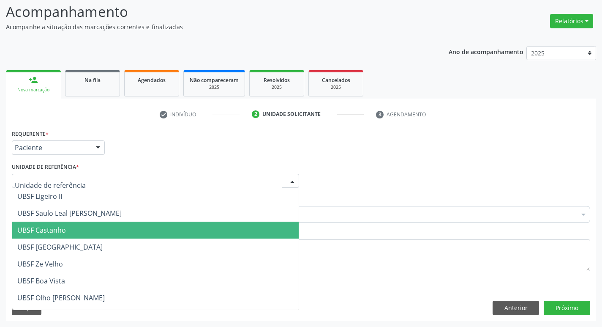
click at [65, 225] on span "UBSF Castanho" at bounding box center [155, 229] width 286 height 17
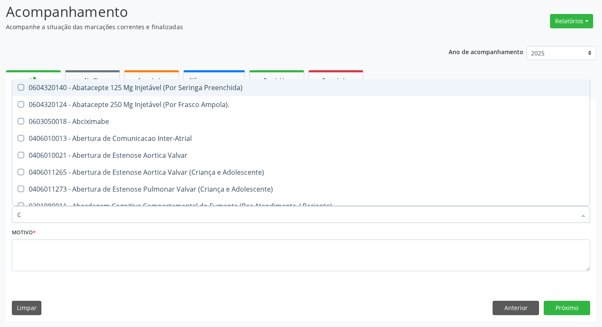
type input "CARDIOLO"
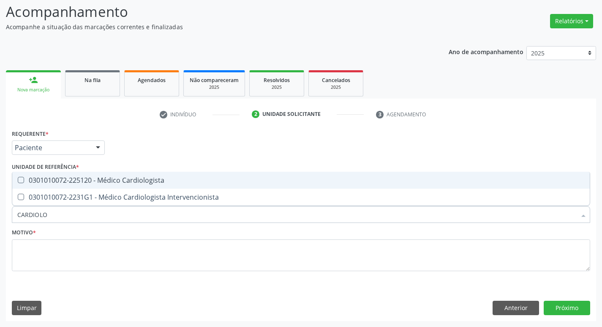
click at [79, 180] on div "0301010072-225120 - Médico Cardiologista" at bounding box center [300, 180] width 567 height 7
checkbox Cardiologista "true"
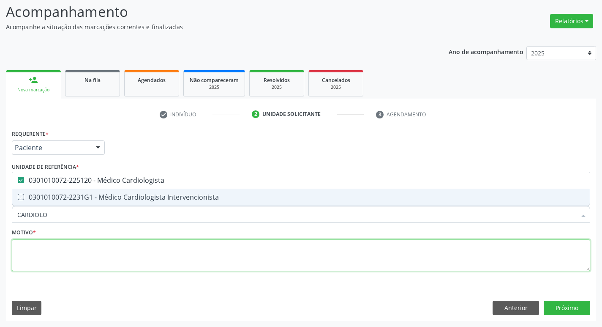
click at [81, 259] on textarea at bounding box center [301, 255] width 578 height 32
checkbox Intervencionista "true"
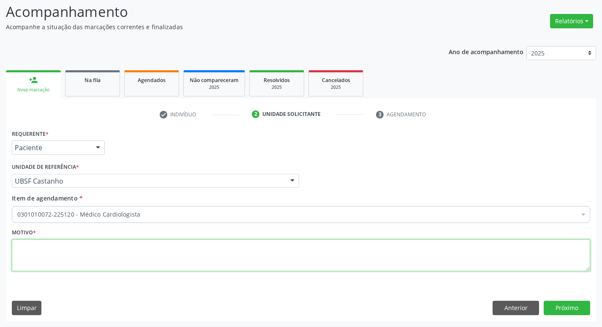
paste textarea "RETORNO"
type textarea "RETORNO"
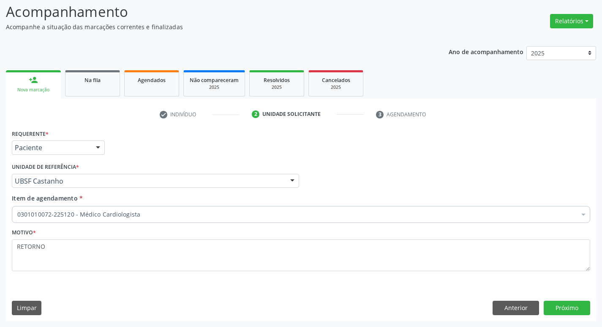
click at [574, 315] on div "Requerente * Paciente Médico(a) Enfermeiro(a) Paciente Nenhum resultado encontr…" at bounding box center [301, 223] width 590 height 193
click at [577, 311] on button "Próximo" at bounding box center [567, 307] width 46 height 14
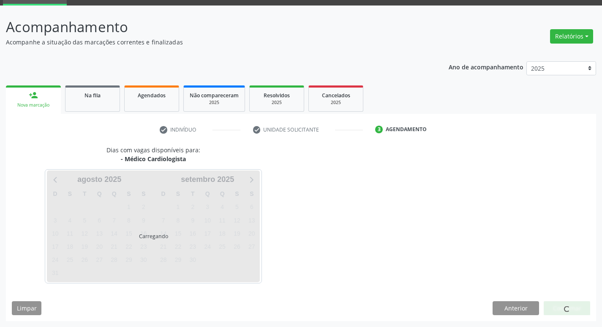
scroll to position [41, 0]
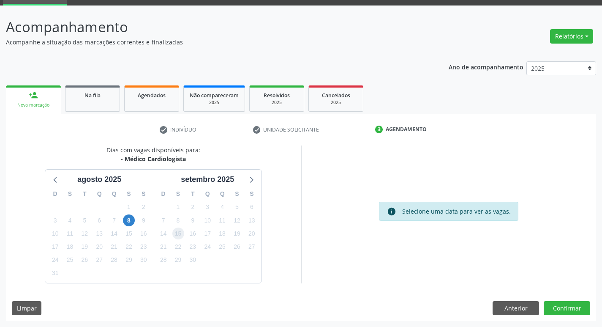
click at [177, 228] on span "15" at bounding box center [178, 233] width 12 height 12
click at [585, 305] on button "Confirmar" at bounding box center [567, 308] width 46 height 14
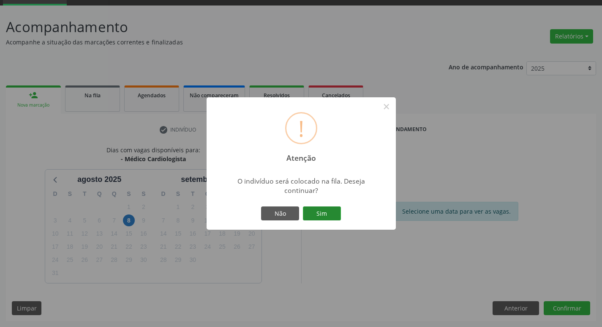
click at [327, 215] on button "Sim" at bounding box center [322, 213] width 38 height 14
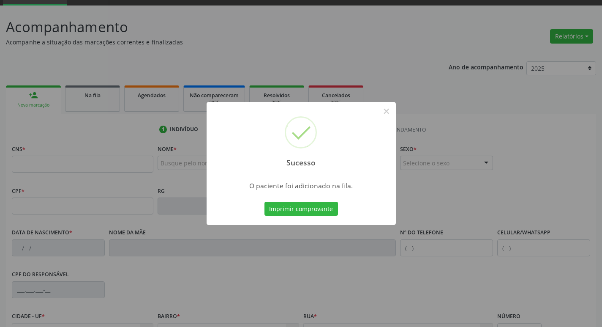
click at [40, 169] on div "Sucesso × O paciente foi adicionado na fila. Imprimir comprovante Cancel" at bounding box center [301, 163] width 602 height 327
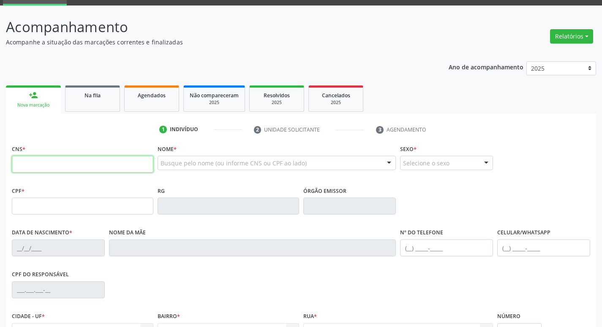
click at [38, 165] on input "text" at bounding box center [83, 163] width 142 height 17
type input "703 2086 1732 1595"
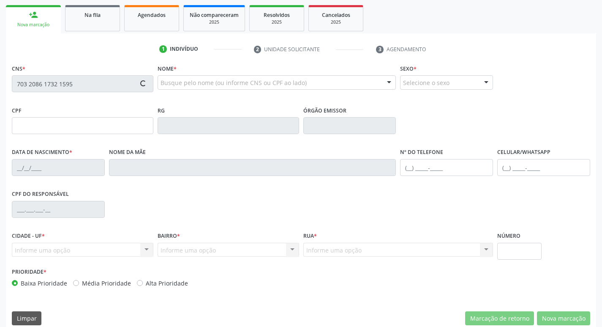
scroll to position [131, 0]
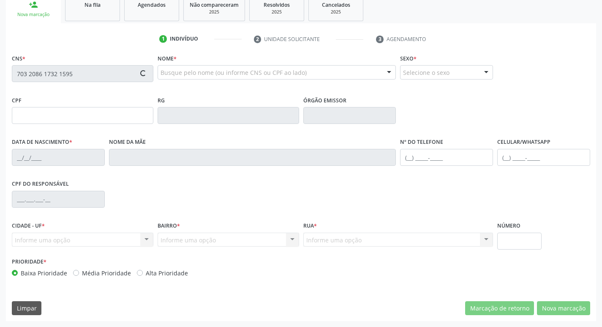
type input "218.259.044-72"
type input "[DATE]"
type input "[PERSON_NAME]"
type input "[PHONE_NUMBER]"
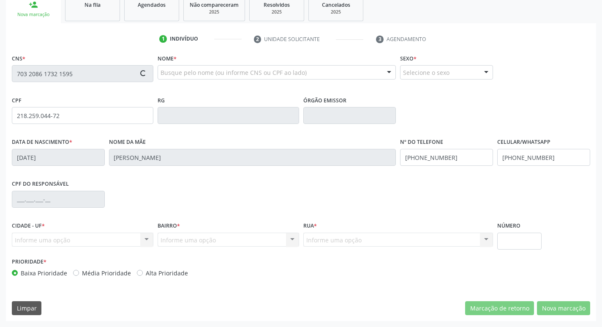
type input "23"
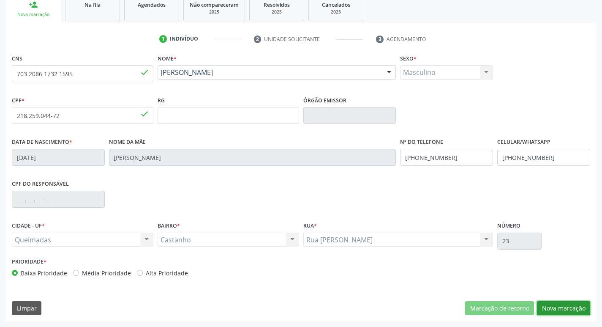
click at [583, 307] on button "Nova marcação" at bounding box center [563, 308] width 53 height 14
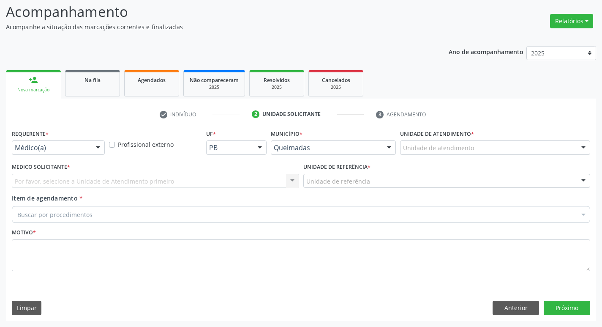
scroll to position [56, 0]
click at [99, 148] on div at bounding box center [98, 148] width 13 height 14
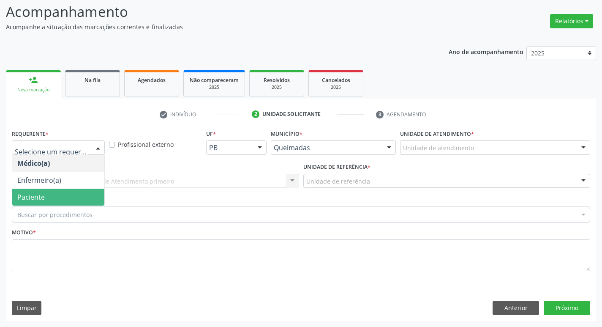
click at [52, 196] on span "Paciente" at bounding box center [58, 196] width 92 height 17
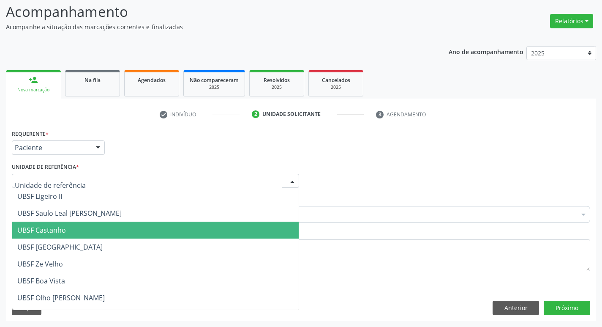
click at [88, 231] on span "UBSF Castanho" at bounding box center [155, 229] width 286 height 17
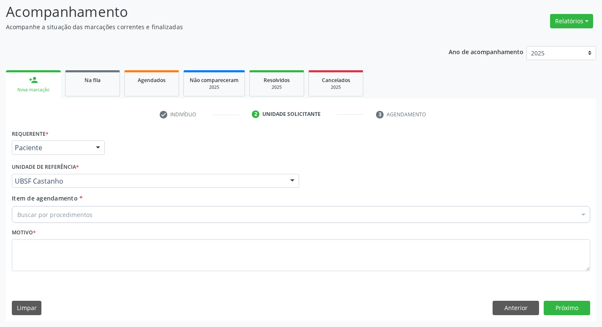
click at [90, 219] on div "Buscar por procedimentos" at bounding box center [301, 214] width 578 height 17
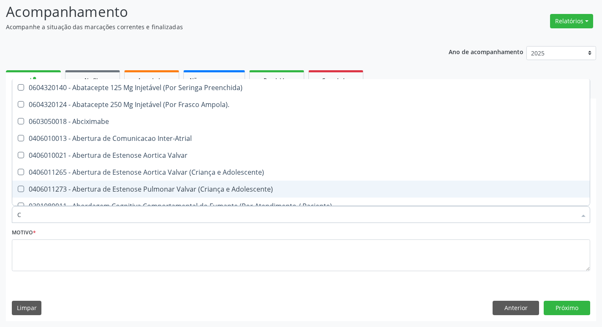
type input "CARDIOLOGISTA"
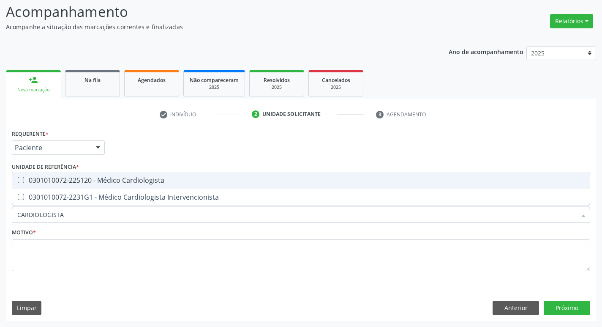
click at [76, 178] on div "0301010072-225120 - Médico Cardiologista" at bounding box center [300, 180] width 567 height 7
checkbox Cardiologista "true"
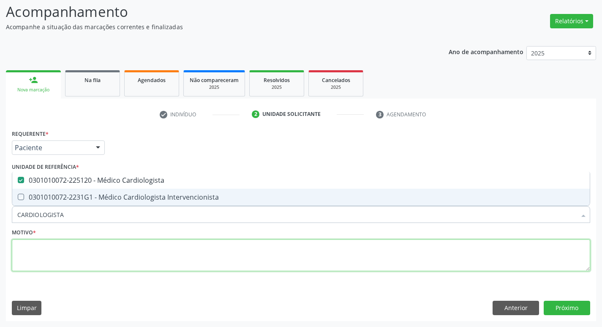
click at [58, 256] on textarea at bounding box center [301, 255] width 578 height 32
checkbox Intervencionista "true"
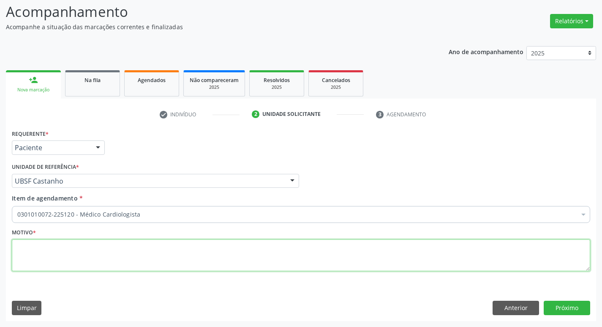
paste textarea "RETORNO"
type textarea "RETORNO"
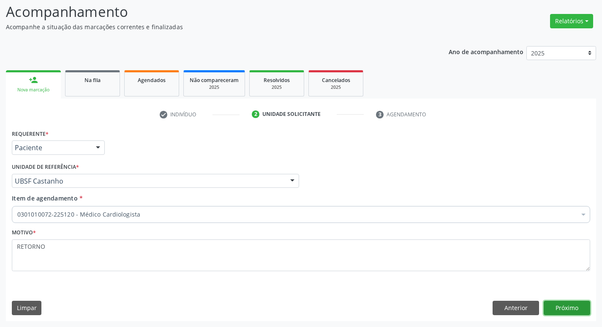
click at [554, 309] on button "Próximo" at bounding box center [567, 307] width 46 height 14
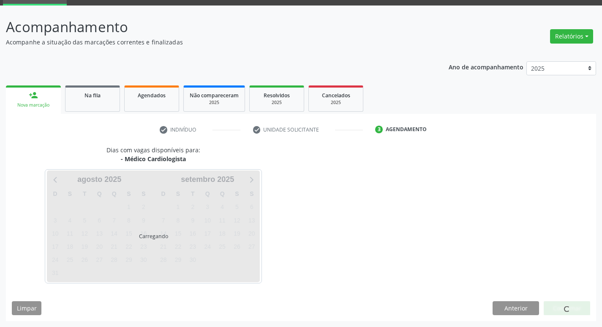
scroll to position [41, 0]
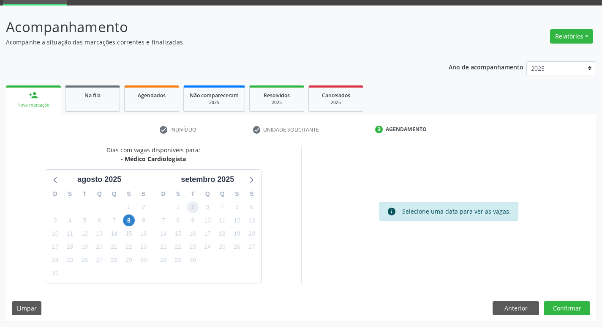
click at [190, 210] on span "2" at bounding box center [193, 207] width 12 height 12
click at [561, 309] on button "Confirmar" at bounding box center [567, 308] width 46 height 14
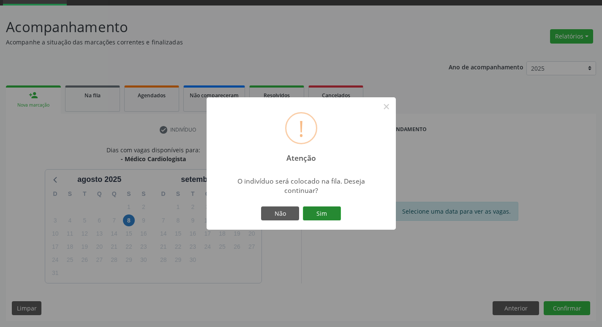
click at [314, 210] on button "Sim" at bounding box center [322, 213] width 38 height 14
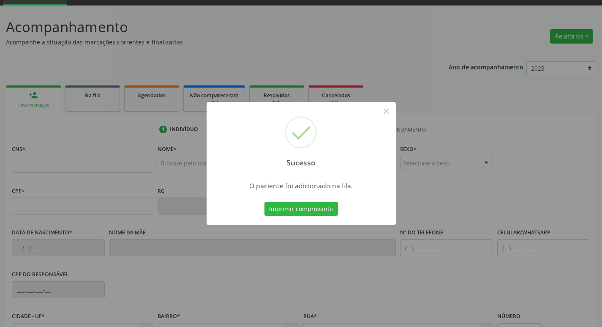
click at [119, 106] on div "Sucesso × O paciente foi adicionado na fila. Imprimir comprovante Cancel" at bounding box center [301, 163] width 602 height 327
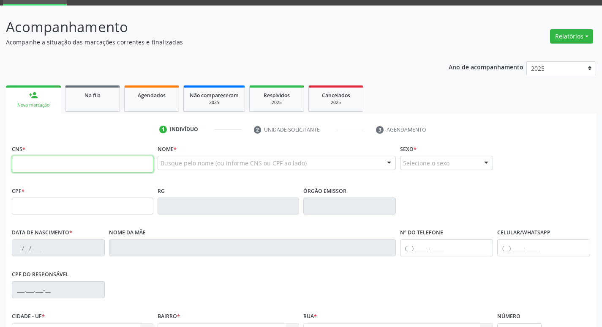
click at [58, 170] on input "text" at bounding box center [83, 163] width 142 height 17
type input "708 0068 4280 7328"
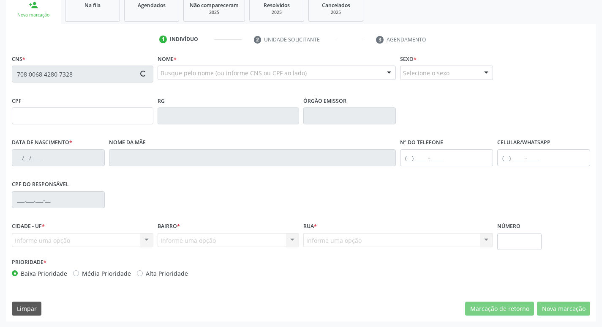
scroll to position [131, 0]
type input "953.122.694-68"
type input "[DATE]"
type input "[PERSON_NAME]"
type input "[PHONE_NUMBER]"
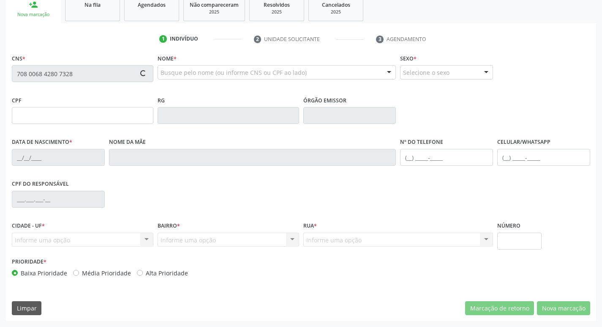
type input "[PHONE_NUMBER]"
type input "101.822.647-85"
type input "52"
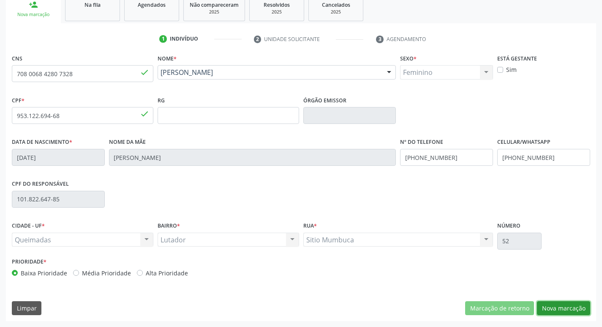
drag, startPoint x: 557, startPoint y: 313, endPoint x: 544, endPoint y: 310, distance: 12.9
click at [556, 313] on button "Nova marcação" at bounding box center [563, 308] width 53 height 14
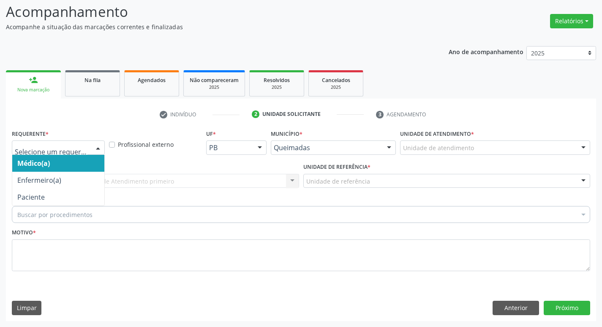
click at [23, 153] on div at bounding box center [58, 147] width 93 height 14
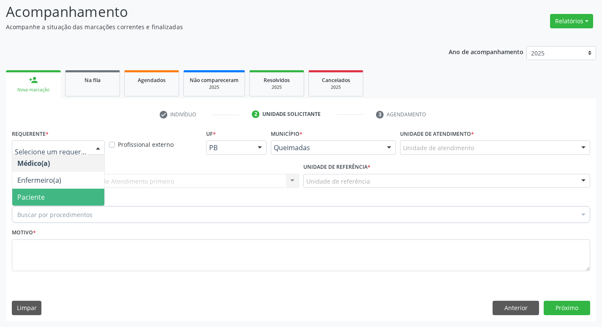
click at [14, 191] on span "Paciente" at bounding box center [58, 196] width 92 height 17
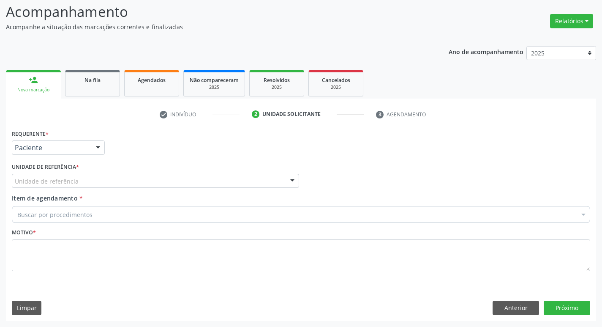
click at [22, 171] on label "Unidade de referência *" at bounding box center [45, 167] width 67 height 13
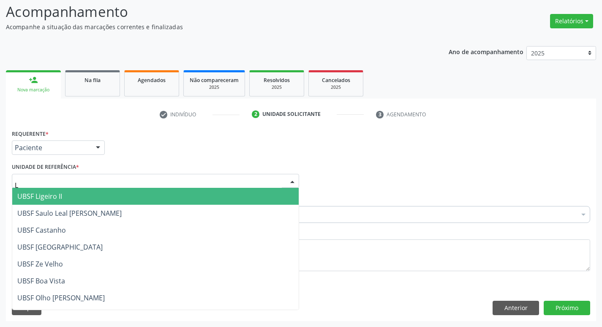
type input "LU"
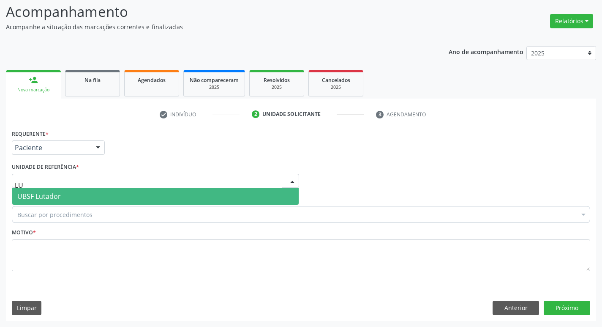
click at [23, 198] on span "UBSF Lutador" at bounding box center [39, 195] width 44 height 9
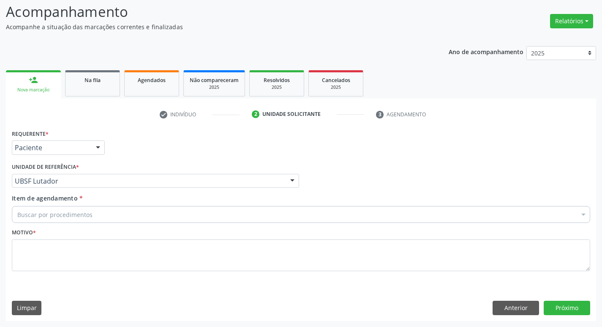
click at [23, 205] on div "Item de agendamento * Buscar por procedimentos Selecionar todos 0604320140 - Ab…" at bounding box center [301, 207] width 578 height 27
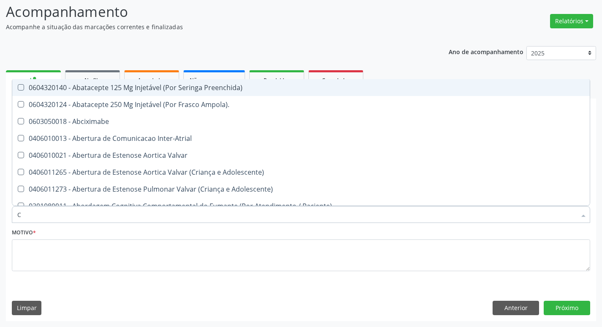
type input "CARDIOLO"
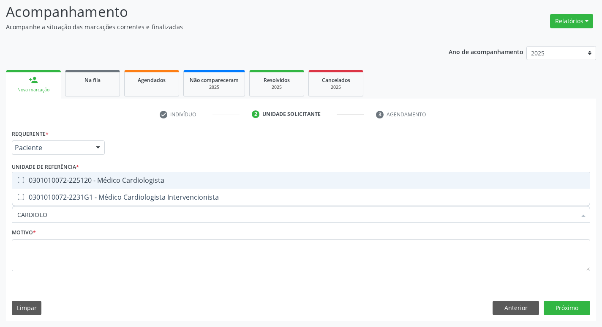
click at [78, 180] on div "0301010072-225120 - Médico Cardiologista" at bounding box center [300, 180] width 567 height 7
checkbox Cardiologista "true"
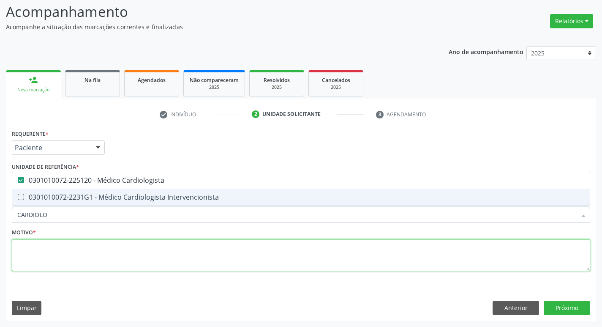
click at [71, 253] on textarea at bounding box center [301, 255] width 578 height 32
checkbox Intervencionista "true"
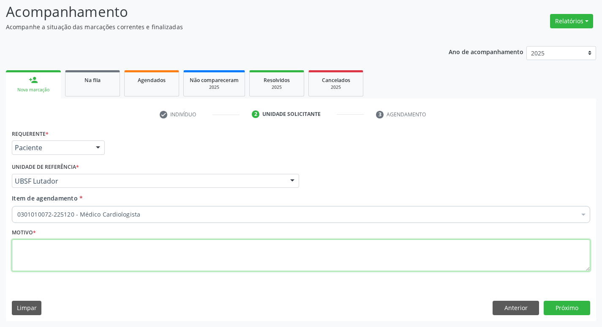
paste textarea "RETORNO"
type textarea "RETORNO"
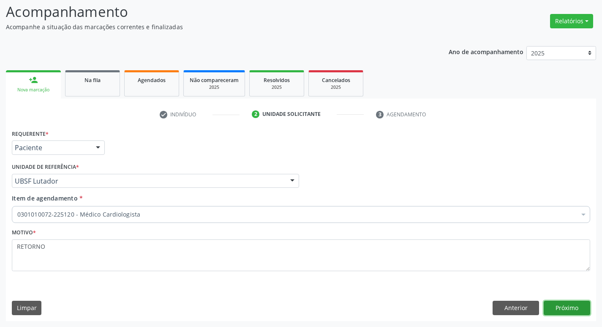
click at [566, 314] on button "Próximo" at bounding box center [567, 307] width 46 height 14
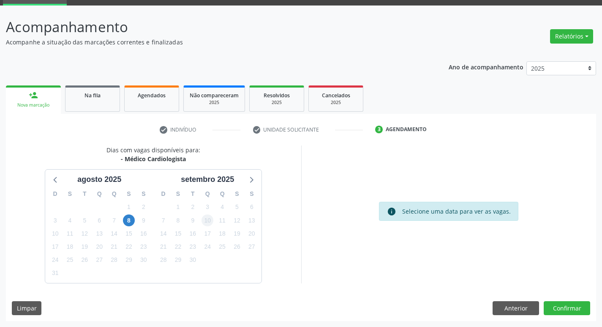
scroll to position [41, 0]
click at [208, 232] on span "17" at bounding box center [208, 233] width 12 height 12
click at [573, 311] on button "Confirmar" at bounding box center [567, 308] width 46 height 14
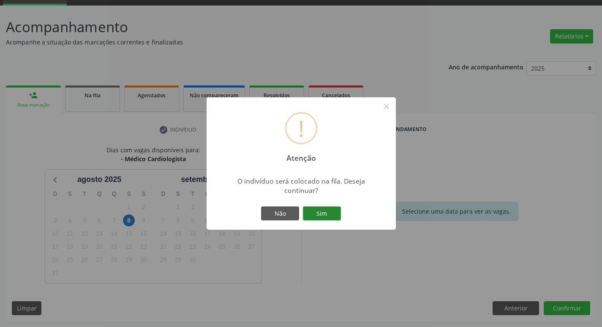
click at [335, 220] on button "Sim" at bounding box center [322, 213] width 38 height 14
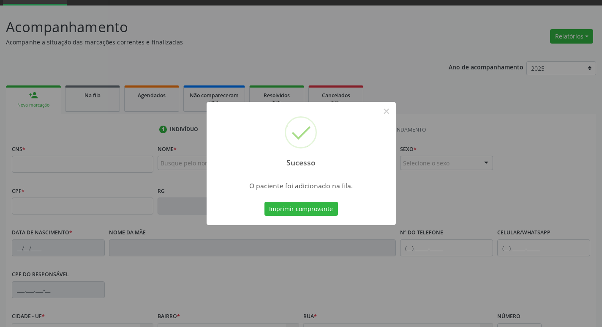
click at [8, 193] on div "Sucesso × O paciente foi adicionado na fila. Imprimir comprovante Cancel" at bounding box center [301, 163] width 602 height 327
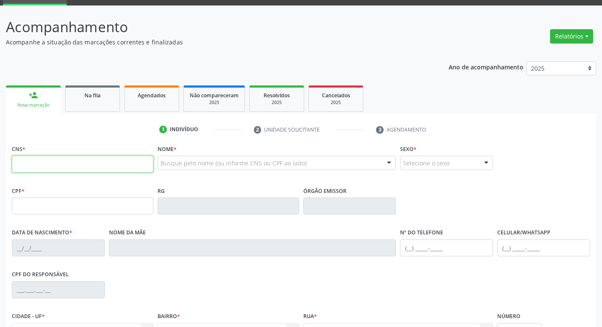
drag, startPoint x: 48, startPoint y: 167, endPoint x: 52, endPoint y: 155, distance: 11.9
click at [48, 167] on input "text" at bounding box center [83, 163] width 142 height 17
type input "700 6074 2032 0968"
type input "699.880.801-15"
type input "[DATE]"
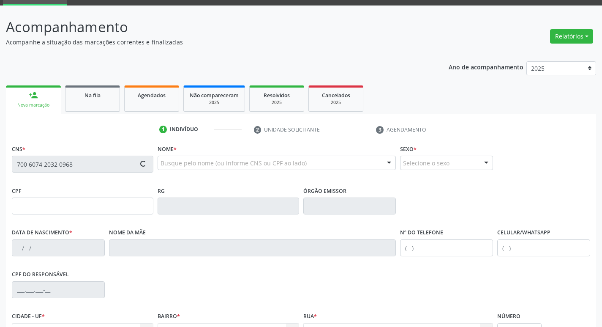
type input "[PERSON_NAME]"
type input "[PHONE_NUMBER]"
type input "43"
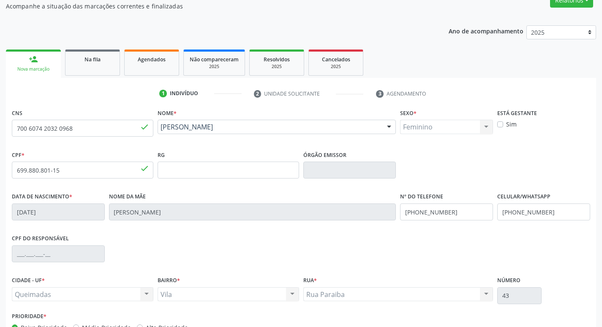
scroll to position [131, 0]
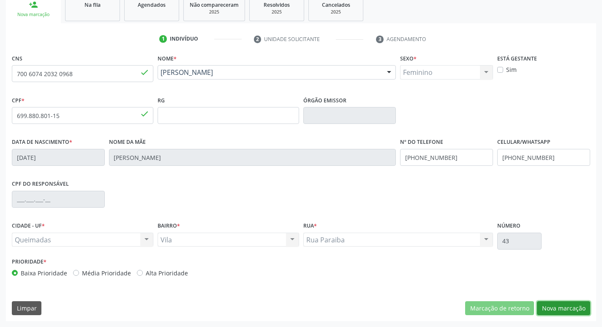
click at [562, 311] on button "Nova marcação" at bounding box center [563, 308] width 53 height 14
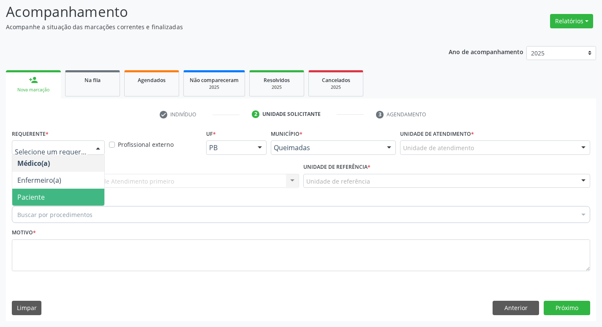
click at [41, 196] on span "Paciente" at bounding box center [30, 196] width 27 height 9
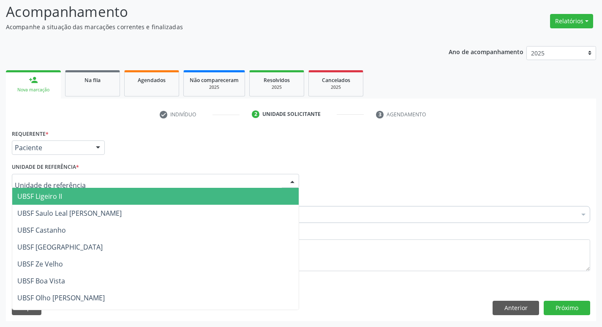
click at [46, 175] on div at bounding box center [155, 181] width 287 height 14
type input "V"
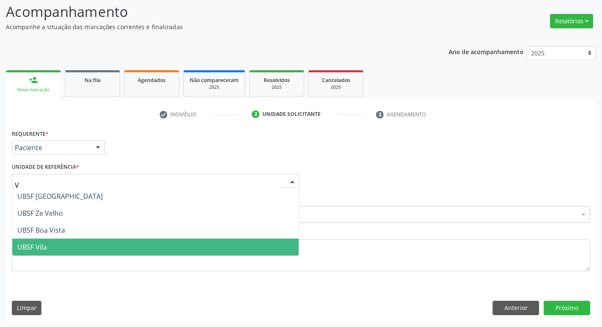
click at [45, 255] on span "UBSF Vila" at bounding box center [155, 246] width 286 height 17
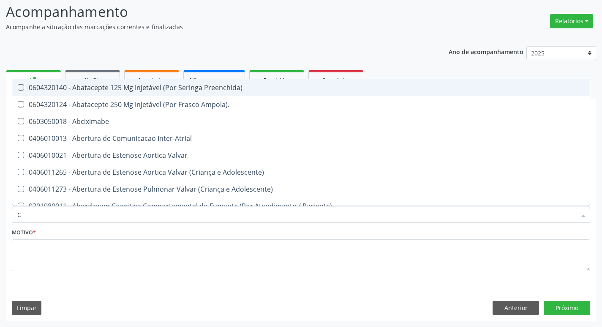
type input "CARDIOLOGISTA"
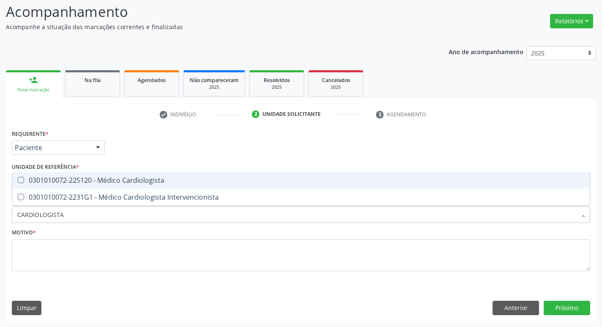
click at [64, 178] on div "0301010072-225120 - Médico Cardiologista" at bounding box center [300, 180] width 567 height 7
checkbox Cardiologista "true"
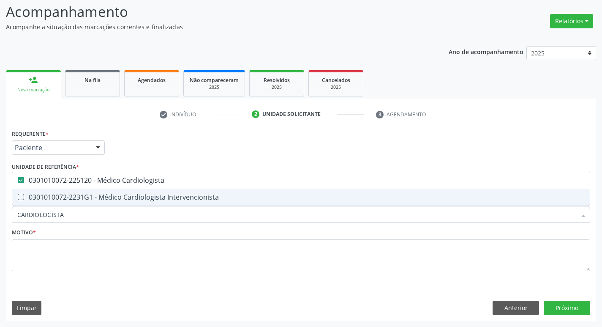
click at [90, 272] on fieldset "Motivo *" at bounding box center [301, 251] width 578 height 51
checkbox Intervencionista "true"
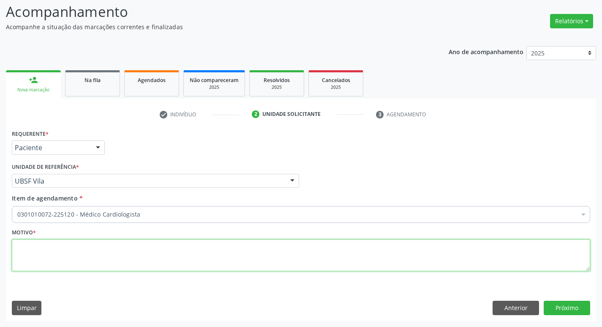
click at [79, 243] on textarea at bounding box center [301, 255] width 578 height 32
paste textarea "RETORNO"
type textarea "RETORNO"
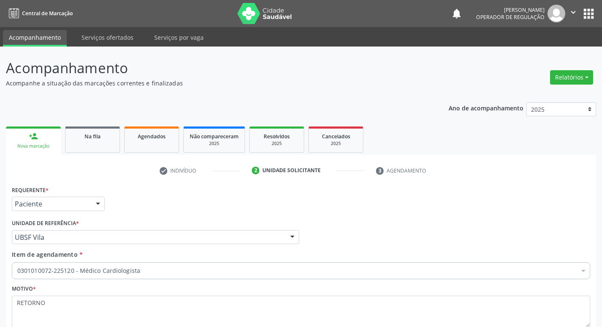
scroll to position [56, 0]
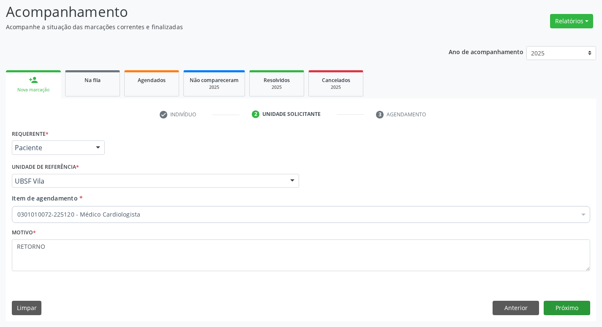
type textarea "RETORNO"
click at [554, 301] on button "Próximo" at bounding box center [567, 307] width 46 height 14
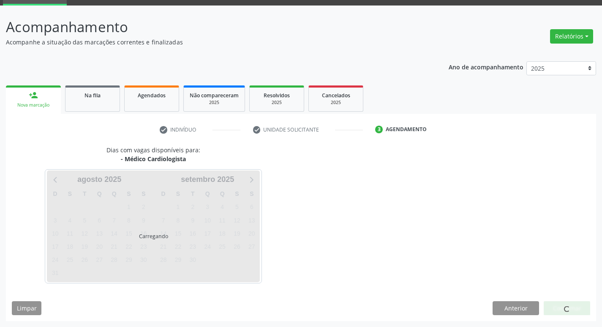
scroll to position [41, 0]
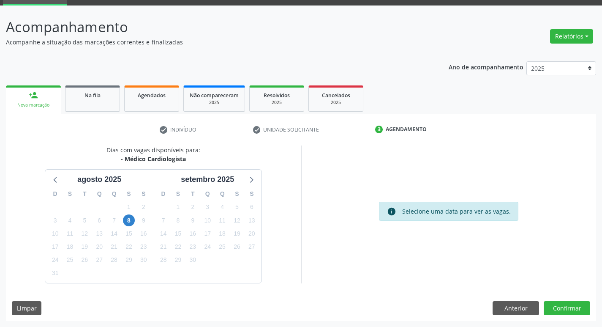
click at [182, 255] on div "29" at bounding box center [178, 259] width 12 height 13
click at [177, 263] on span "29" at bounding box center [178, 260] width 12 height 12
click at [557, 310] on button "Confirmar" at bounding box center [567, 308] width 46 height 14
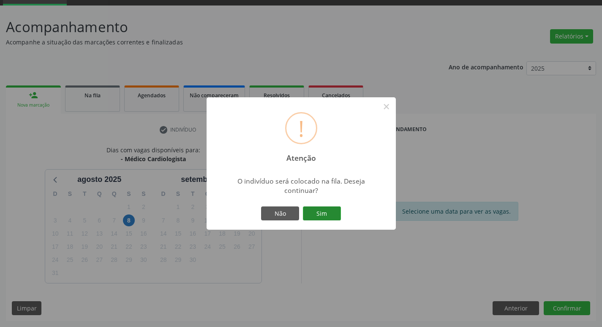
click at [333, 216] on button "Sim" at bounding box center [322, 213] width 38 height 14
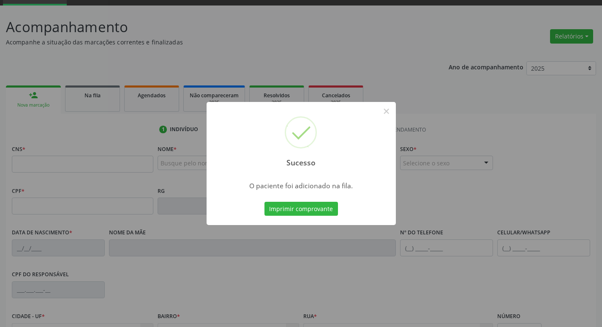
click at [99, 245] on div "Sucesso × O paciente foi adicionado na fila. Imprimir comprovante Cancel" at bounding box center [301, 163] width 602 height 327
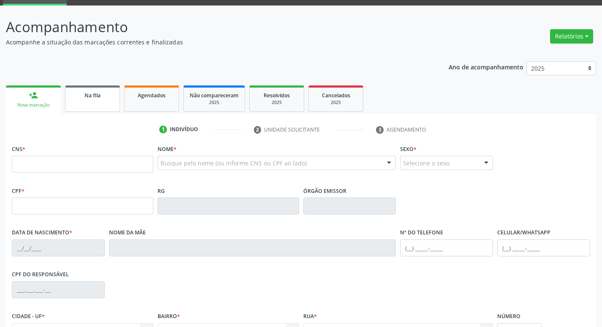
click at [80, 98] on div "Na fila" at bounding box center [92, 94] width 42 height 9
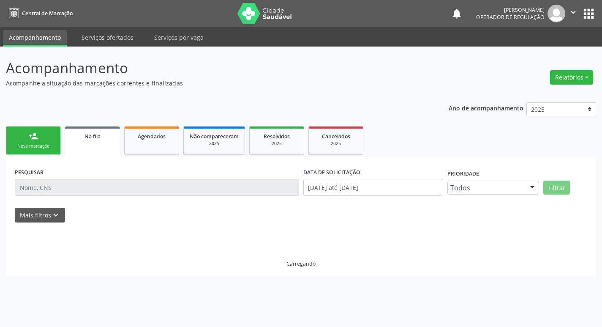
scroll to position [0, 0]
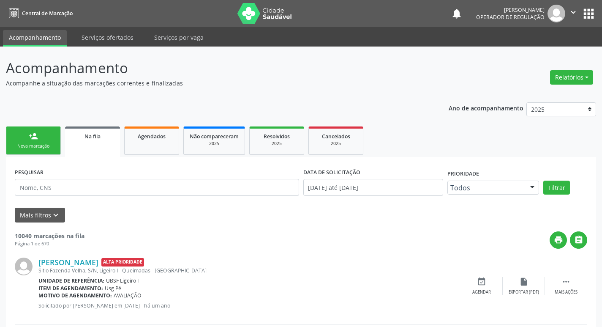
click at [36, 177] on label "PESQUISAR" at bounding box center [29, 172] width 29 height 13
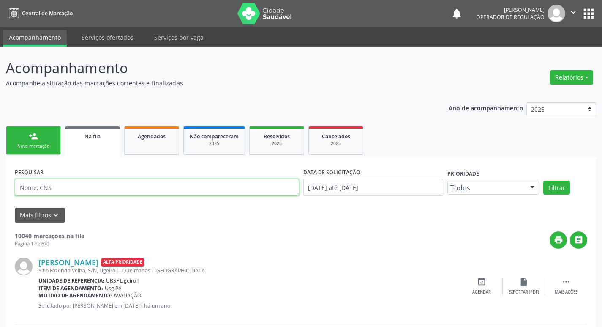
click at [36, 192] on input "text" at bounding box center [157, 187] width 284 height 17
type input "700607420320968"
click at [543, 180] on button "Filtrar" at bounding box center [556, 187] width 27 height 14
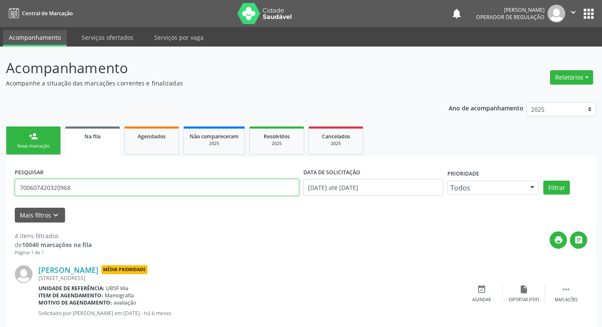
click at [53, 190] on input "700607420320968" at bounding box center [157, 187] width 284 height 17
click at [52, 190] on input "700607420320968" at bounding box center [157, 187] width 284 height 17
click at [52, 191] on input "700607420320968" at bounding box center [157, 187] width 284 height 17
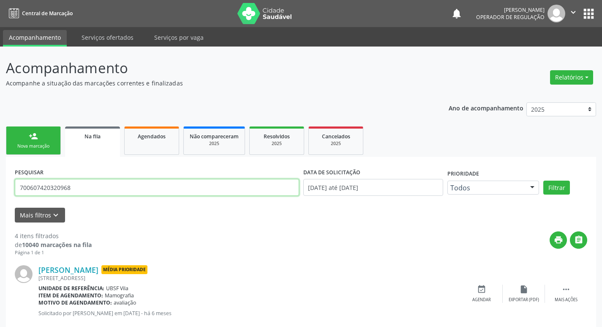
click at [52, 191] on input "700607420320968" at bounding box center [157, 187] width 284 height 17
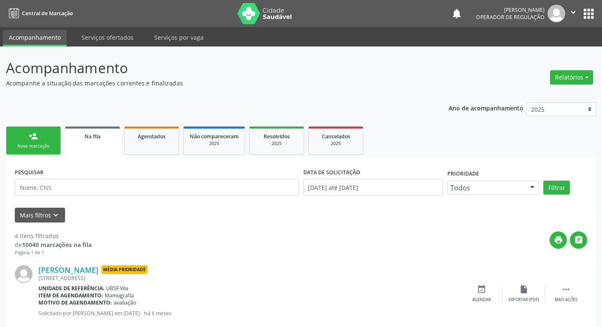
click at [28, 147] on div "Nova marcação" at bounding box center [33, 146] width 42 height 6
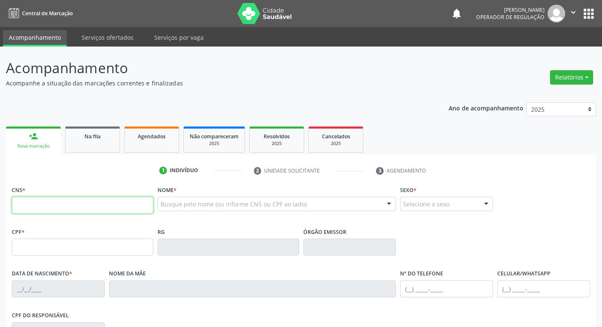
click at [42, 209] on input "text" at bounding box center [83, 204] width 142 height 17
type input "705 2004 3498 4470"
type input "437.221.134-15"
type input "15/04/1962"
type input "Valdete Pereira Gomes"
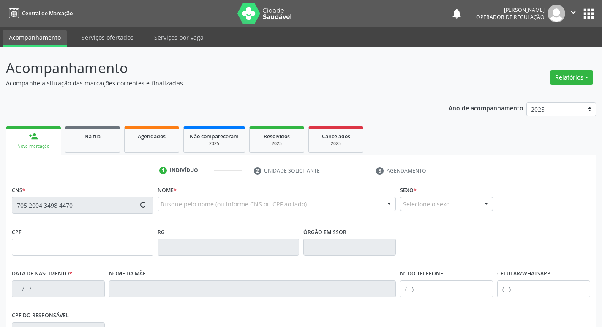
type input "(83) 99136-3060"
type input "074.876.274-46"
type input "S/N"
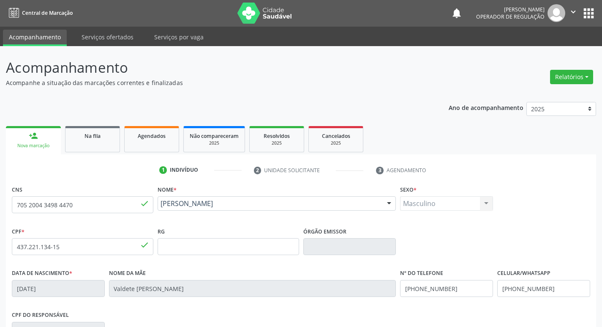
scroll to position [131, 0]
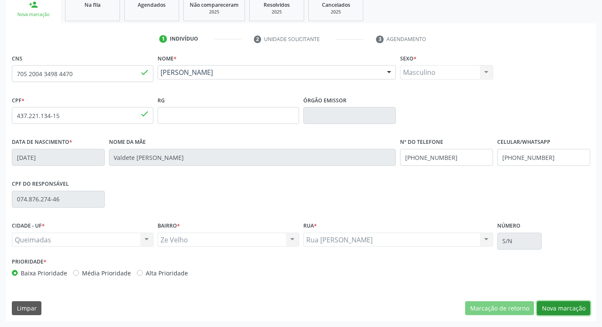
click at [557, 310] on button "Nova marcação" at bounding box center [563, 308] width 53 height 14
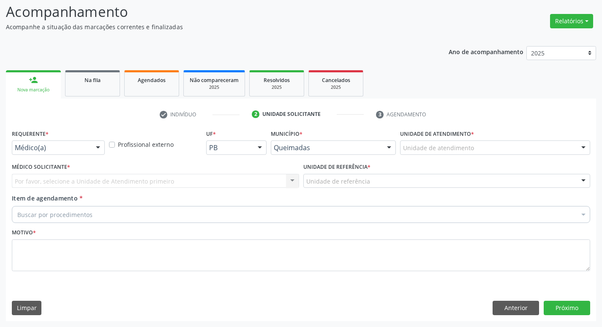
scroll to position [56, 0]
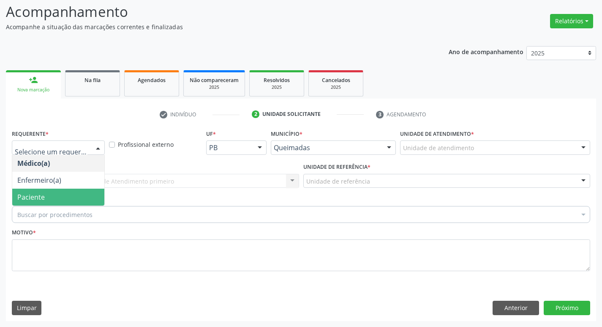
click at [47, 191] on span "Paciente" at bounding box center [58, 196] width 92 height 17
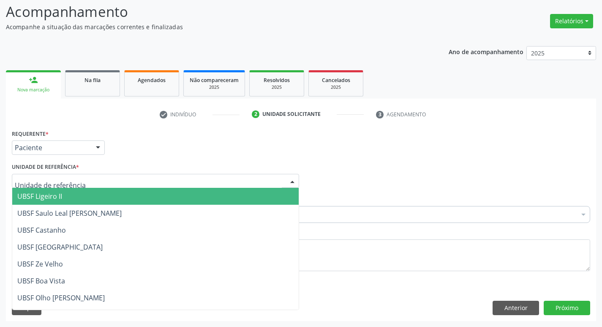
type input "Z"
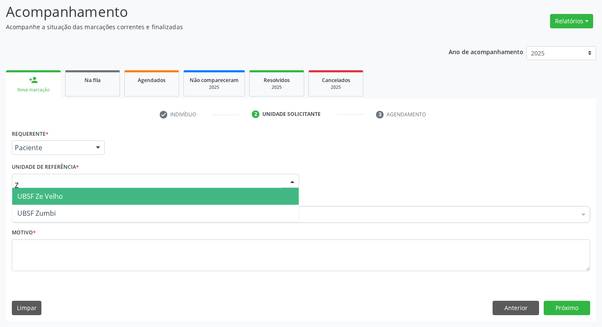
click at [61, 193] on span "UBSF Ze Velho" at bounding box center [40, 195] width 46 height 9
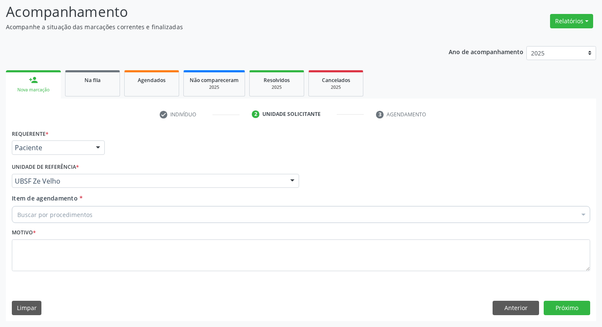
click at [63, 209] on div "Buscar por procedimentos" at bounding box center [301, 214] width 578 height 17
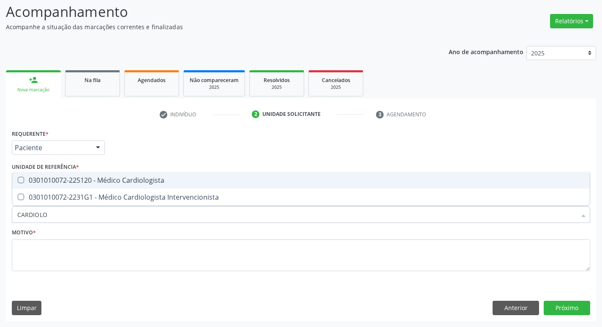
click at [69, 171] on div "Requerente * Paciente Médico(a) Enfermeiro(a) Paciente Nenhum resultado encontr…" at bounding box center [301, 204] width 578 height 155
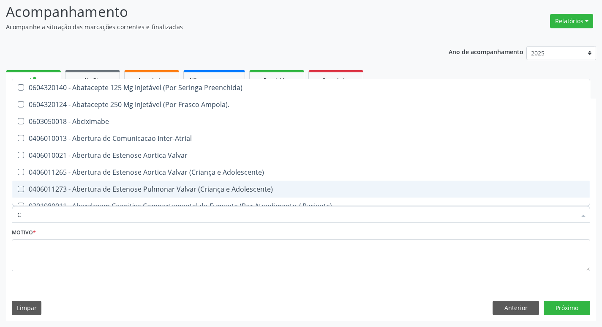
type input "CARDIOLO"
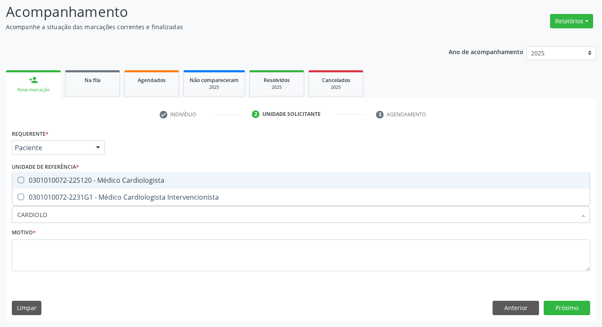
click at [73, 182] on div "0301010072-225120 - Médico Cardiologista" at bounding box center [300, 180] width 567 height 7
checkbox Cardiologista "true"
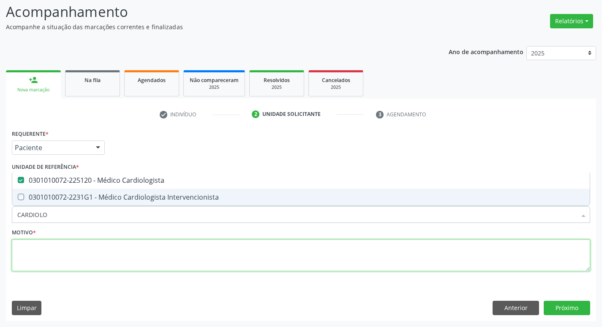
click at [63, 256] on textarea at bounding box center [301, 255] width 578 height 32
checkbox Intervencionista "true"
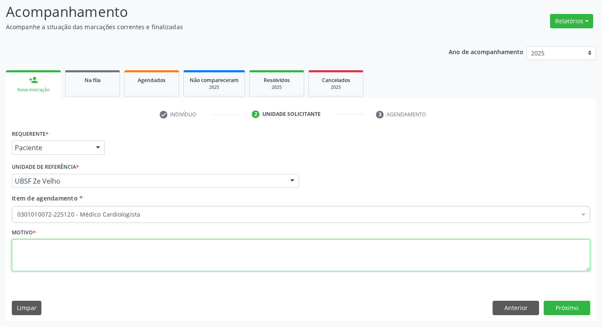
paste textarea "RETORNO"
type textarea "RETORNO"
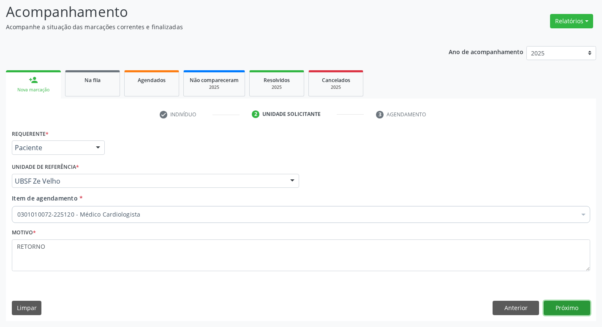
drag, startPoint x: 576, startPoint y: 303, endPoint x: 566, endPoint y: 310, distance: 12.4
click at [566, 310] on button "Próximo" at bounding box center [567, 307] width 46 height 14
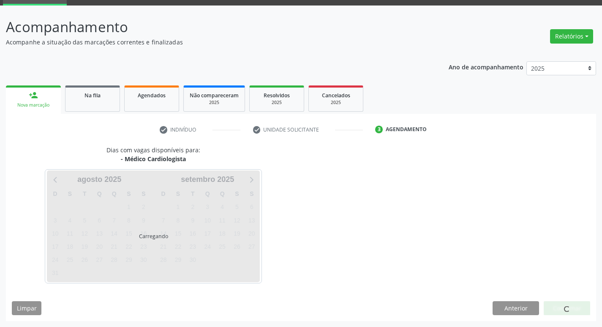
scroll to position [41, 0]
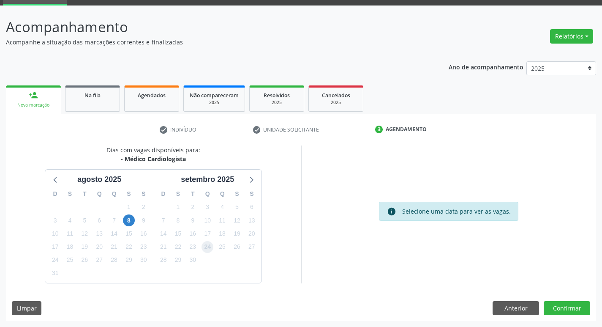
click at [210, 245] on span "24" at bounding box center [208, 247] width 12 height 12
click at [563, 303] on button "Confirmar" at bounding box center [567, 308] width 46 height 14
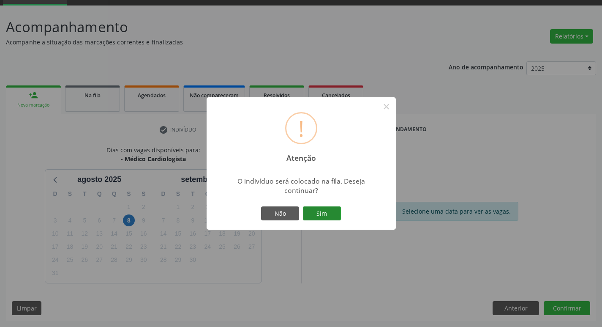
click at [324, 213] on button "Sim" at bounding box center [322, 213] width 38 height 14
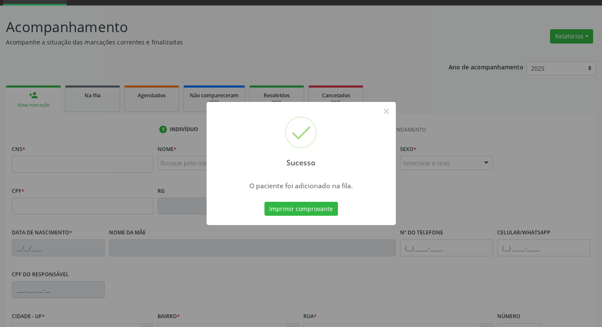
drag, startPoint x: 0, startPoint y: 102, endPoint x: 0, endPoint y: 109, distance: 7.6
click at [0, 103] on div "Sucesso × O paciente foi adicionado na fila. Imprimir comprovante Cancel" at bounding box center [301, 163] width 602 height 327
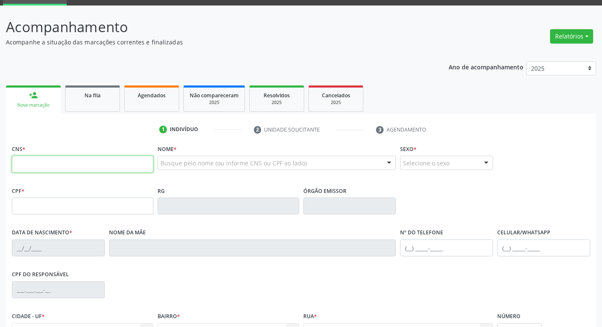
click at [33, 165] on input "text" at bounding box center [83, 163] width 142 height 17
type input "708 1025 1358 0434"
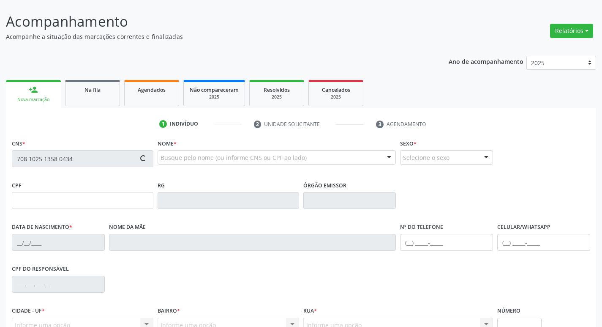
type input "601.918.564-87"
type input "14/02/1965"
type input "Severina Cardoso Tavares"
type input "(83) 91918-8360"
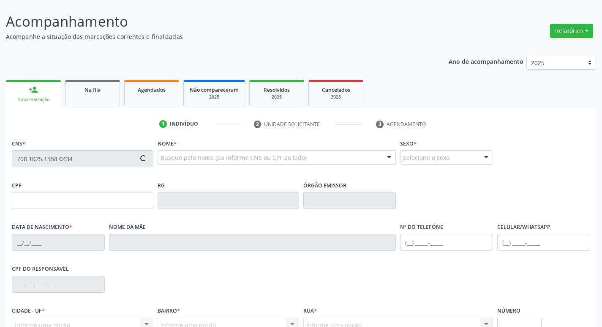
type input "31"
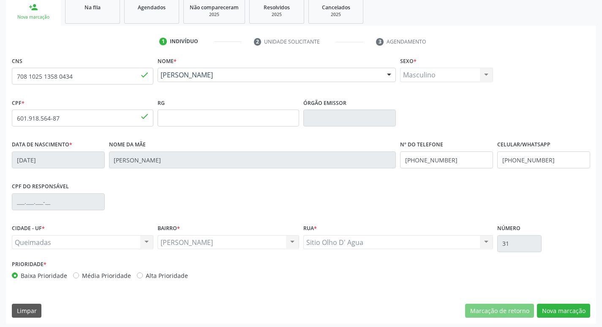
scroll to position [131, 0]
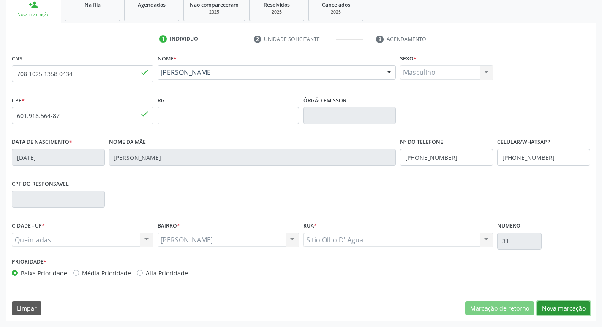
click at [554, 301] on button "Nova marcação" at bounding box center [563, 308] width 53 height 14
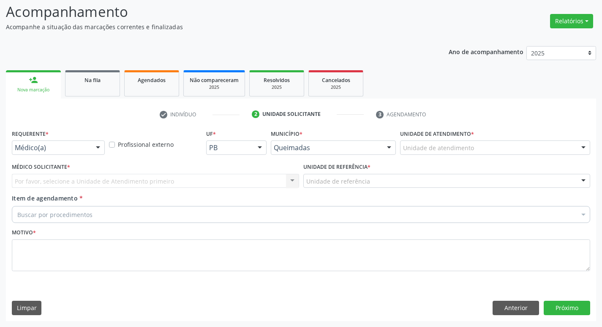
scroll to position [56, 0]
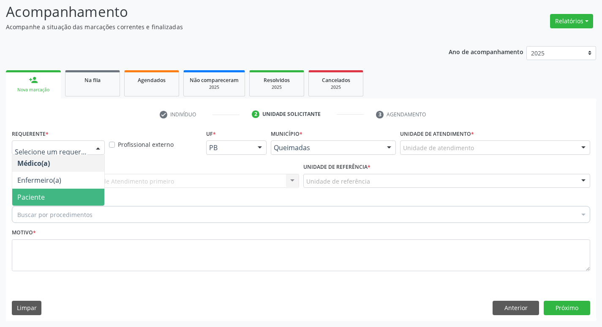
click at [45, 199] on span "Paciente" at bounding box center [58, 196] width 92 height 17
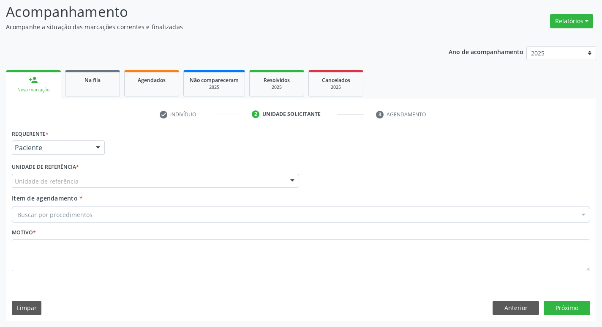
click at [44, 186] on div "Unidade de referência" at bounding box center [155, 181] width 287 height 14
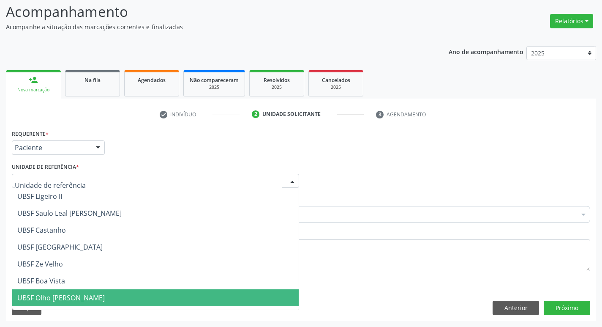
click at [95, 292] on span "UBSF Olho [PERSON_NAME]" at bounding box center [155, 297] width 286 height 17
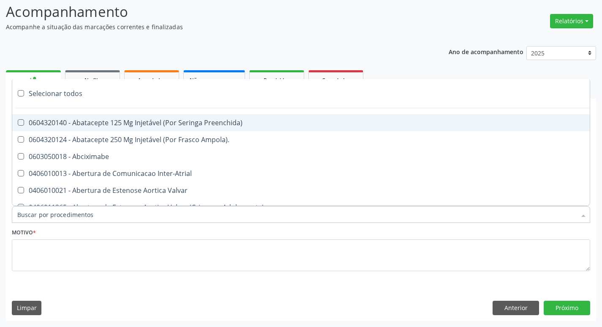
click at [65, 208] on div at bounding box center [301, 214] width 578 height 17
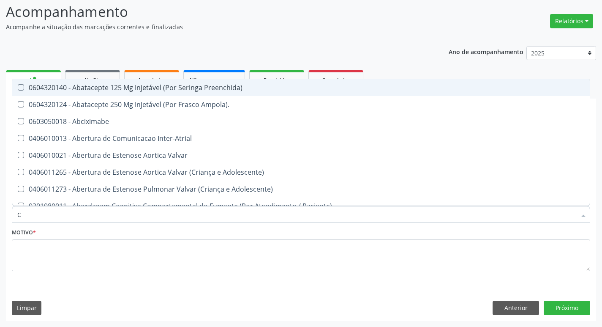
type input "CARDIOLO"
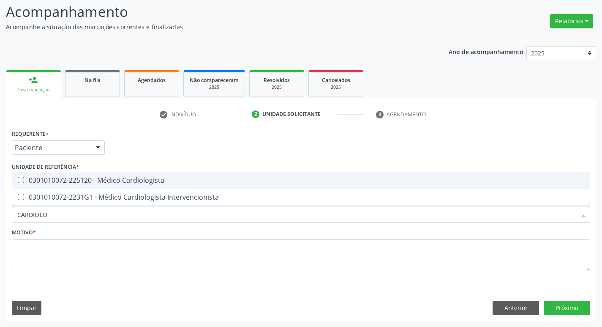
click at [85, 185] on span "0301010072-225120 - Médico Cardiologista" at bounding box center [301, 180] width 578 height 17
checkbox Cardiologista "true"
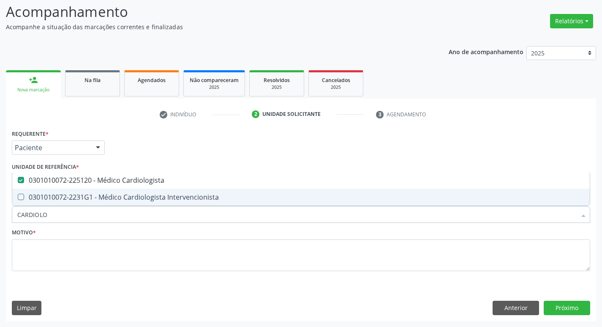
click at [95, 274] on fieldset "Motivo *" at bounding box center [301, 251] width 578 height 51
checkbox Intervencionista "true"
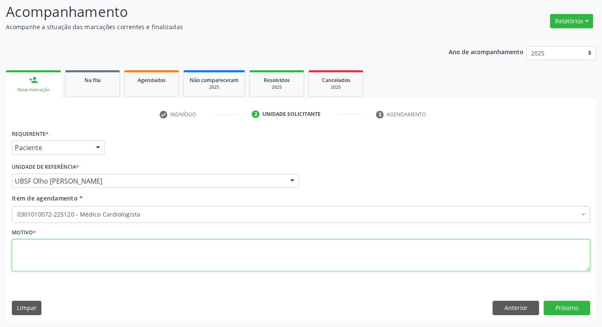
click at [95, 267] on textarea at bounding box center [301, 255] width 578 height 32
type textarea "V"
paste textarea "RETORNO"
type textarea "RETORNO"
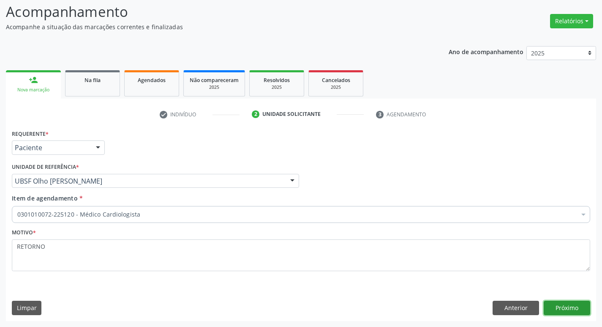
click at [562, 312] on button "Próximo" at bounding box center [567, 307] width 46 height 14
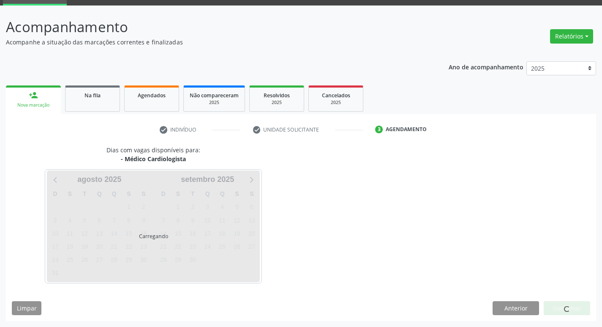
scroll to position [41, 0]
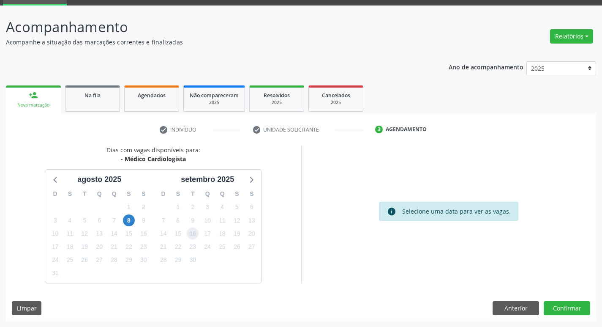
click at [191, 236] on span "16" at bounding box center [193, 233] width 12 height 12
click at [565, 307] on button "Confirmar" at bounding box center [567, 308] width 46 height 14
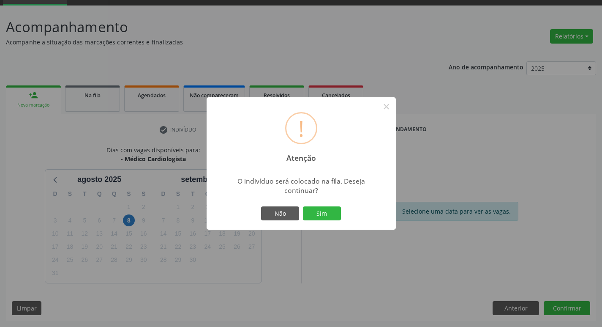
click at [311, 222] on div "! Atenção × O indivíduo será colocado na fila. Deseja continuar? Não Sim" at bounding box center [301, 163] width 189 height 133
click at [313, 218] on button "Sim" at bounding box center [322, 213] width 38 height 14
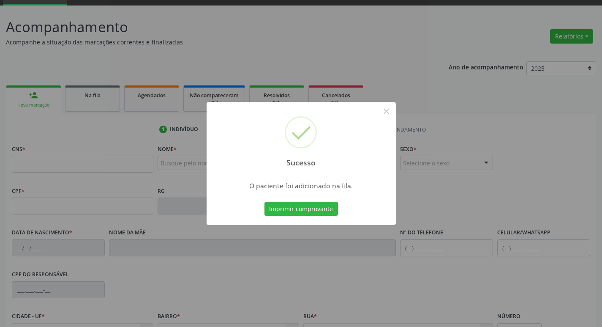
click at [79, 145] on div "Sucesso × O paciente foi adicionado na fila. Imprimir comprovante Cancel" at bounding box center [301, 163] width 602 height 327
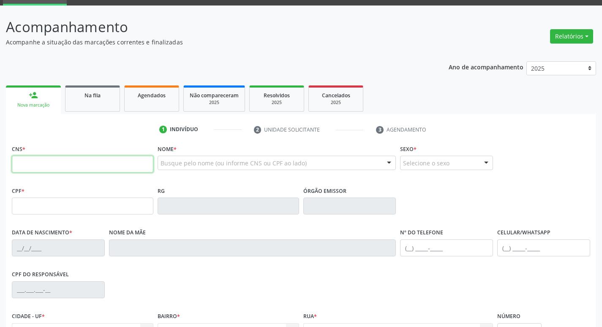
click at [57, 160] on input "text" at bounding box center [83, 163] width 142 height 17
type input "704 1061 6217 2879"
type input "043.370.634-12"
type input "14/04/1967"
type input "Severina Tavares da Silva"
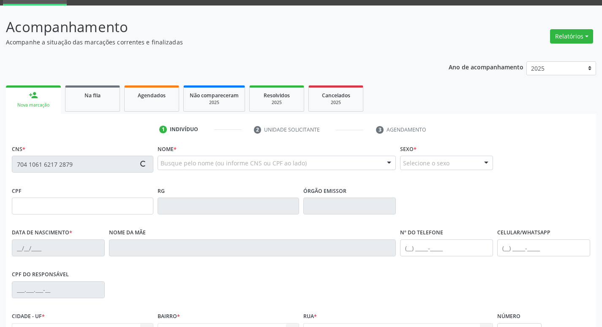
type input "[PHONE_NUMBER]"
type input "149"
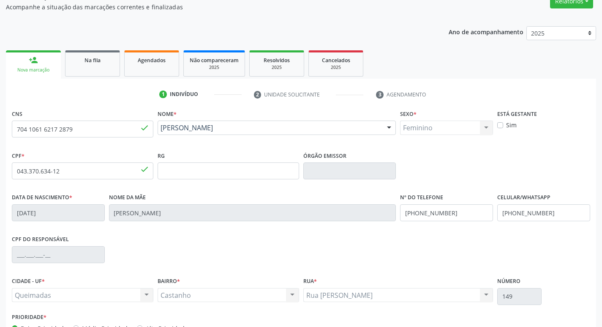
scroll to position [131, 0]
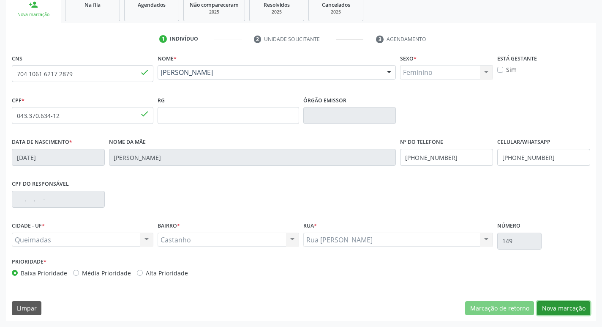
click at [576, 304] on button "Nova marcação" at bounding box center [563, 308] width 53 height 14
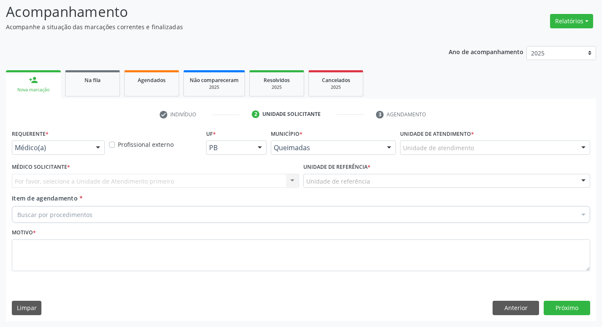
scroll to position [56, 0]
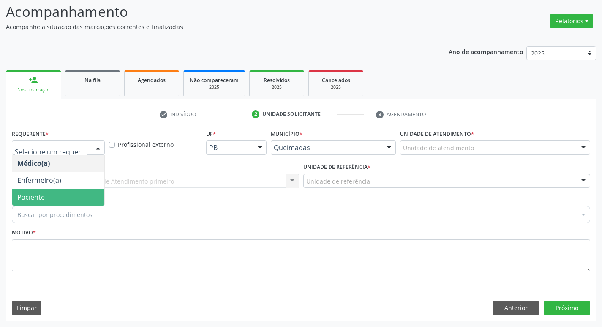
click at [60, 192] on span "Paciente" at bounding box center [58, 196] width 92 height 17
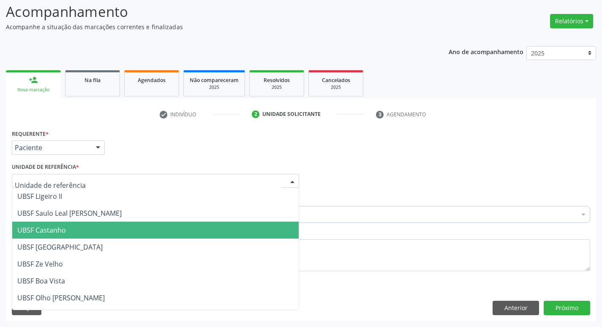
click at [71, 226] on span "UBSF Castanho" at bounding box center [155, 229] width 286 height 17
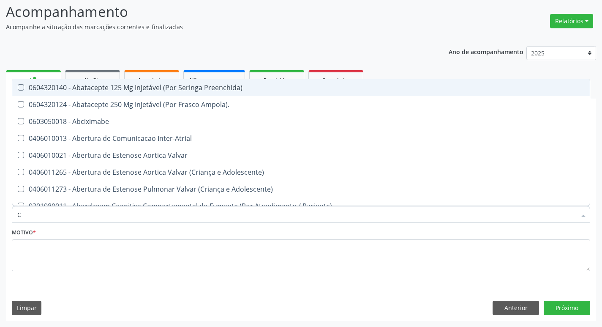
type input "CARDIOLO"
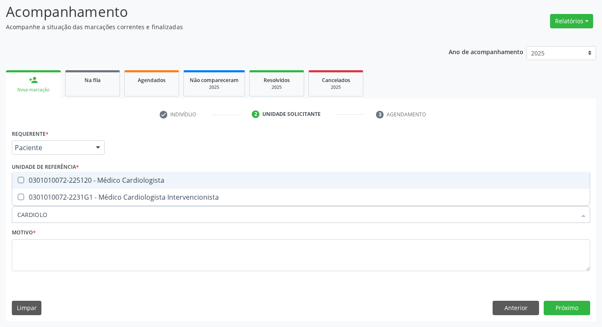
click at [77, 178] on div "0301010072-225120 - Médico Cardiologista" at bounding box center [300, 180] width 567 height 7
checkbox Cardiologista "true"
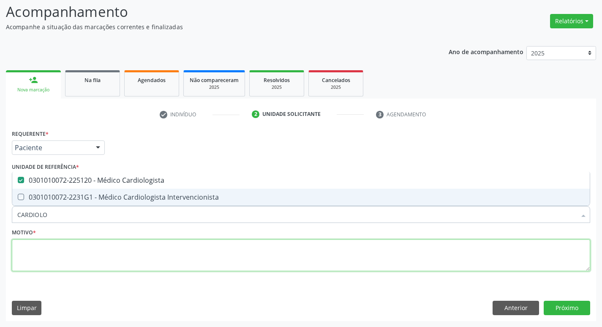
click at [66, 251] on textarea at bounding box center [301, 255] width 578 height 32
checkbox Intervencionista "true"
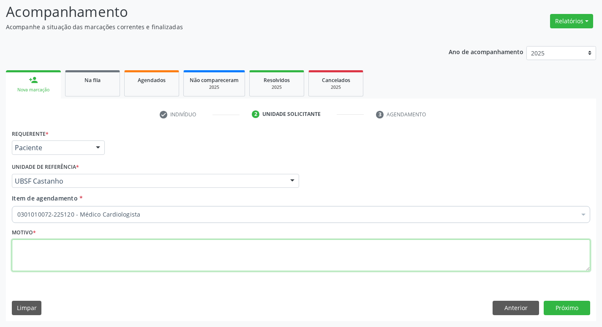
paste textarea "RETORNO"
type textarea "RETORNO COM EXAMES"
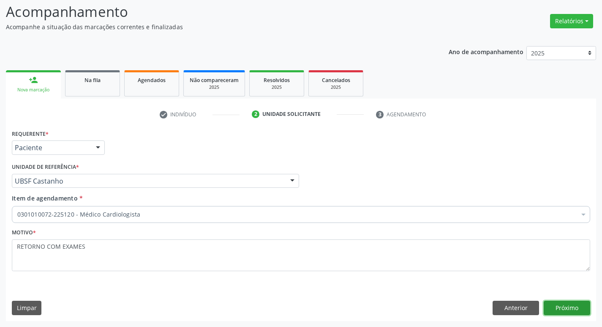
click at [549, 309] on button "Próximo" at bounding box center [567, 307] width 46 height 14
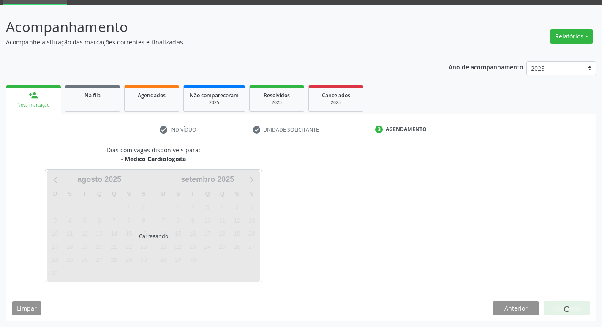
scroll to position [41, 0]
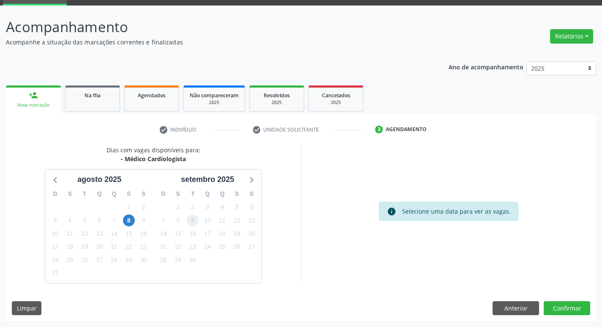
click at [194, 219] on span "9" at bounding box center [193, 220] width 12 height 12
click at [553, 310] on button "Confirmar" at bounding box center [567, 308] width 46 height 14
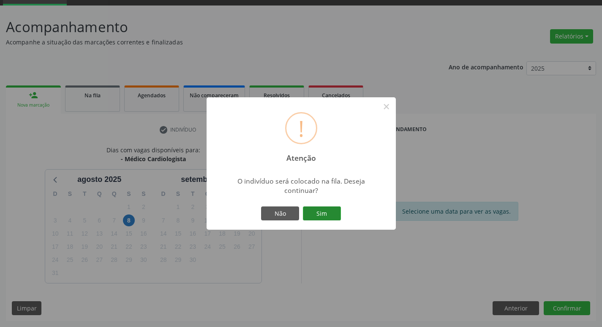
click at [323, 210] on button "Sim" at bounding box center [322, 213] width 38 height 14
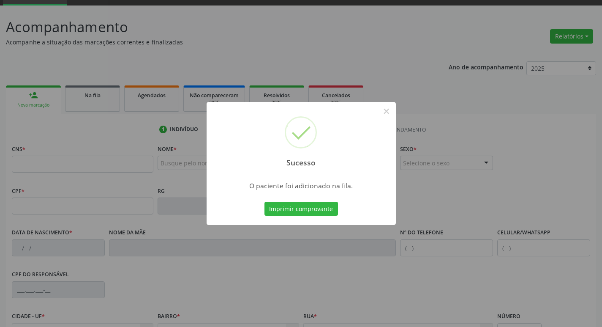
click at [33, 151] on div "Sucesso × O paciente foi adicionado na fila. Imprimir comprovante Cancel" at bounding box center [301, 163] width 602 height 327
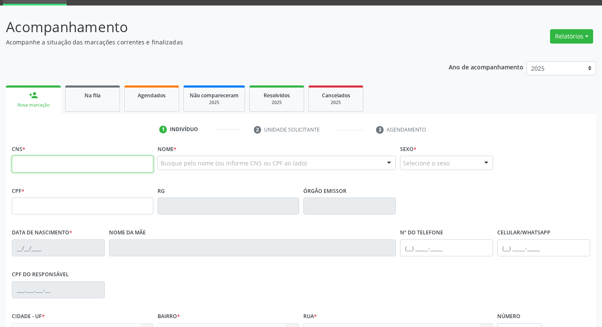
click at [38, 163] on input "text" at bounding box center [83, 163] width 142 height 17
type input "704 0043 8548 7666"
type input "102.494.244-95"
type input "24/12/1991"
type input "Maria José Lino da Silva Caboclo"
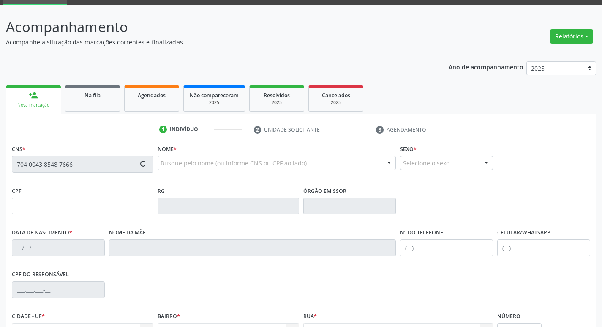
type input "(83) 99400-3193"
type input "082.488.124-99"
type input "S/N"
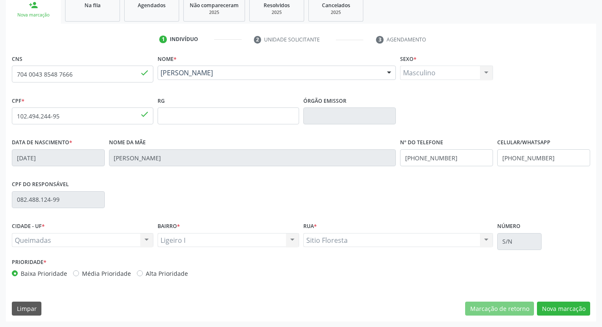
scroll to position [131, 0]
click at [549, 306] on button "Nova marcação" at bounding box center [563, 308] width 53 height 14
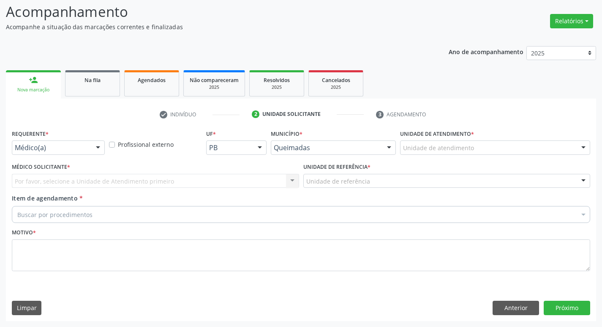
click at [44, 153] on div "Médico(a)" at bounding box center [58, 147] width 93 height 14
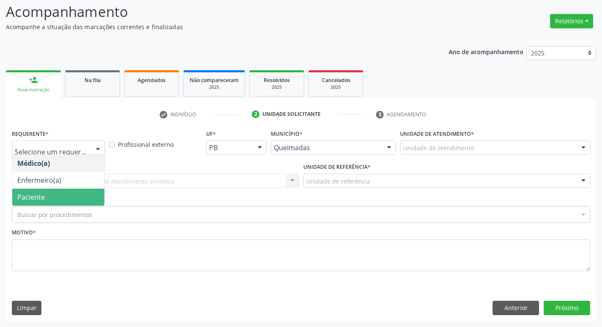
click at [45, 201] on span "Paciente" at bounding box center [58, 196] width 92 height 17
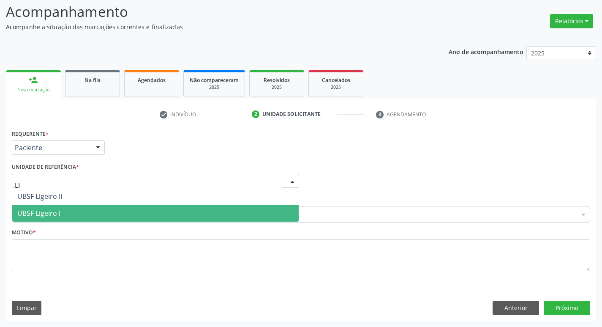
click at [46, 212] on span "UBSF Ligeiro I" at bounding box center [38, 212] width 43 height 9
click at [44, 212] on span "UBSF Ligeiro I" at bounding box center [38, 212] width 43 height 9
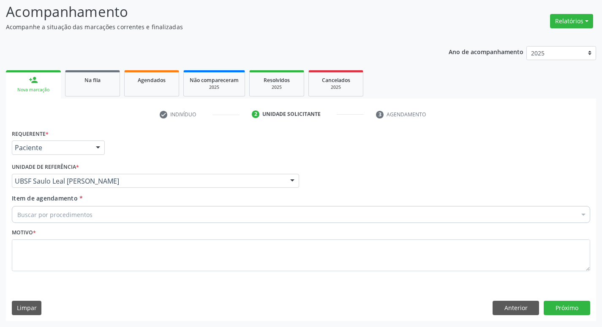
click at [44, 212] on span "UBSF Saulo Leal [PERSON_NAME]" at bounding box center [72, 212] width 110 height 9
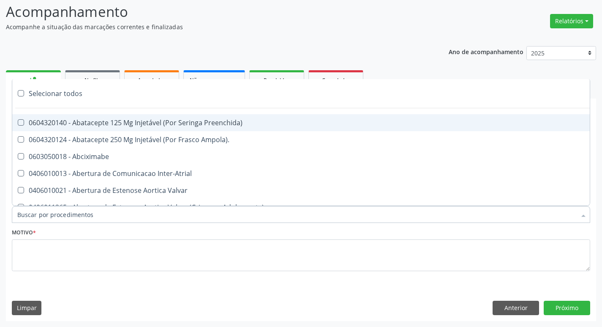
click at [0, 184] on div "Acompanhamento Acompanhe a situação das marcações correntes e finalizadas Relat…" at bounding box center [301, 158] width 602 height 336
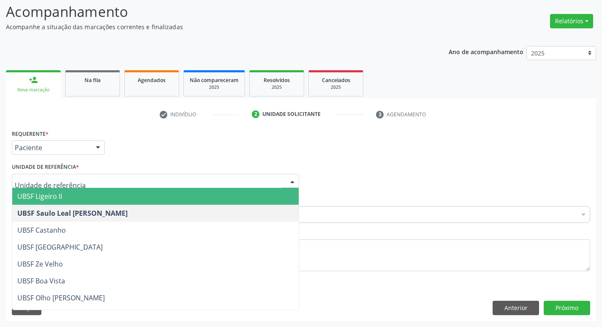
type input "I"
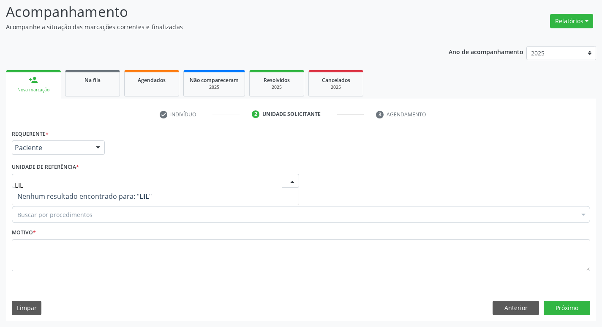
type input "LI"
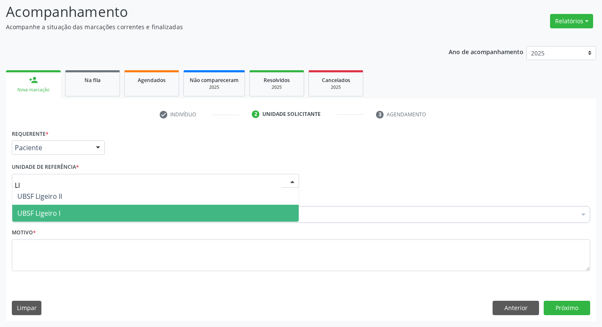
click at [43, 207] on span "UBSF Ligeiro I" at bounding box center [155, 213] width 286 height 17
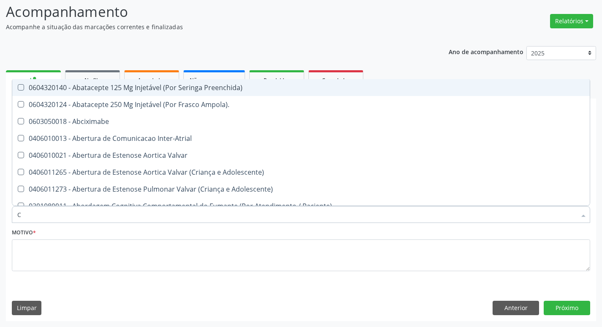
type input "CARDIOLO"
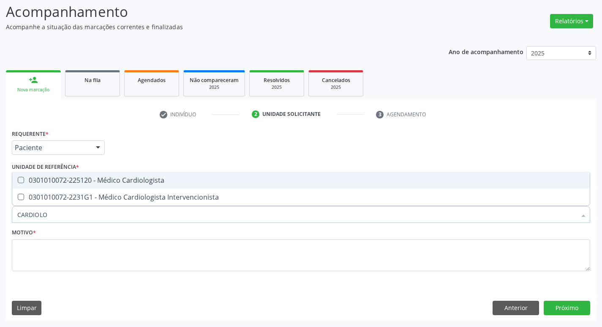
drag, startPoint x: 71, startPoint y: 177, endPoint x: 71, endPoint y: 182, distance: 4.7
click at [71, 179] on div "0301010072-225120 - Médico Cardiologista" at bounding box center [300, 180] width 567 height 7
checkbox Cardiologista "true"
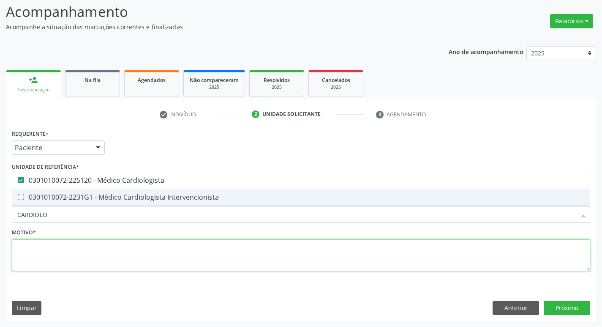
click at [78, 260] on textarea at bounding box center [301, 255] width 578 height 32
checkbox Intervencionista "true"
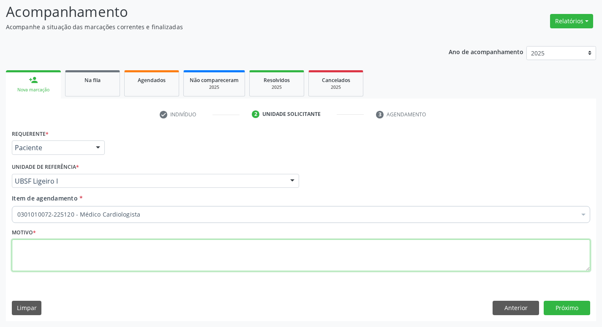
paste textarea "RETORNO"
type textarea "RETORNO COM EXAMES"
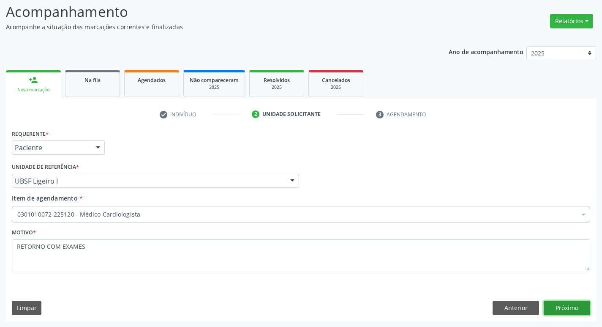
click at [558, 310] on button "Próximo" at bounding box center [567, 307] width 46 height 14
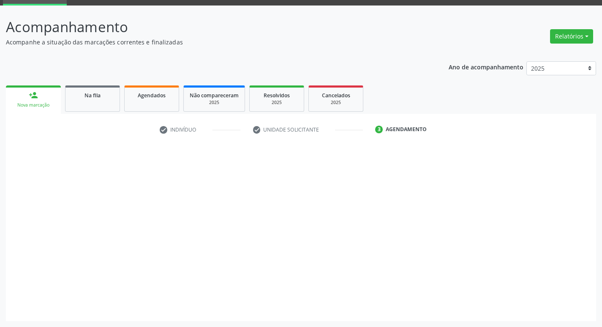
scroll to position [41, 0]
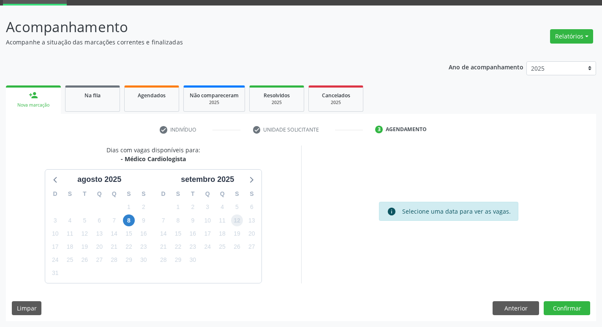
click at [234, 219] on span "12" at bounding box center [237, 220] width 12 height 12
click at [571, 309] on button "Confirmar" at bounding box center [567, 308] width 46 height 14
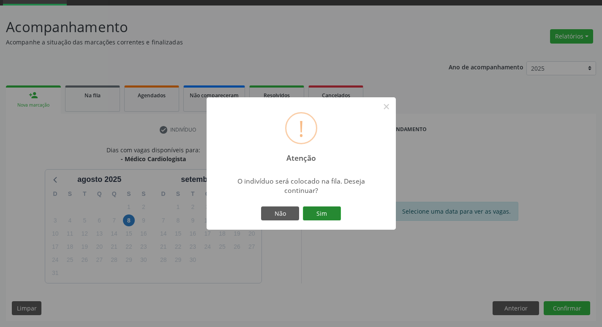
click at [320, 214] on button "Sim" at bounding box center [322, 213] width 38 height 14
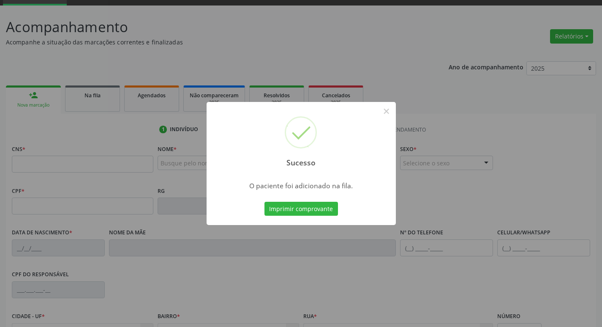
click at [104, 187] on div "Sucesso × O paciente foi adicionado na fila. Imprimir comprovante Cancel" at bounding box center [301, 163] width 602 height 327
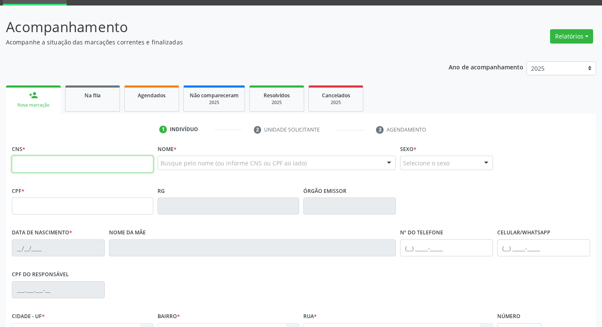
click at [94, 157] on input "text" at bounding box center [83, 163] width 142 height 17
type input "707 0048 0940 9130"
type input "028.146.187-25"
type input "30/05/1959"
type input "Severina Isidio da Silva"
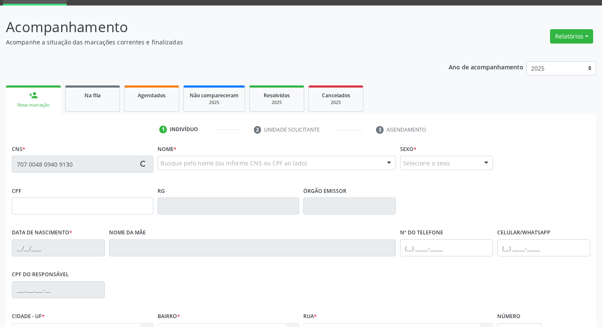
type input "(83) 99395-0083"
type input "953.166.634-20"
type input "S/N"
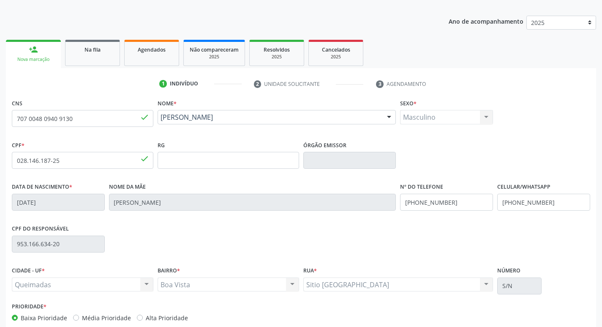
scroll to position [131, 0]
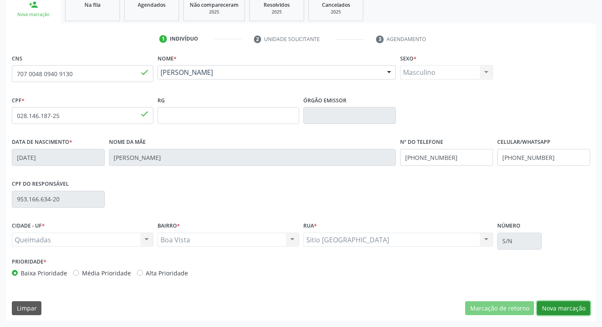
click at [554, 311] on button "Nova marcação" at bounding box center [563, 308] width 53 height 14
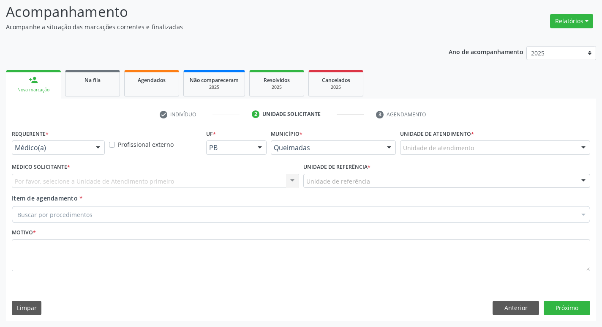
click at [24, 138] on label "Requerente *" at bounding box center [30, 133] width 37 height 13
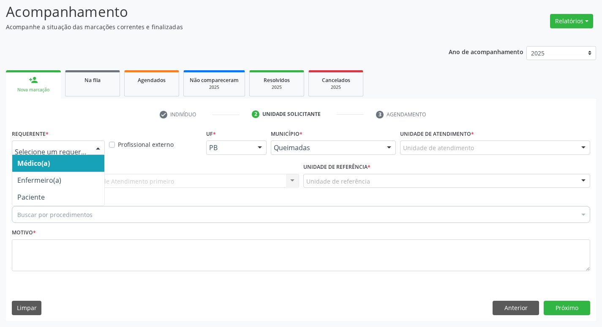
click at [22, 153] on div at bounding box center [58, 147] width 93 height 14
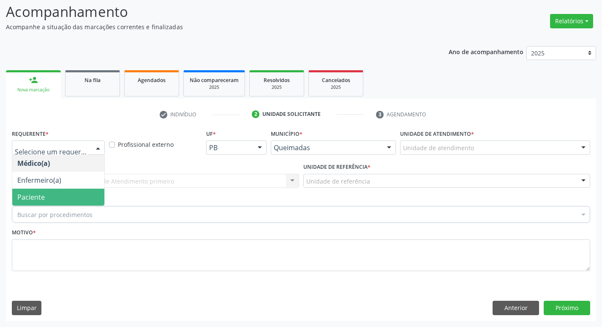
click at [23, 202] on span "Paciente" at bounding box center [58, 196] width 92 height 17
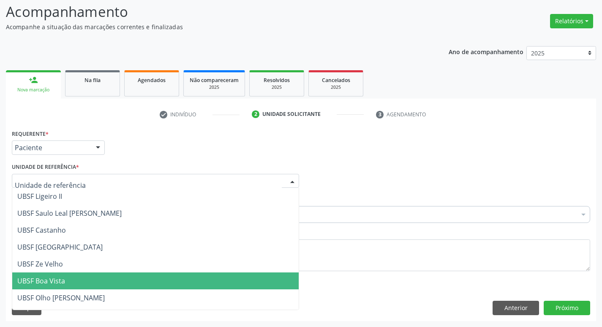
click at [30, 286] on span "UBSF Boa Vista" at bounding box center [155, 280] width 286 height 17
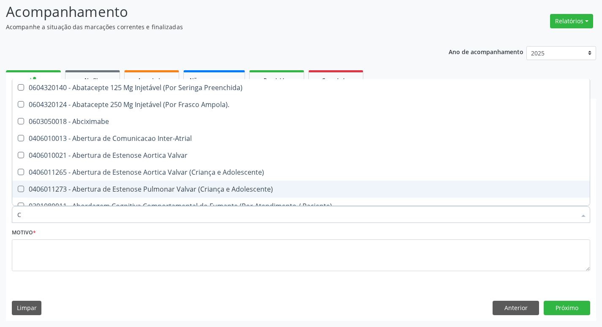
type input "CARDIOLO"
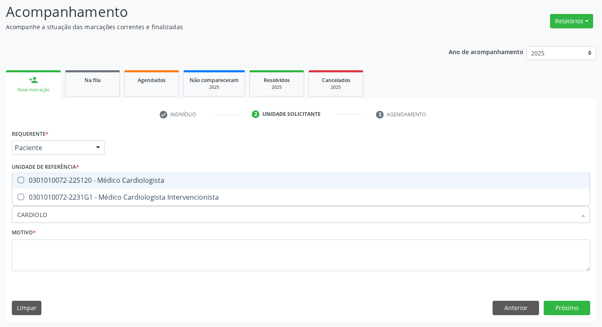
click at [88, 177] on div "0301010072-225120 - Médico Cardiologista" at bounding box center [300, 180] width 567 height 7
checkbox Cardiologista "true"
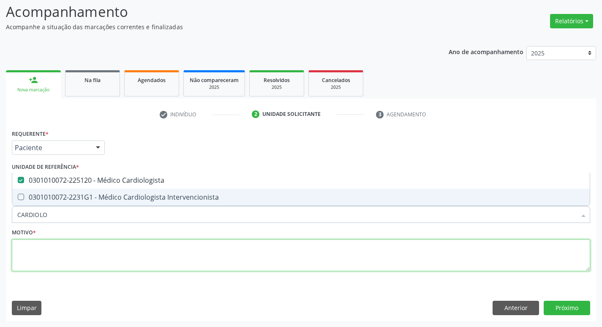
click at [69, 258] on textarea at bounding box center [301, 255] width 578 height 32
checkbox Intervencionista "true"
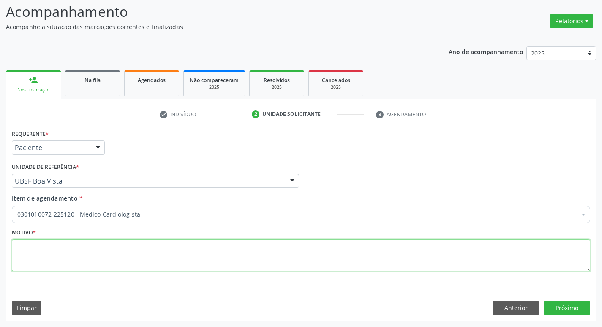
paste textarea "RETORNO"
type textarea "RETORNO"
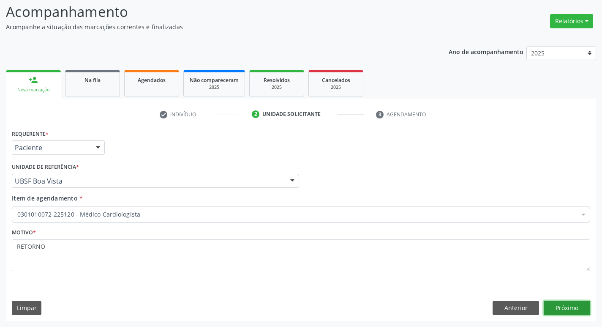
click at [557, 302] on button "Próximo" at bounding box center [567, 307] width 46 height 14
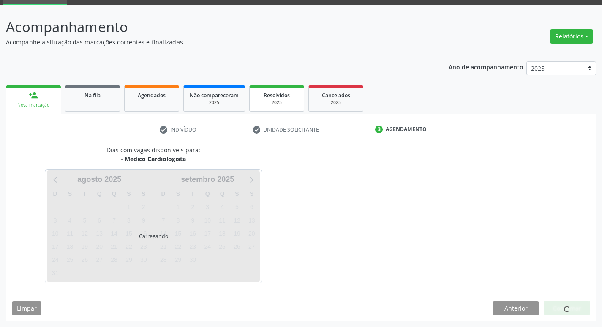
scroll to position [41, 0]
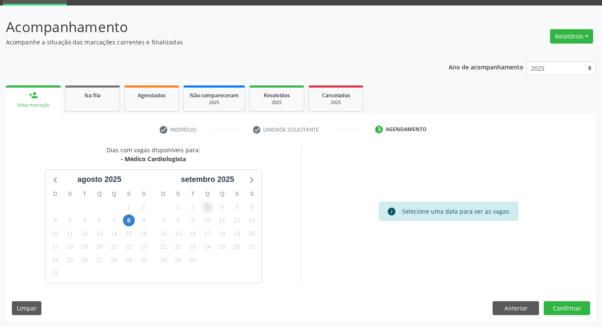
click at [212, 209] on span "3" at bounding box center [208, 207] width 12 height 12
click at [559, 312] on button "Confirmar" at bounding box center [567, 308] width 46 height 14
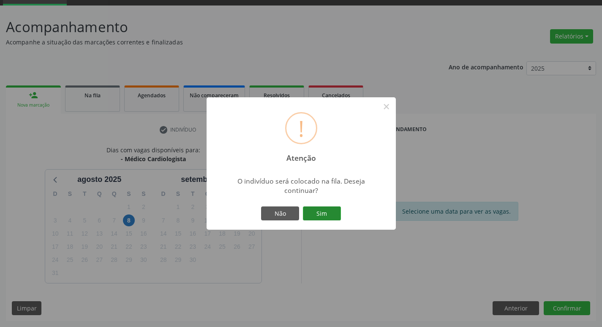
click at [328, 218] on button "Sim" at bounding box center [322, 213] width 38 height 14
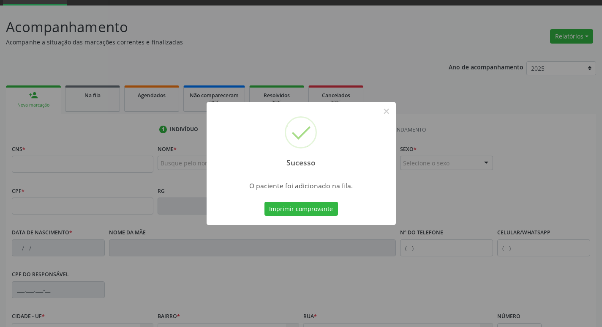
click at [22, 128] on div "Sucesso × O paciente foi adicionado na fila. Imprimir comprovante Cancel" at bounding box center [301, 163] width 602 height 327
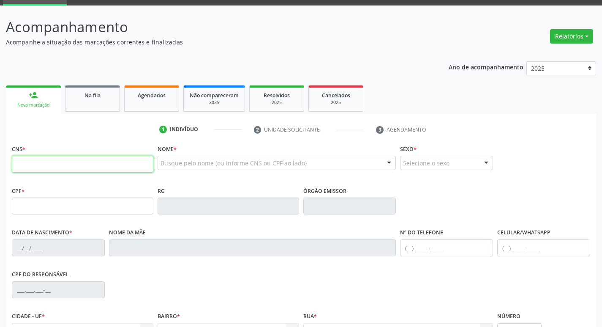
click at [39, 166] on input "text" at bounding box center [83, 163] width 142 height 17
type input "703 6070 2168 1937"
type input "048.286.714-04"
type input "17/04/1967"
type input "Cesi Maria Pessoa"
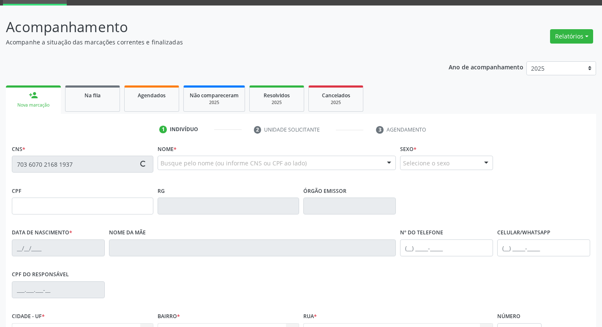
type input "(83) 99413-4505"
type input "3"
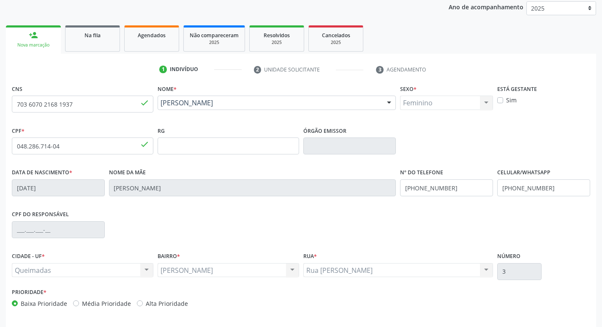
scroll to position [131, 0]
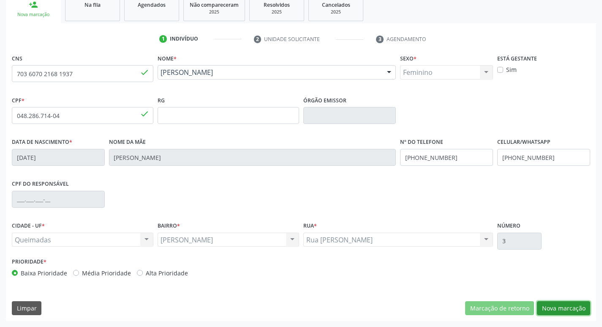
click at [545, 311] on button "Nova marcação" at bounding box center [563, 308] width 53 height 14
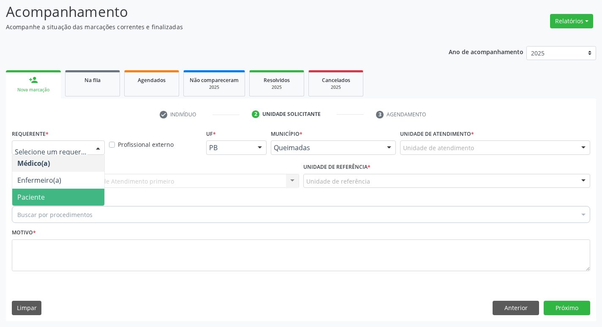
click at [50, 201] on span "Paciente" at bounding box center [58, 196] width 92 height 17
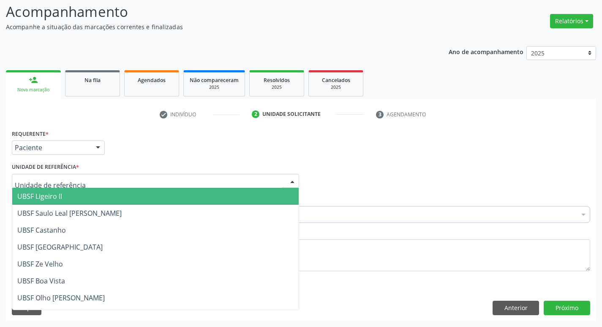
type input "S"
type input "AN"
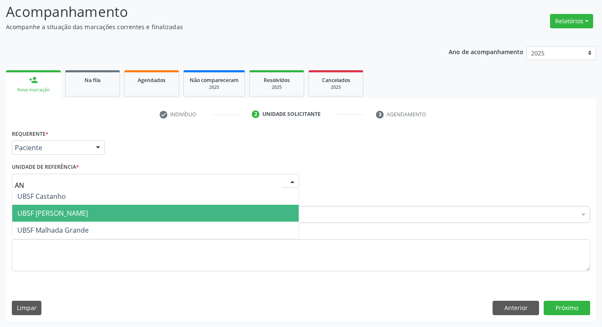
click at [60, 219] on span "UBSF [PERSON_NAME]" at bounding box center [155, 213] width 286 height 17
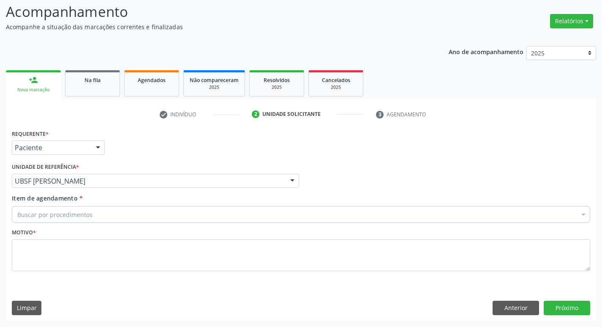
click at [59, 219] on div "Buscar por procedimentos" at bounding box center [301, 214] width 578 height 17
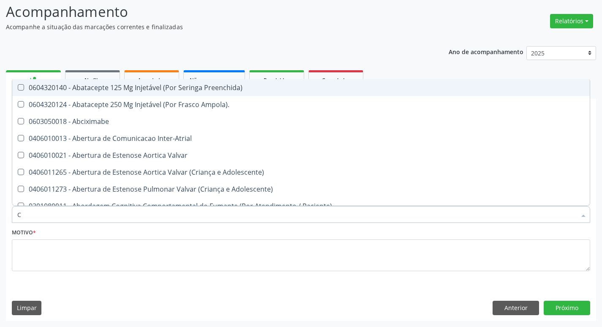
type input "CARDIOLO"
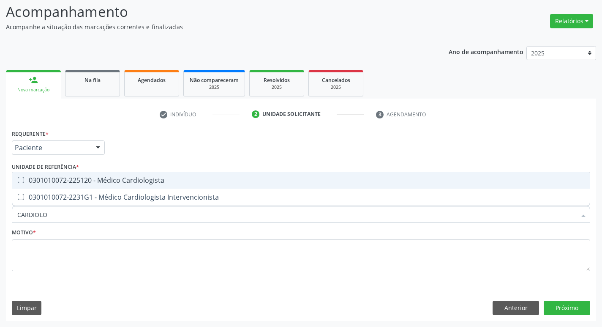
click at [74, 175] on span "0301010072-225120 - Médico Cardiologista" at bounding box center [301, 180] width 578 height 17
checkbox Cardiologista "true"
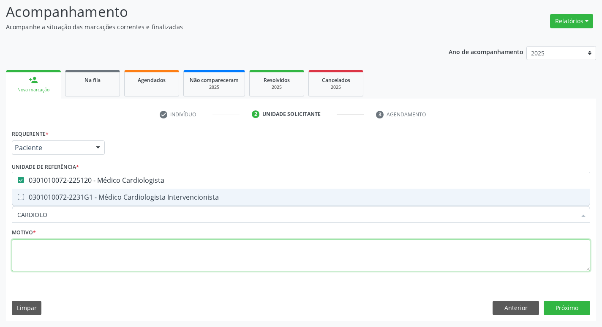
click at [74, 252] on textarea at bounding box center [301, 255] width 578 height 32
checkbox Intervencionista "true"
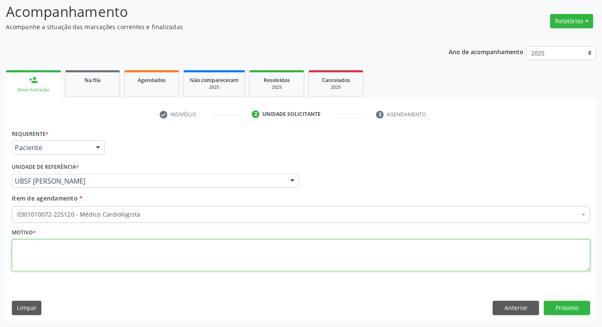
paste textarea "RETORNO"
type textarea "RETORNO"
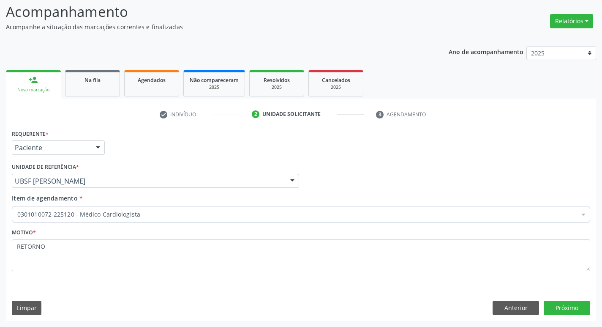
click at [566, 300] on div "Requerente * Paciente Médico(a) Enfermeiro(a) Paciente Nenhum resultado encontr…" at bounding box center [301, 223] width 590 height 193
click at [566, 314] on button "Próximo" at bounding box center [567, 307] width 46 height 14
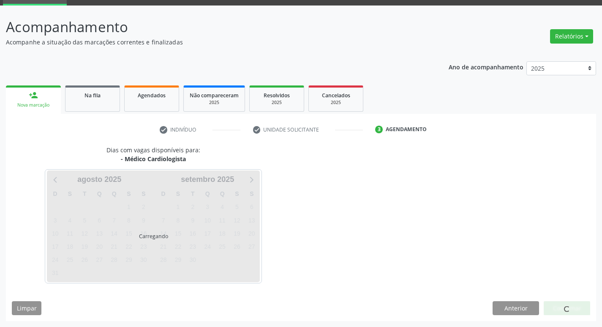
scroll to position [41, 0]
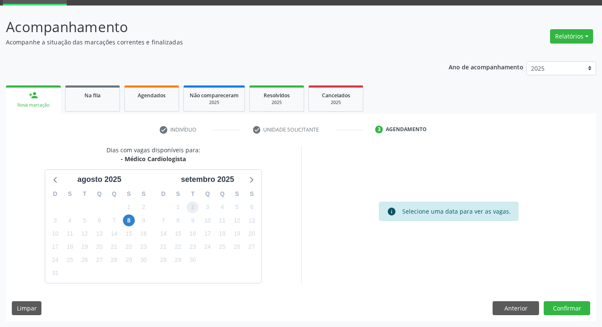
click at [190, 213] on span "2" at bounding box center [193, 207] width 12 height 12
click at [544, 308] on button "Confirmar" at bounding box center [567, 308] width 46 height 14
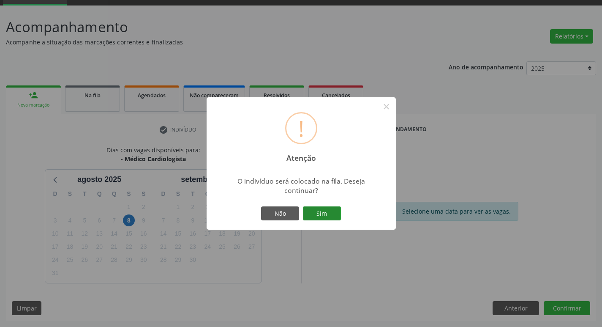
click at [317, 210] on button "Sim" at bounding box center [322, 213] width 38 height 14
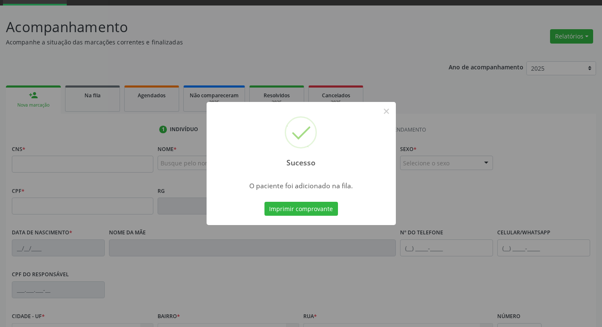
click at [19, 121] on div "Sucesso × O paciente foi adicionado na fila. Imprimir comprovante Cancel" at bounding box center [301, 163] width 602 height 327
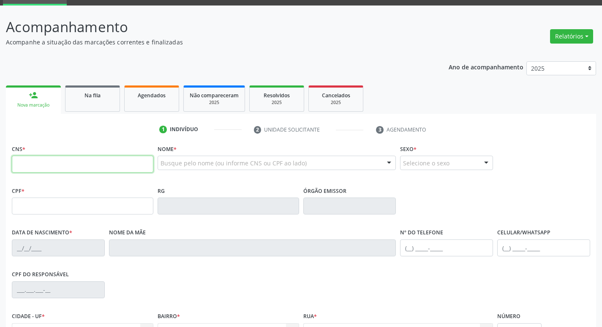
click at [40, 171] on input "text" at bounding box center [83, 163] width 142 height 17
type input "700 1099 2180 5618"
type input "451.175.784-49"
type input "09/07/1952"
type input "Júlia Felipe da Silva"
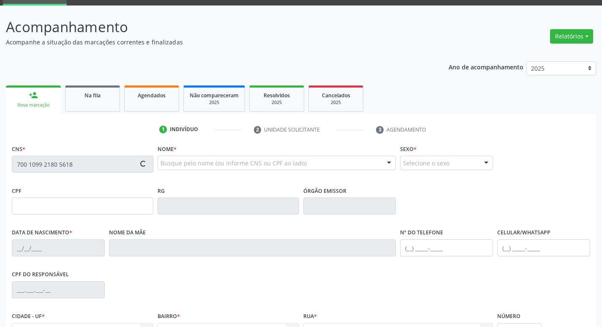
type input "(83) 99160-2508"
type input "123"
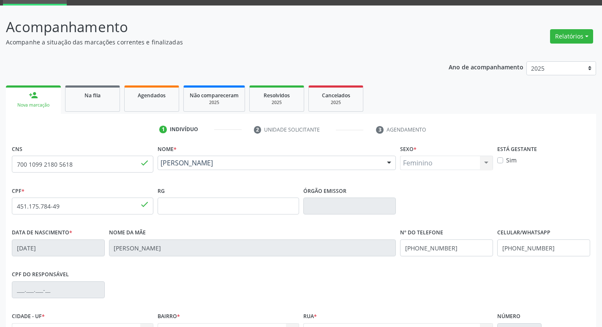
scroll to position [131, 0]
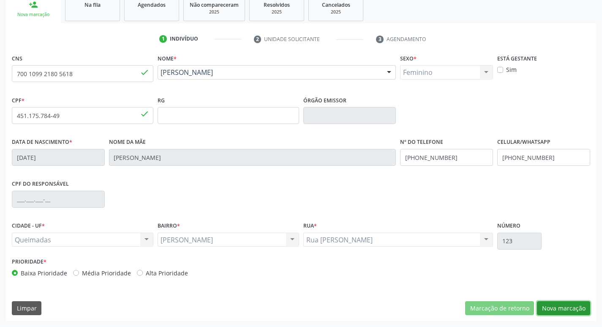
click at [550, 306] on button "Nova marcação" at bounding box center [563, 308] width 53 height 14
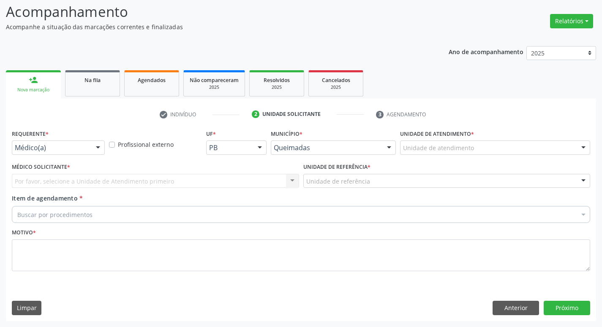
scroll to position [56, 0]
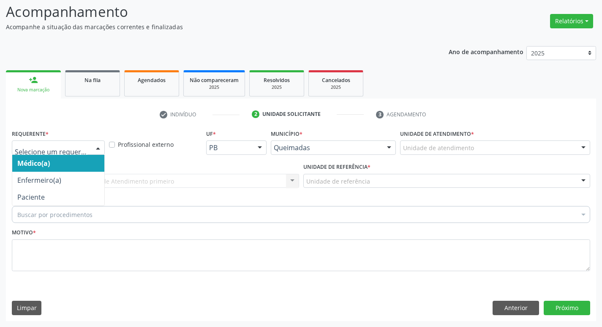
drag, startPoint x: 43, startPoint y: 147, endPoint x: 33, endPoint y: 195, distance: 48.3
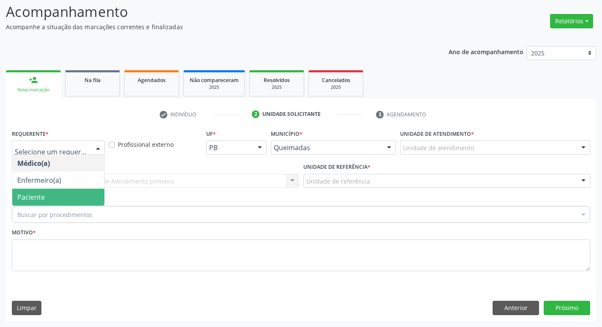
click at [30, 204] on span "Paciente" at bounding box center [58, 196] width 92 height 17
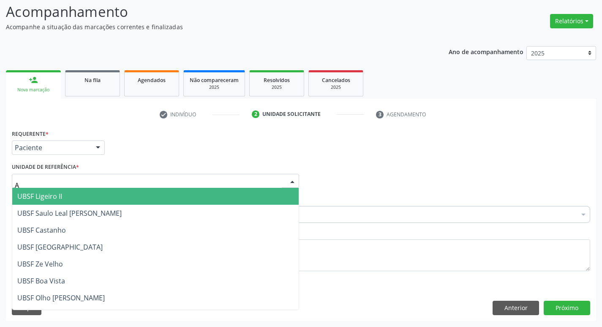
type input "AN"
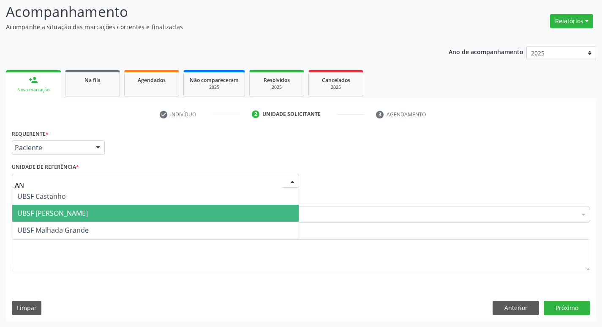
click at [41, 206] on span "UBSF [PERSON_NAME]" at bounding box center [155, 213] width 286 height 17
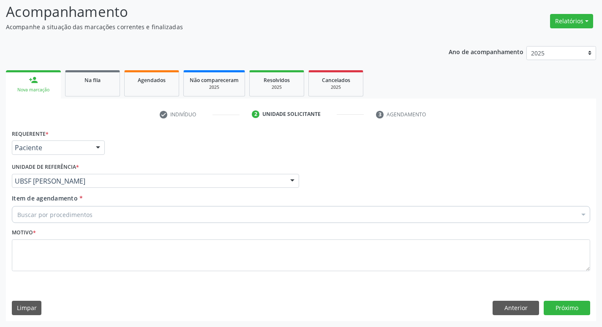
click at [38, 205] on div "Item de agendamento * Buscar por procedimentos Selecionar todos 0604320140 - Ab…" at bounding box center [301, 207] width 578 height 27
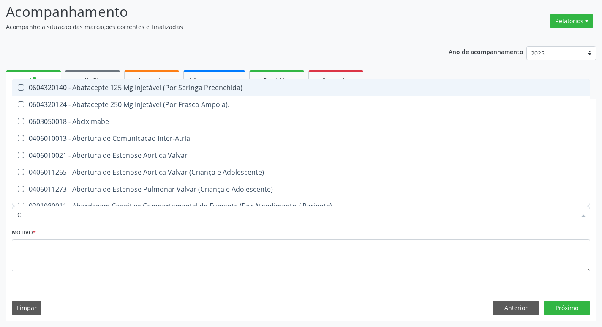
type input "CARDIOLO"
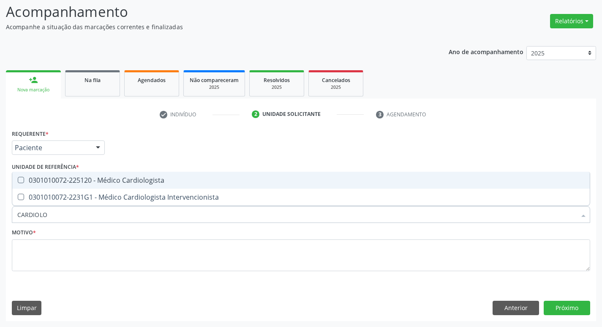
click at [46, 177] on div "0301010072-225120 - Médico Cardiologista" at bounding box center [300, 180] width 567 height 7
checkbox Cardiologista "true"
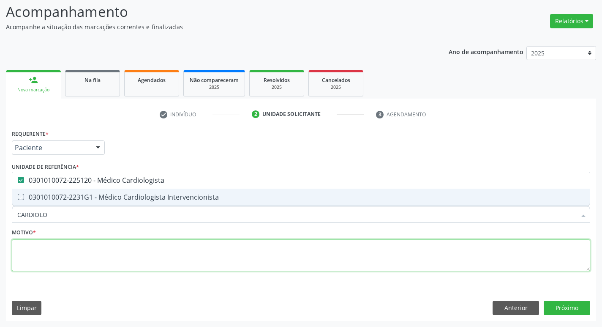
click at [47, 259] on textarea at bounding box center [301, 255] width 578 height 32
checkbox Intervencionista "true"
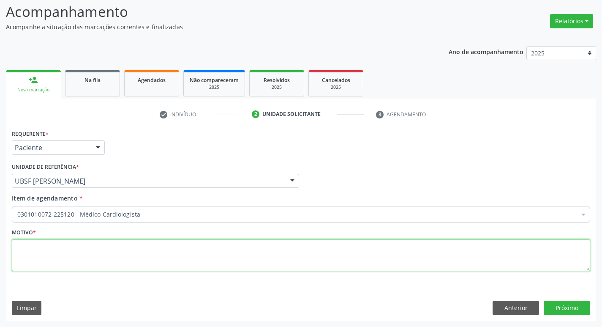
paste textarea "RETORNO"
type textarea "RETORNO"
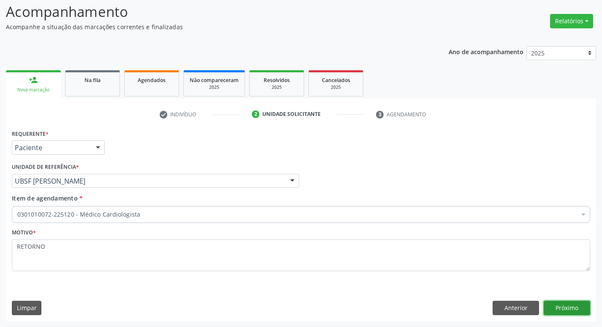
click at [555, 308] on button "Próximo" at bounding box center [567, 307] width 46 height 14
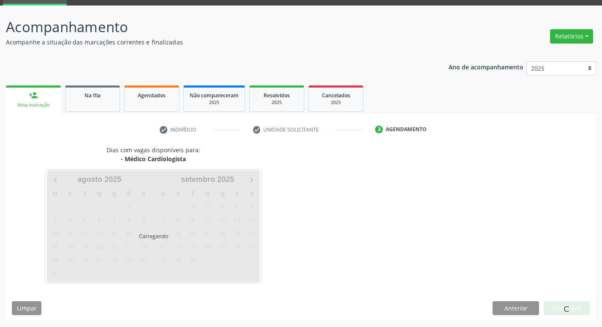
scroll to position [41, 0]
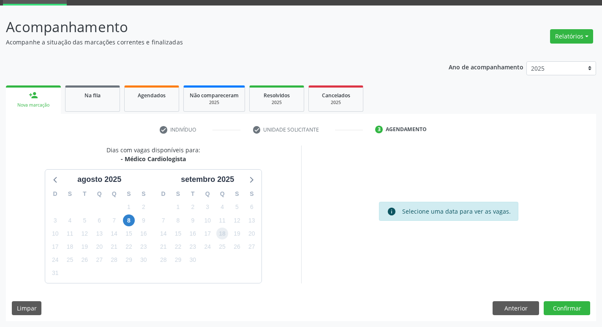
click at [223, 237] on span "18" at bounding box center [222, 233] width 12 height 12
click at [560, 307] on button "Confirmar" at bounding box center [567, 308] width 46 height 14
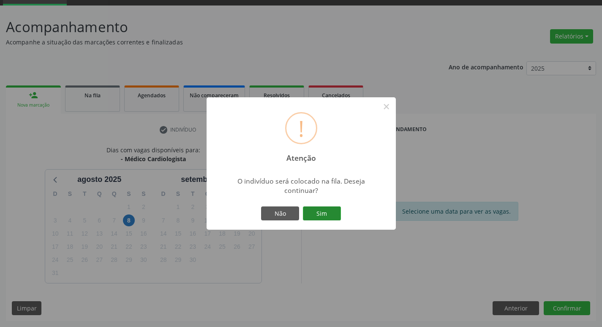
click at [322, 217] on button "Sim" at bounding box center [322, 213] width 38 height 14
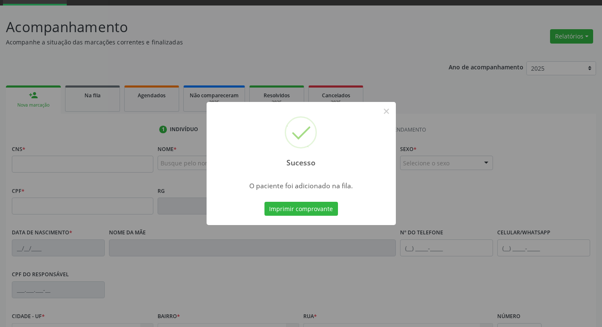
click at [21, 245] on div "Sucesso × O paciente foi adicionado na fila. Imprimir comprovante Cancel" at bounding box center [301, 163] width 602 height 327
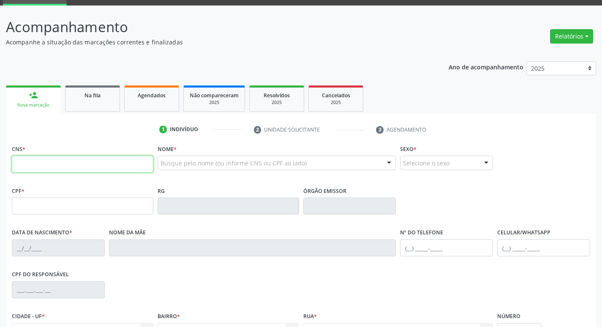
click at [25, 167] on input "text" at bounding box center [83, 163] width 142 height 17
type input "700 4034 1241 5341"
type input "884.895.314-04"
type input "06/02/1972"
type input "Severina da Silva Tavares"
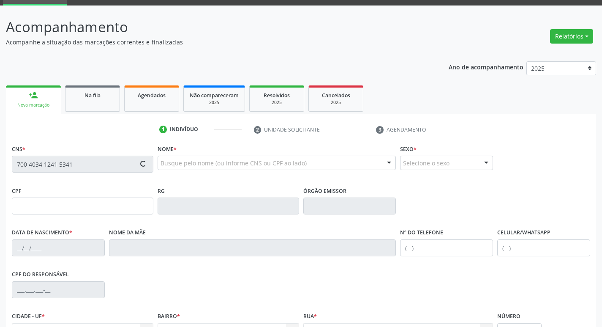
type input "(83) 99129-3438"
type input "S/N"
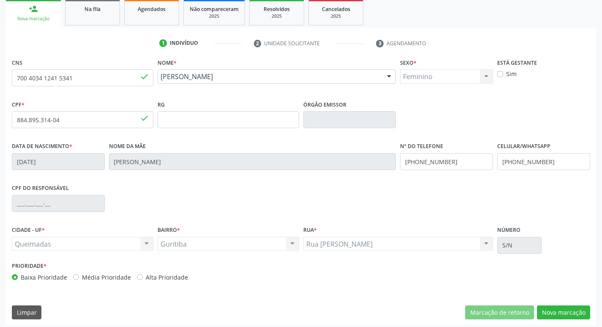
scroll to position [131, 0]
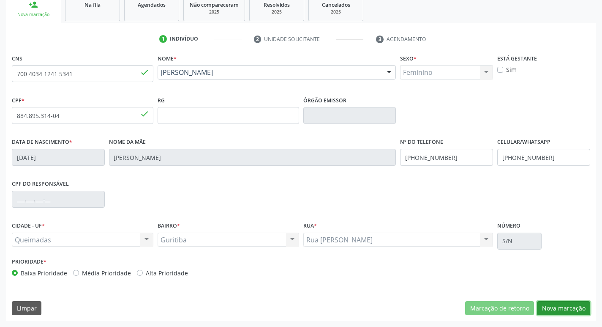
click at [577, 302] on button "Nova marcação" at bounding box center [563, 308] width 53 height 14
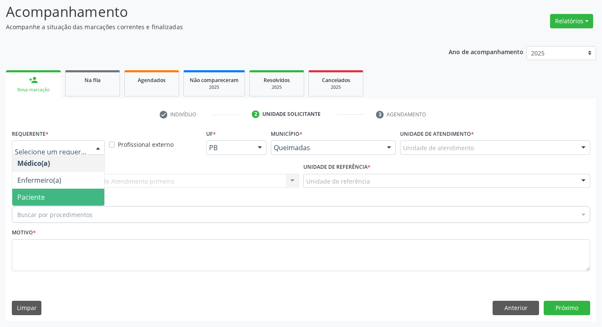
click at [54, 193] on span "Paciente" at bounding box center [58, 196] width 92 height 17
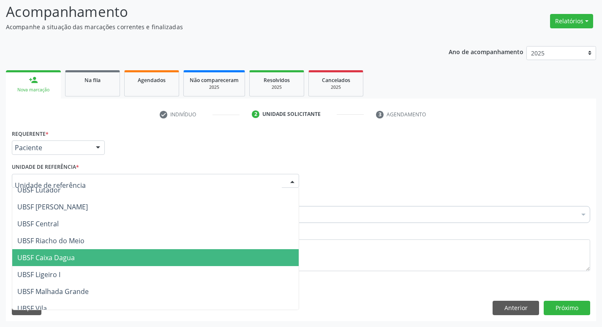
scroll to position [216, 0]
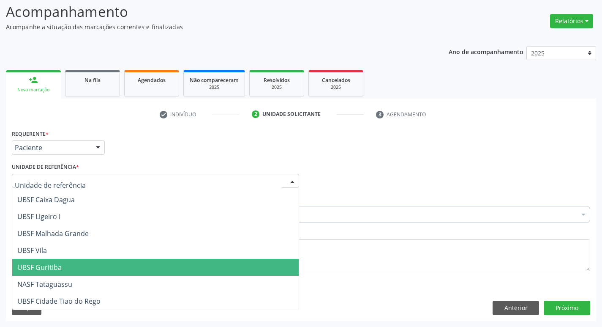
click at [100, 274] on span "UBSF Guritiba" at bounding box center [155, 267] width 286 height 17
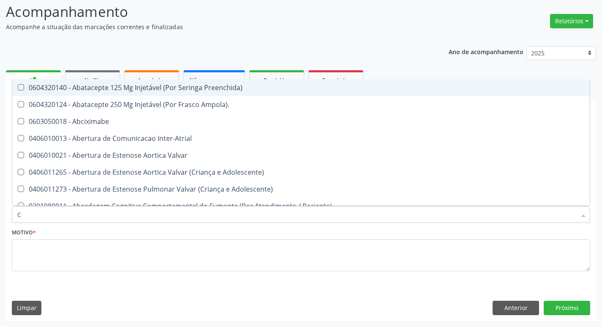
type input "CARDIOLO"
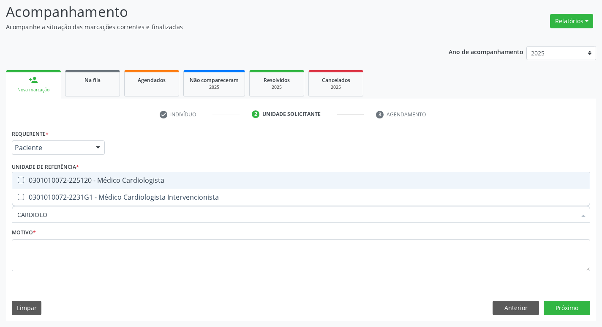
click at [87, 183] on div "0301010072-225120 - Médico Cardiologista" at bounding box center [300, 180] width 567 height 7
checkbox Cardiologista "true"
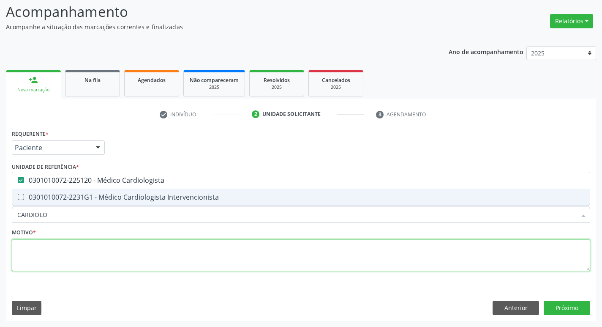
click at [52, 259] on textarea at bounding box center [301, 255] width 578 height 32
checkbox Intervencionista "true"
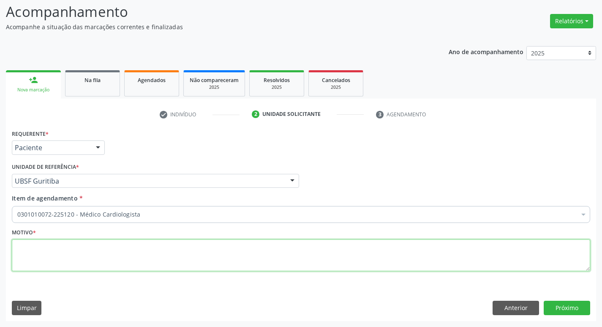
paste textarea "RETORNO"
type textarea "RETORNO"
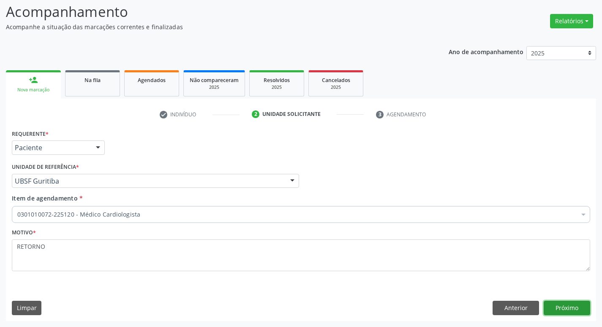
click at [564, 305] on button "Próximo" at bounding box center [567, 307] width 46 height 14
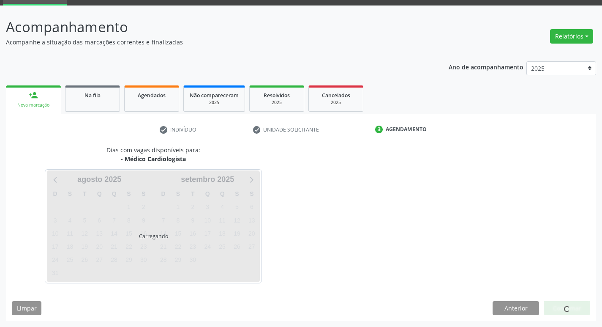
scroll to position [41, 0]
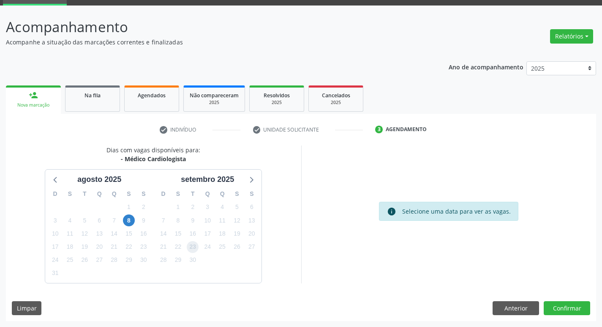
click at [191, 249] on span "23" at bounding box center [193, 247] width 12 height 12
click at [570, 303] on button "Confirmar" at bounding box center [567, 308] width 46 height 14
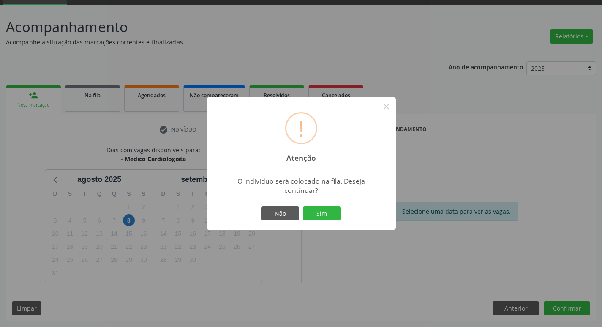
click at [318, 203] on div "! Atenção × O indivíduo será colocado na fila. Deseja continuar? Não Sim" at bounding box center [301, 163] width 189 height 133
click at [318, 210] on button "Sim" at bounding box center [322, 213] width 38 height 14
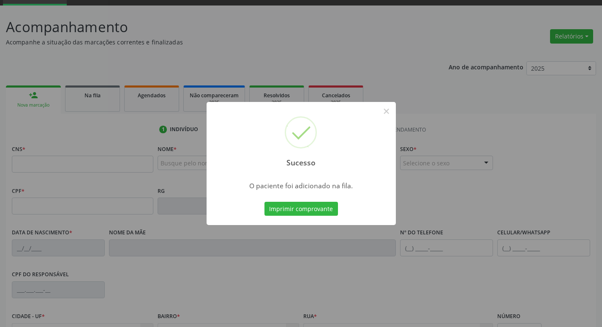
click at [135, 169] on div "Sucesso × O paciente foi adicionado na fila. Imprimir comprovante Cancel" at bounding box center [301, 163] width 602 height 327
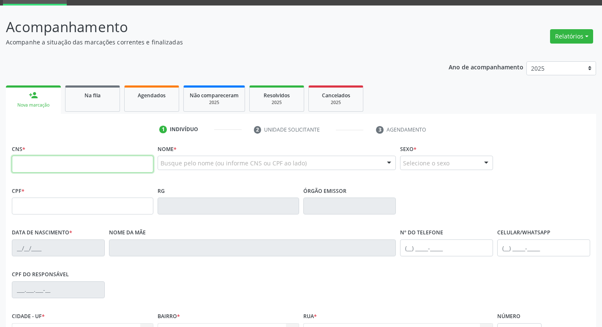
click at [108, 164] on input "text" at bounding box center [83, 163] width 142 height 17
type input "706 0048 2776 9447"
type input "427.548.794-04"
type input "07/07/1963"
type input "Maria José Vieira de Macedo"
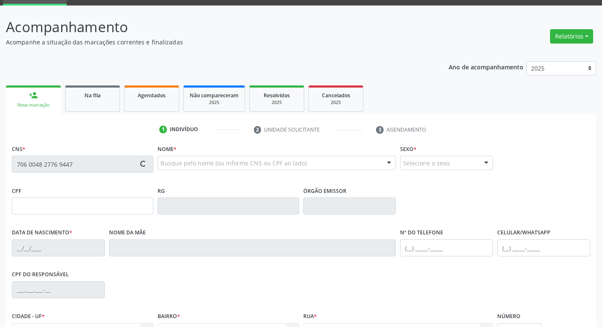
type input "(83) 99114-1645"
type input "752.187.474-91"
type input "51"
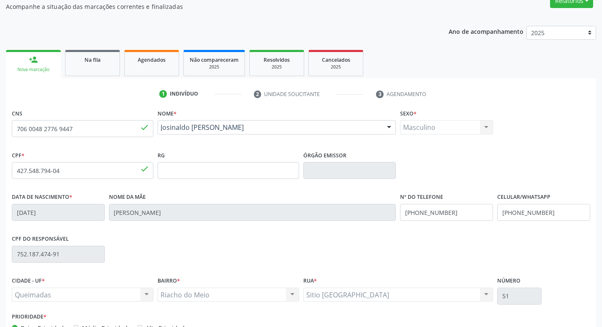
scroll to position [131, 0]
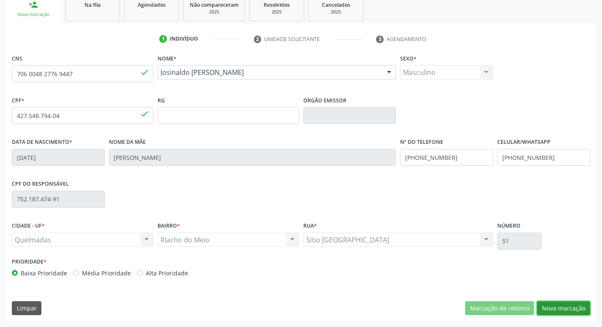
click at [558, 311] on button "Nova marcação" at bounding box center [563, 308] width 53 height 14
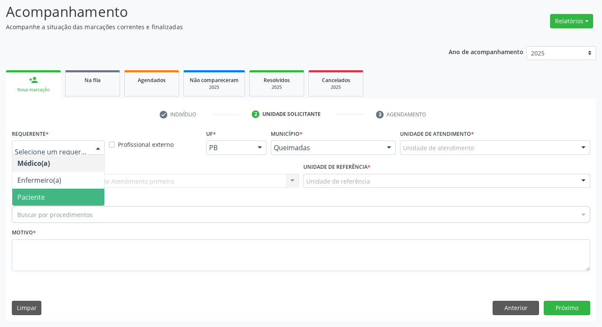
click at [48, 196] on span "Paciente" at bounding box center [58, 196] width 92 height 17
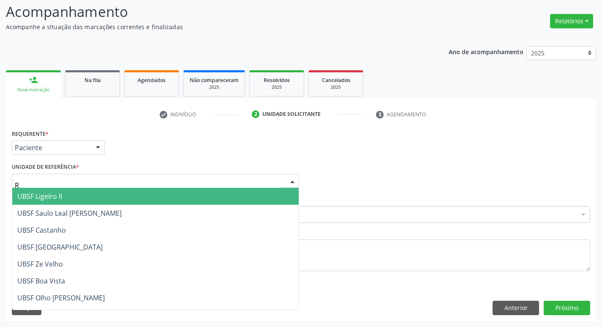
type input "RI"
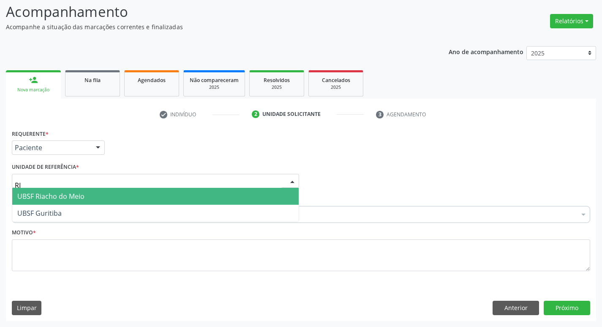
click at [48, 197] on span "UBSF Riacho do Meio" at bounding box center [50, 195] width 67 height 9
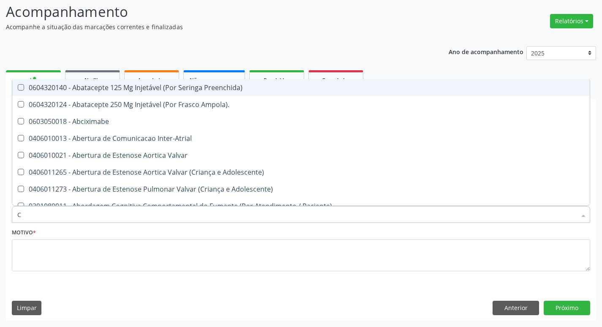
type input "CARDIOLO"
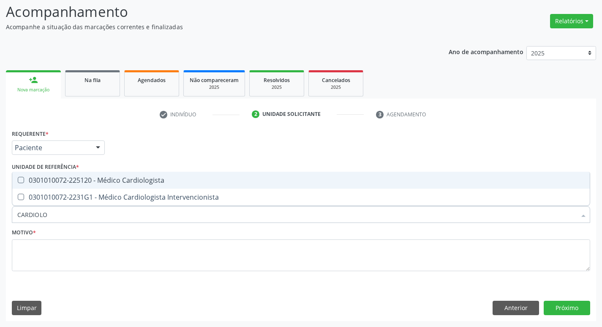
click at [78, 174] on span "0301010072-225120 - Médico Cardiologista" at bounding box center [301, 180] width 578 height 17
checkbox Cardiologista "true"
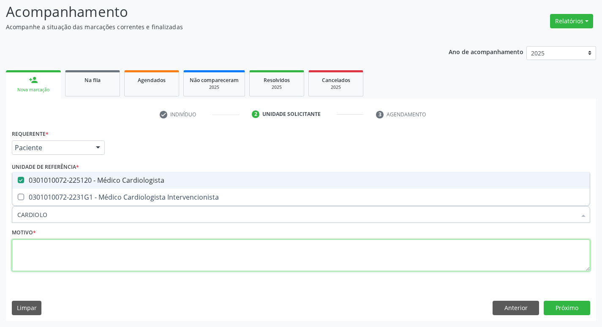
click at [51, 258] on textarea at bounding box center [301, 255] width 578 height 32
checkbox Intervencionista "true"
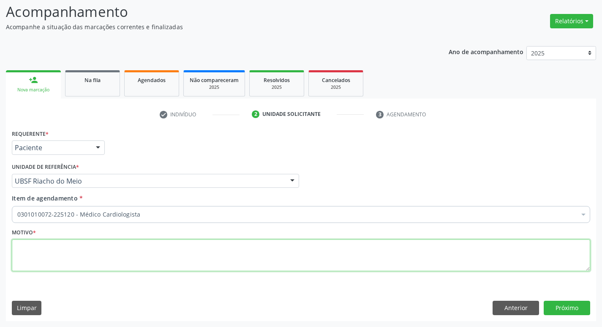
paste textarea "RETORNO"
type textarea "RETORNO"
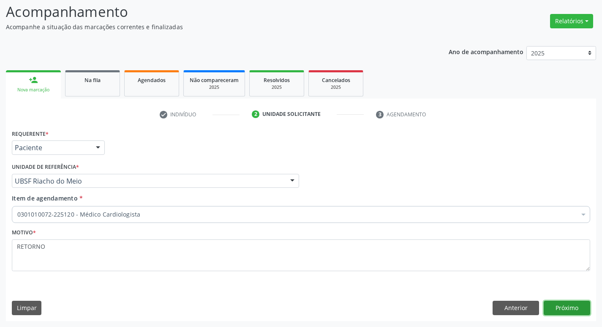
click at [567, 306] on button "Próximo" at bounding box center [567, 307] width 46 height 14
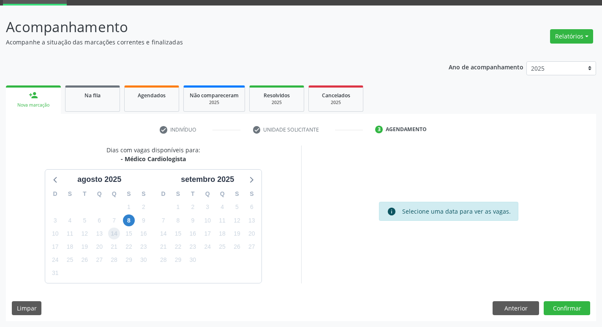
click at [114, 236] on span "14" at bounding box center [114, 233] width 12 height 12
click at [565, 303] on button "Confirmar" at bounding box center [567, 308] width 46 height 14
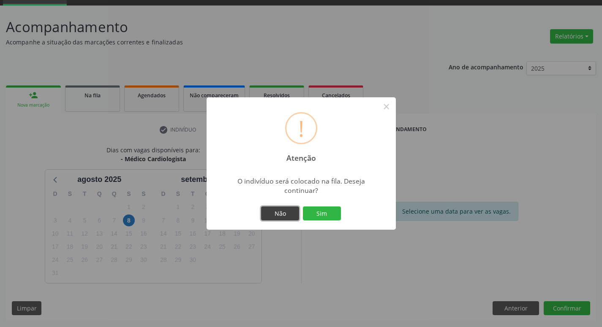
click at [284, 216] on button "Não" at bounding box center [280, 213] width 38 height 14
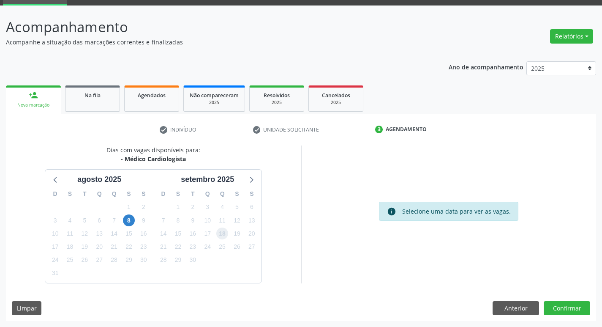
click at [221, 236] on span "18" at bounding box center [222, 233] width 12 height 12
click at [554, 305] on button "Confirmar" at bounding box center [567, 308] width 46 height 14
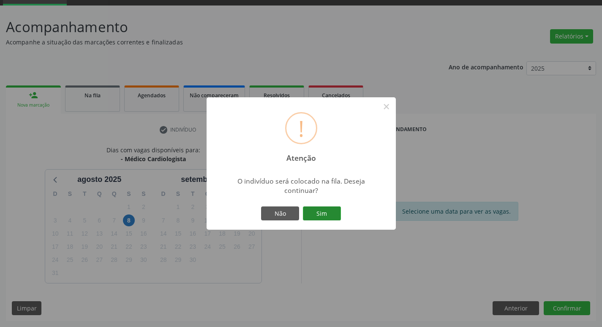
click at [322, 215] on button "Sim" at bounding box center [322, 213] width 38 height 14
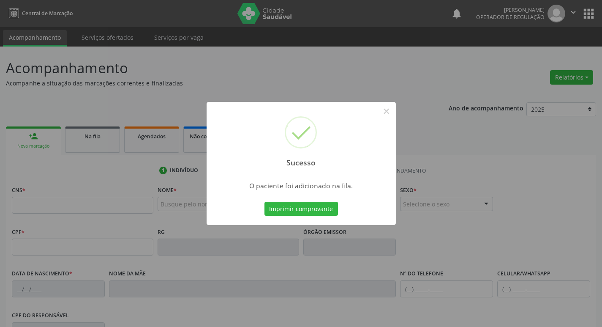
scroll to position [41, 0]
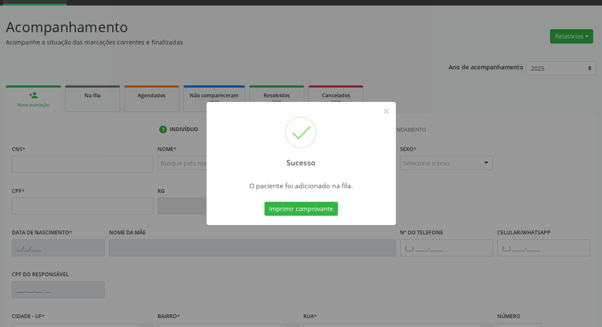
drag, startPoint x: 75, startPoint y: 121, endPoint x: 76, endPoint y: 185, distance: 63.4
click at [74, 127] on div "Sucesso × O paciente foi adicionado na fila. Imprimir comprovante Cancel" at bounding box center [301, 163] width 602 height 327
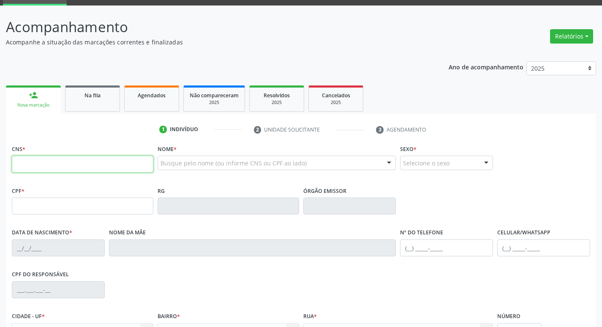
click at [77, 164] on input "text" at bounding box center [83, 163] width 142 height 17
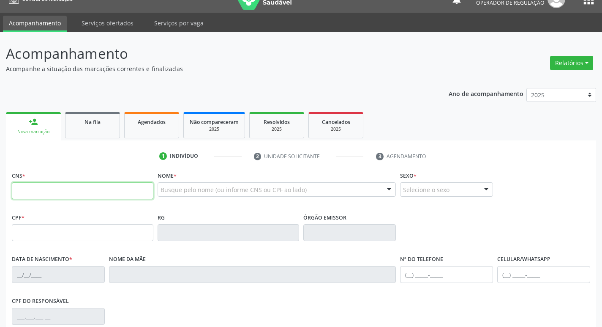
scroll to position [0, 0]
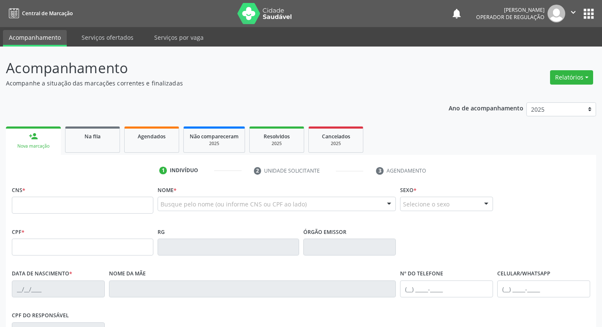
click at [592, 14] on button "apps" at bounding box center [588, 13] width 15 height 15
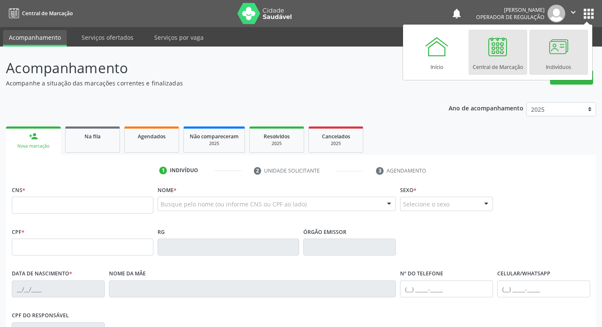
click at [554, 62] on div "Indivíduos" at bounding box center [558, 64] width 25 height 11
